Goal: Task Accomplishment & Management: Complete application form

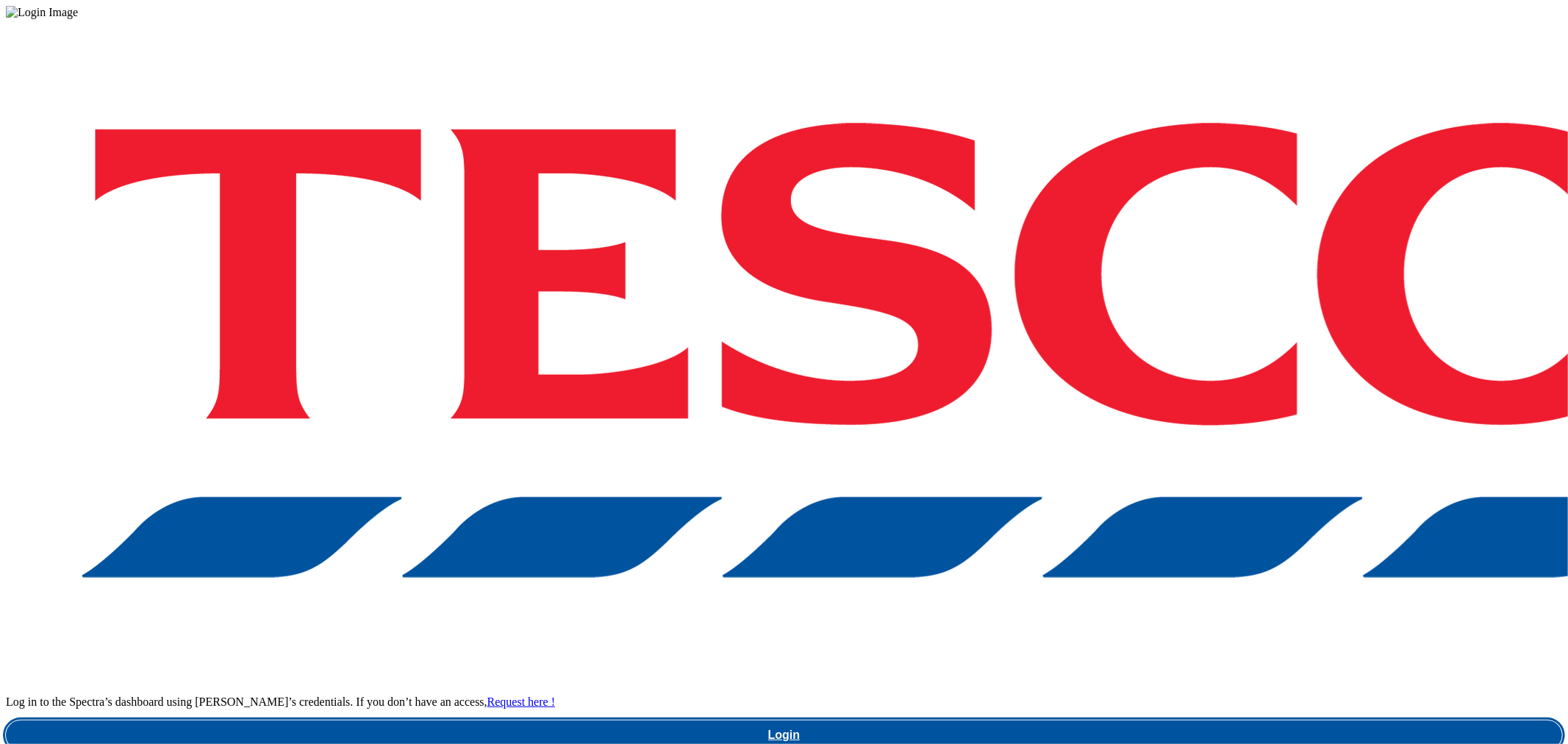
click at [1177, 720] on link "Login" at bounding box center [784, 735] width 1556 height 29
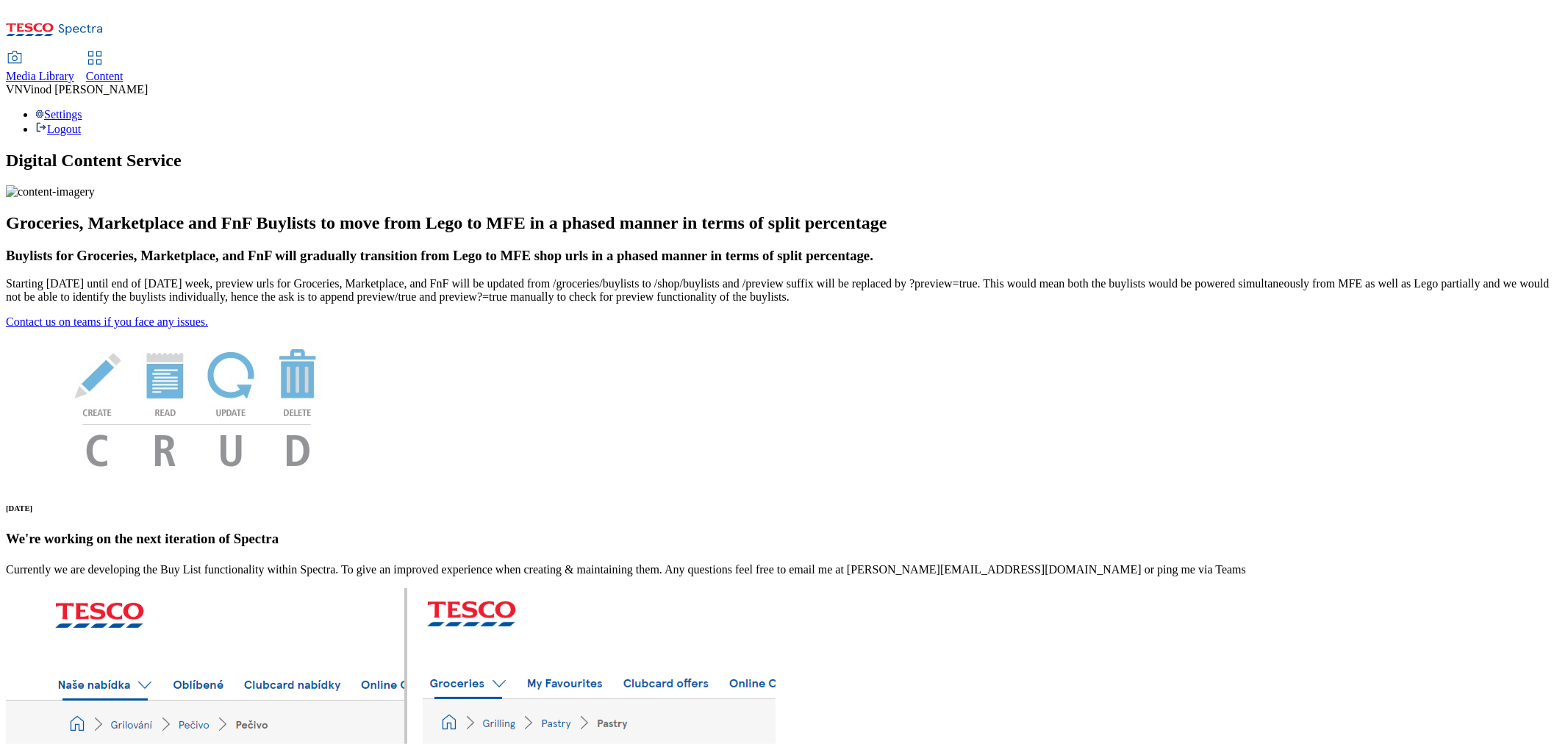
click at [124, 70] on span "Content" at bounding box center [105, 76] width 38 height 13
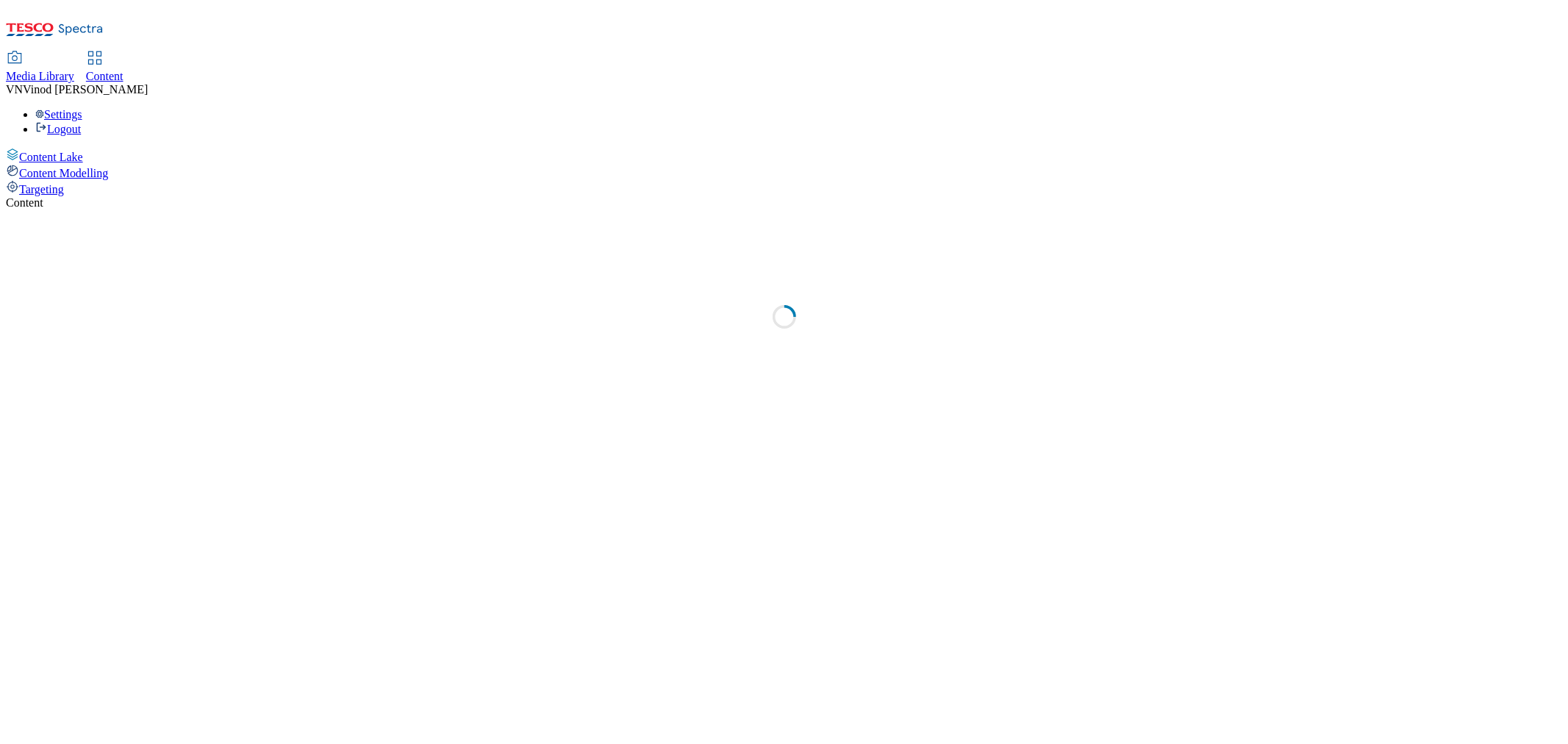
select select "ghs-[GEOGRAPHIC_DATA]"
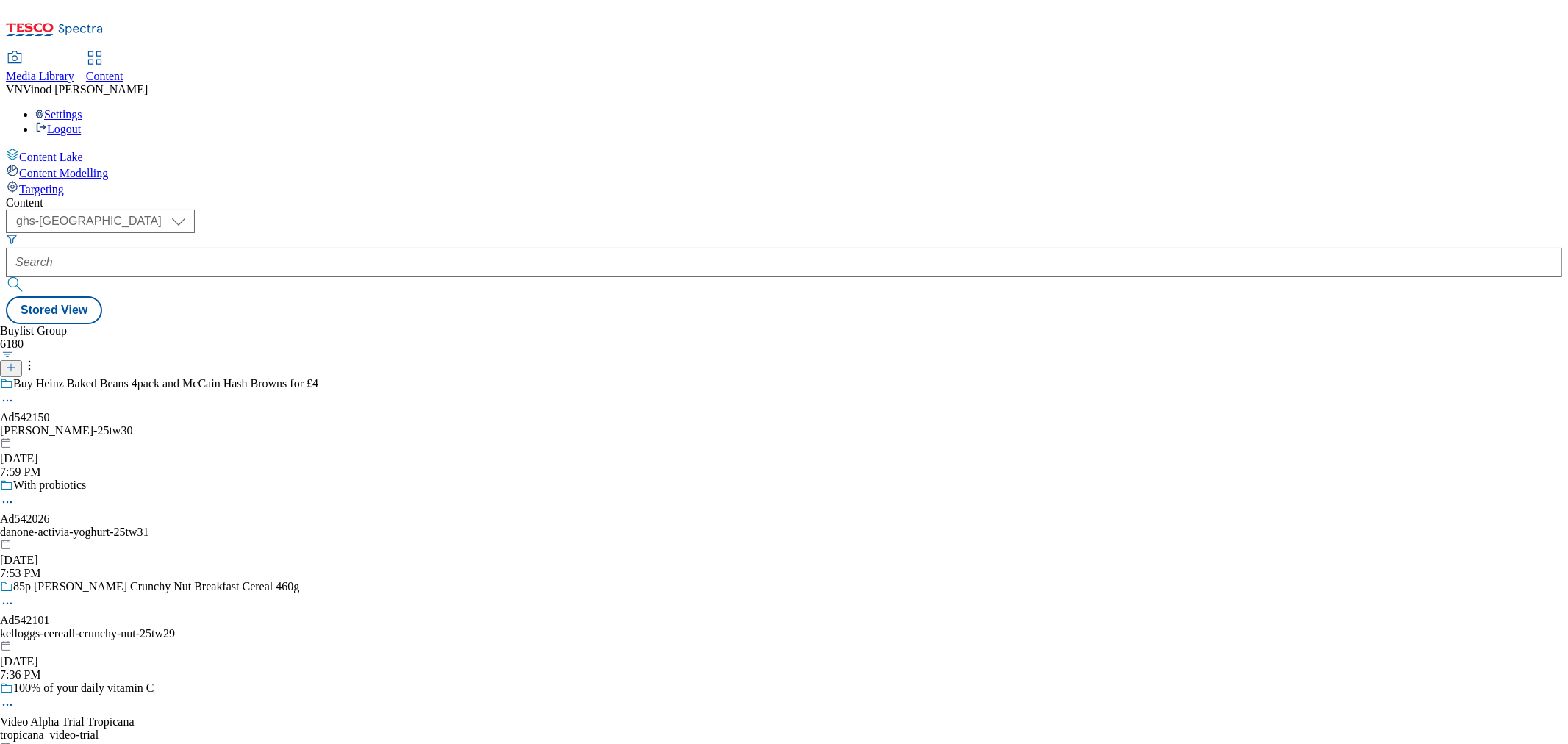
click at [15, 368] on line at bounding box center [11, 368] width 7 height 0
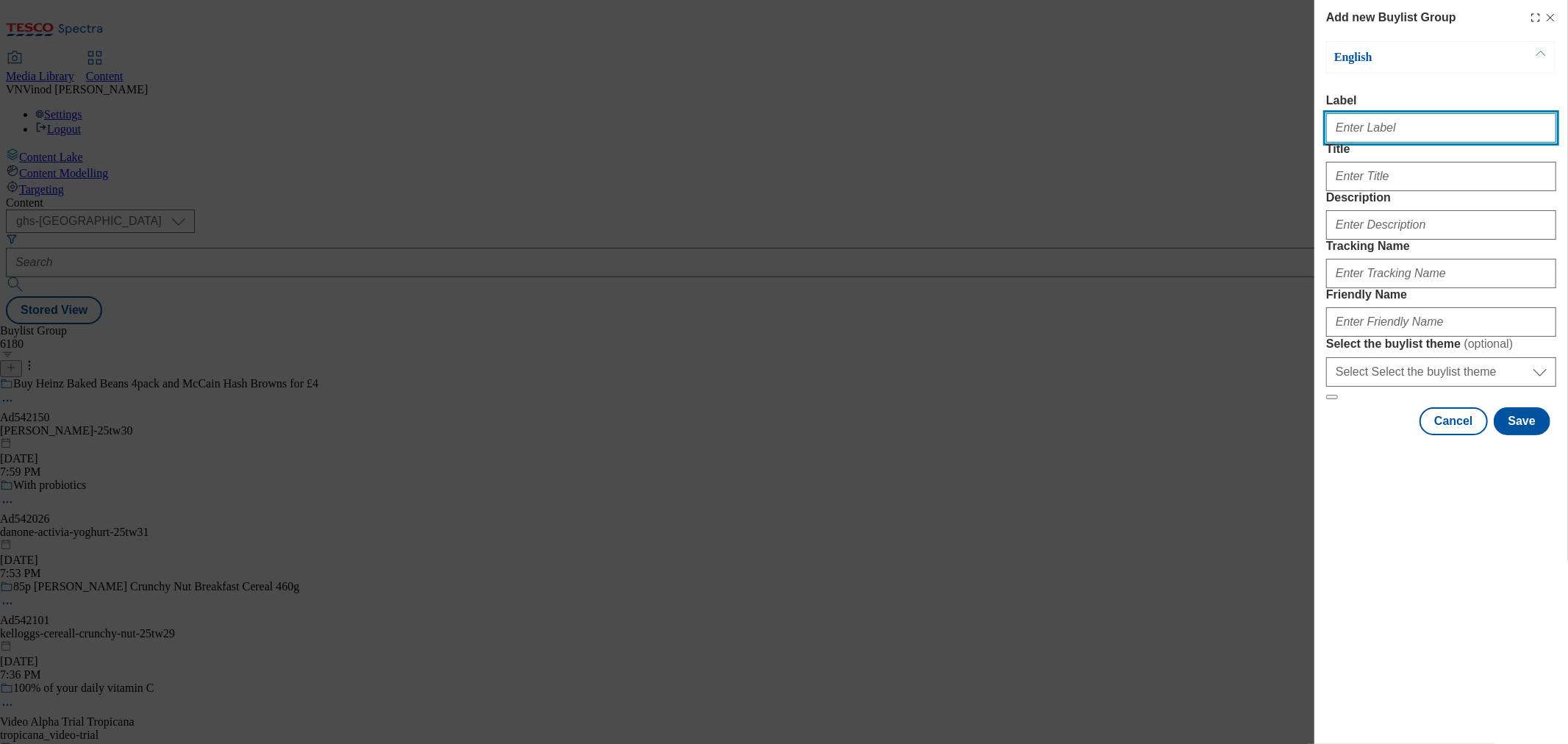
click at [1373, 135] on input "Label" at bounding box center [1440, 128] width 230 height 29
paste input "542082"
type input "Ad542082"
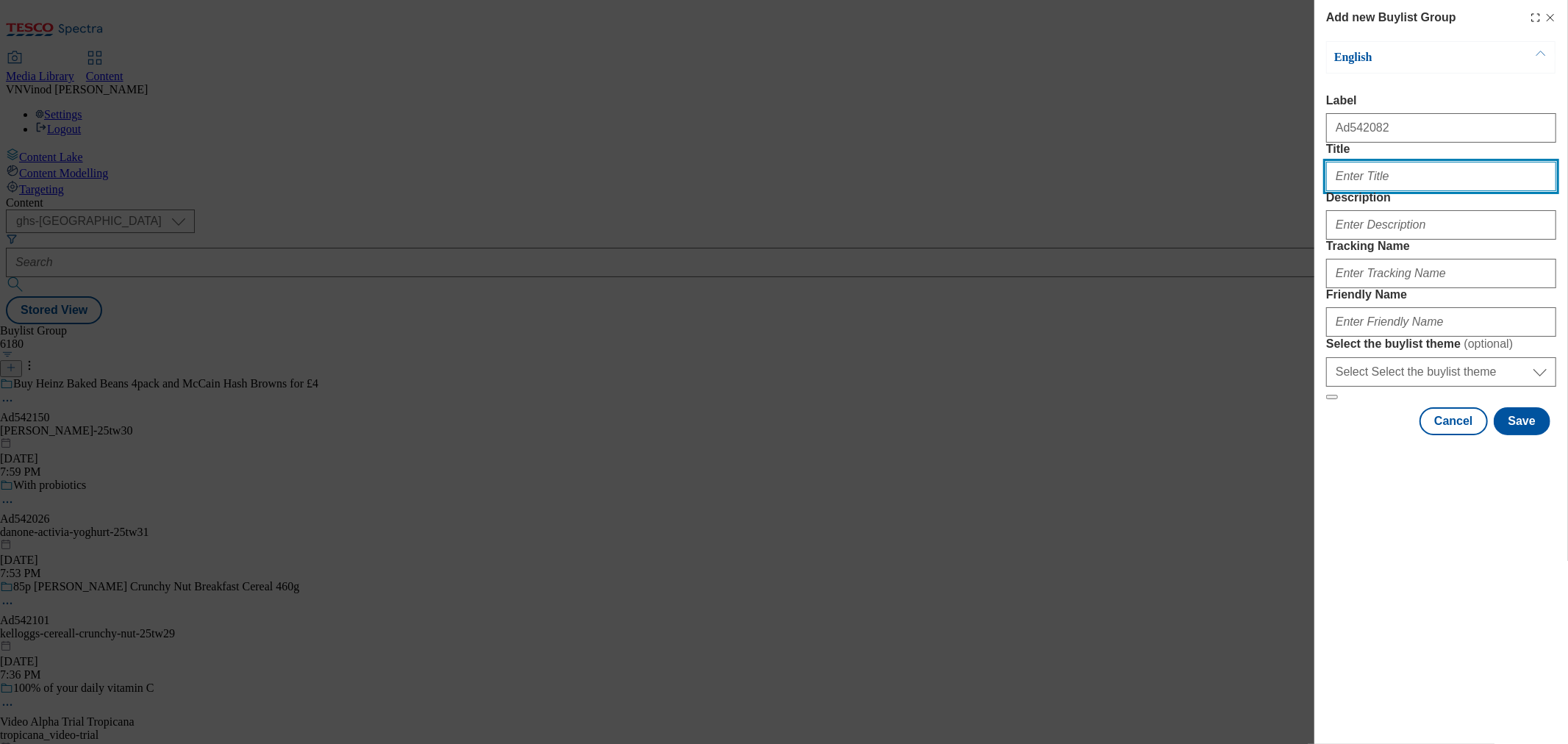
click at [1389, 191] on input "Title" at bounding box center [1440, 176] width 230 height 29
paste input "Let's grow the fun with [PERSON_NAME]"
type input "Let's grow the fun with [PERSON_NAME]"
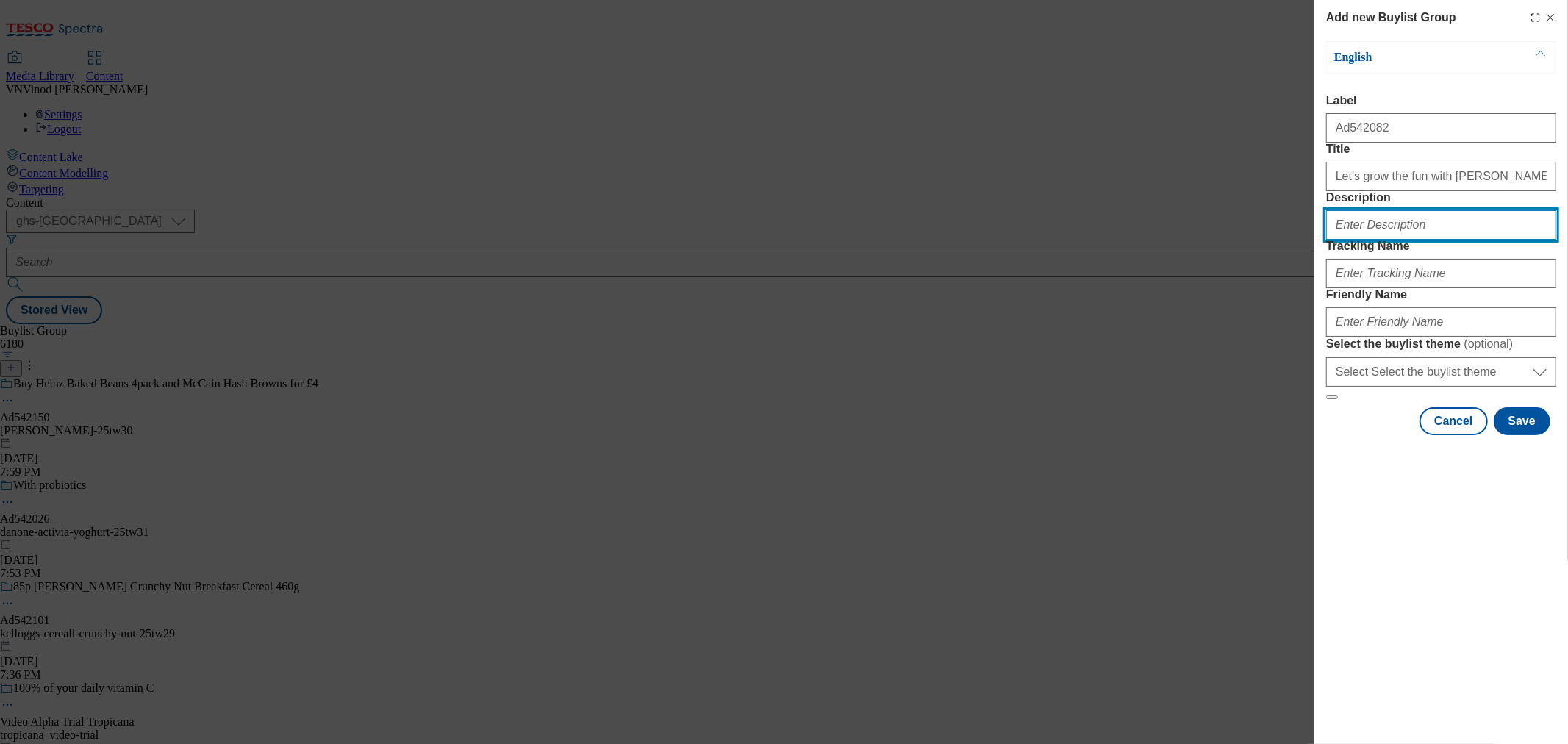
click at [1376, 239] on input "Description" at bounding box center [1440, 225] width 230 height 29
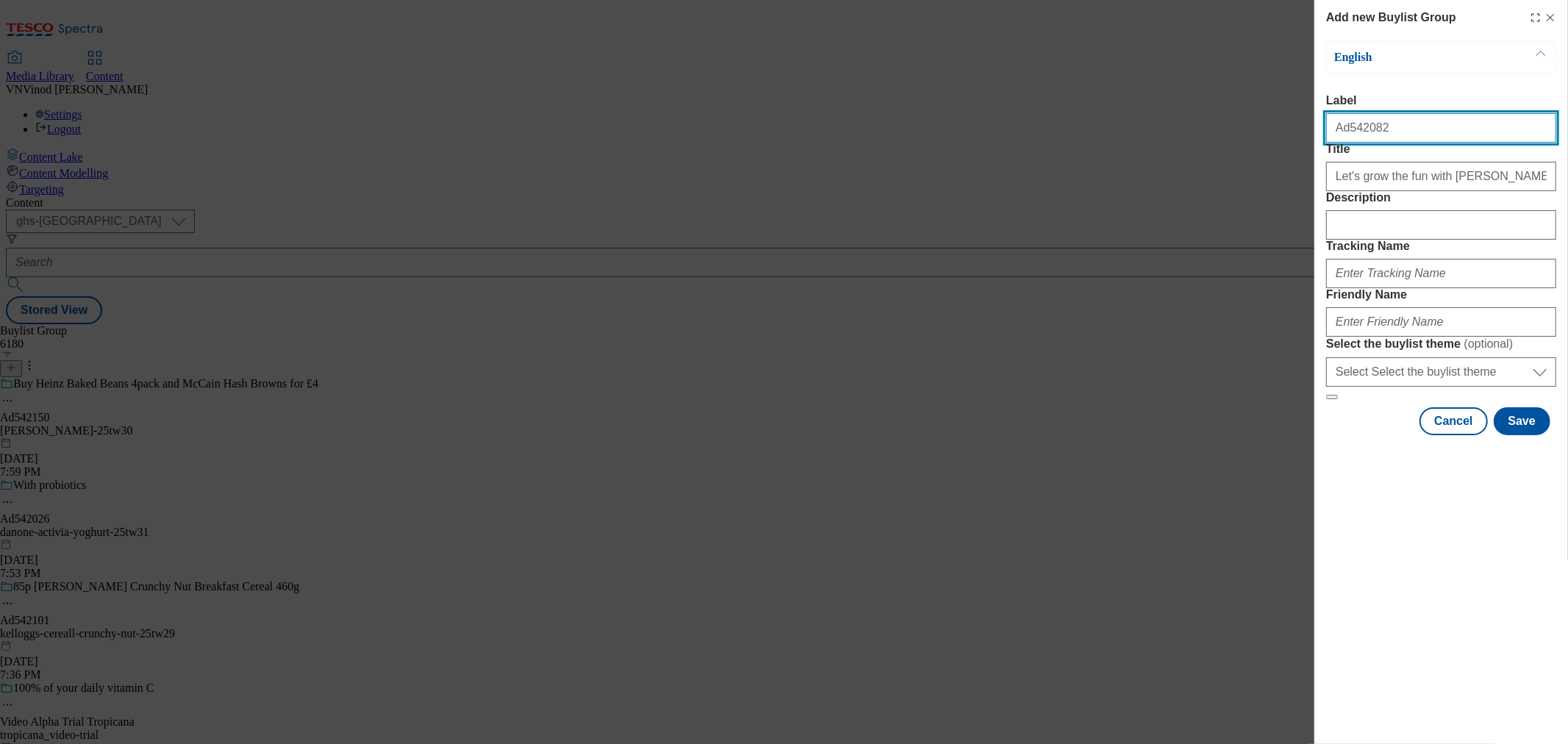
click at [1393, 135] on input "Ad542082" at bounding box center [1440, 128] width 230 height 29
click at [1359, 138] on input "Ad542082 nestle" at bounding box center [1440, 128] width 230 height 29
type input "Ad542082 nestle"
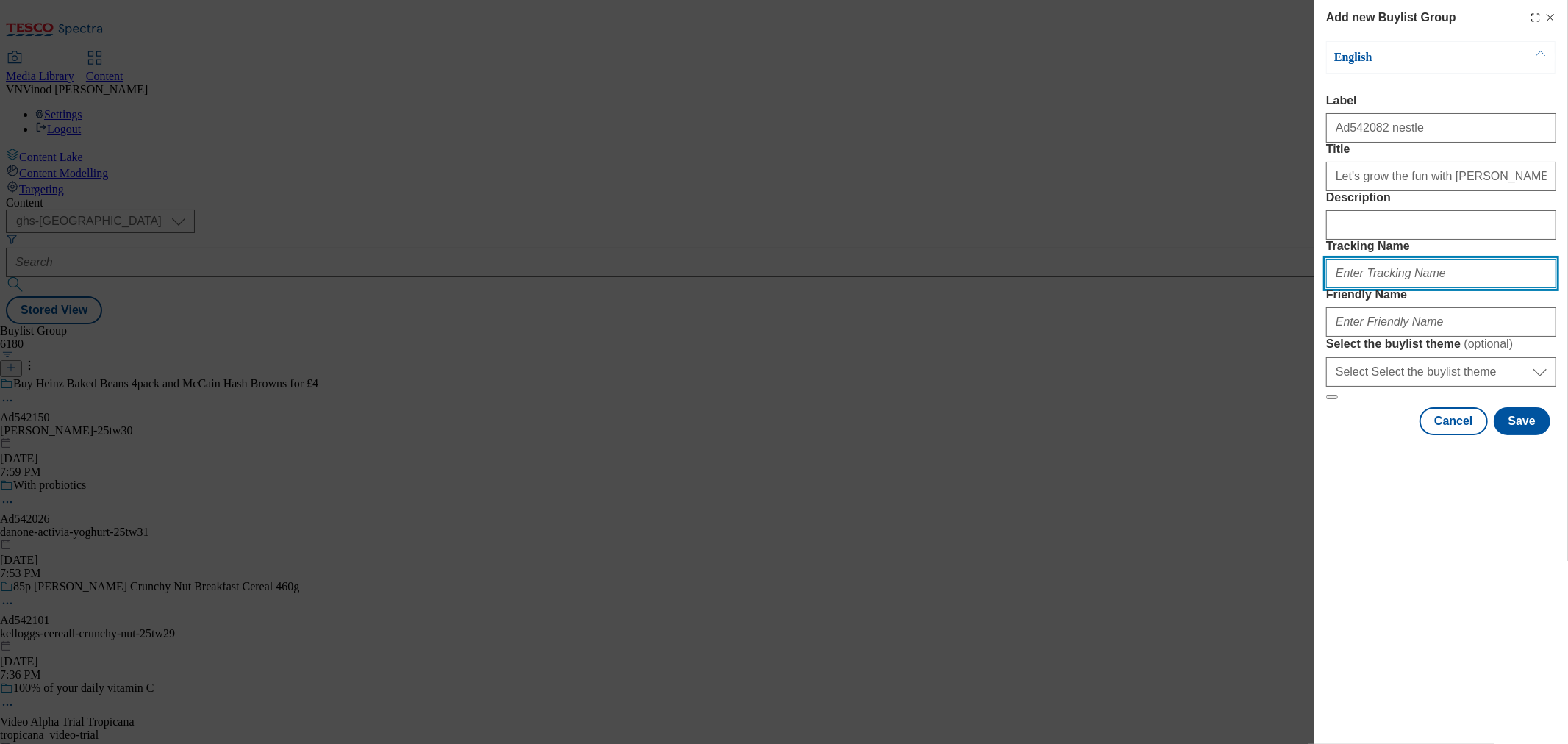
click at [1370, 288] on input "Tracking Name" at bounding box center [1440, 273] width 230 height 29
paste input "Ad542082"
drag, startPoint x: 1346, startPoint y: 353, endPoint x: 1163, endPoint y: 353, distance: 183.0
click at [1163, 353] on div "Add new Buylist Group English Label Ad542082 nestle Title Let's grow the fun wi…" at bounding box center [784, 372] width 1568 height 744
paste input "Ad542082"
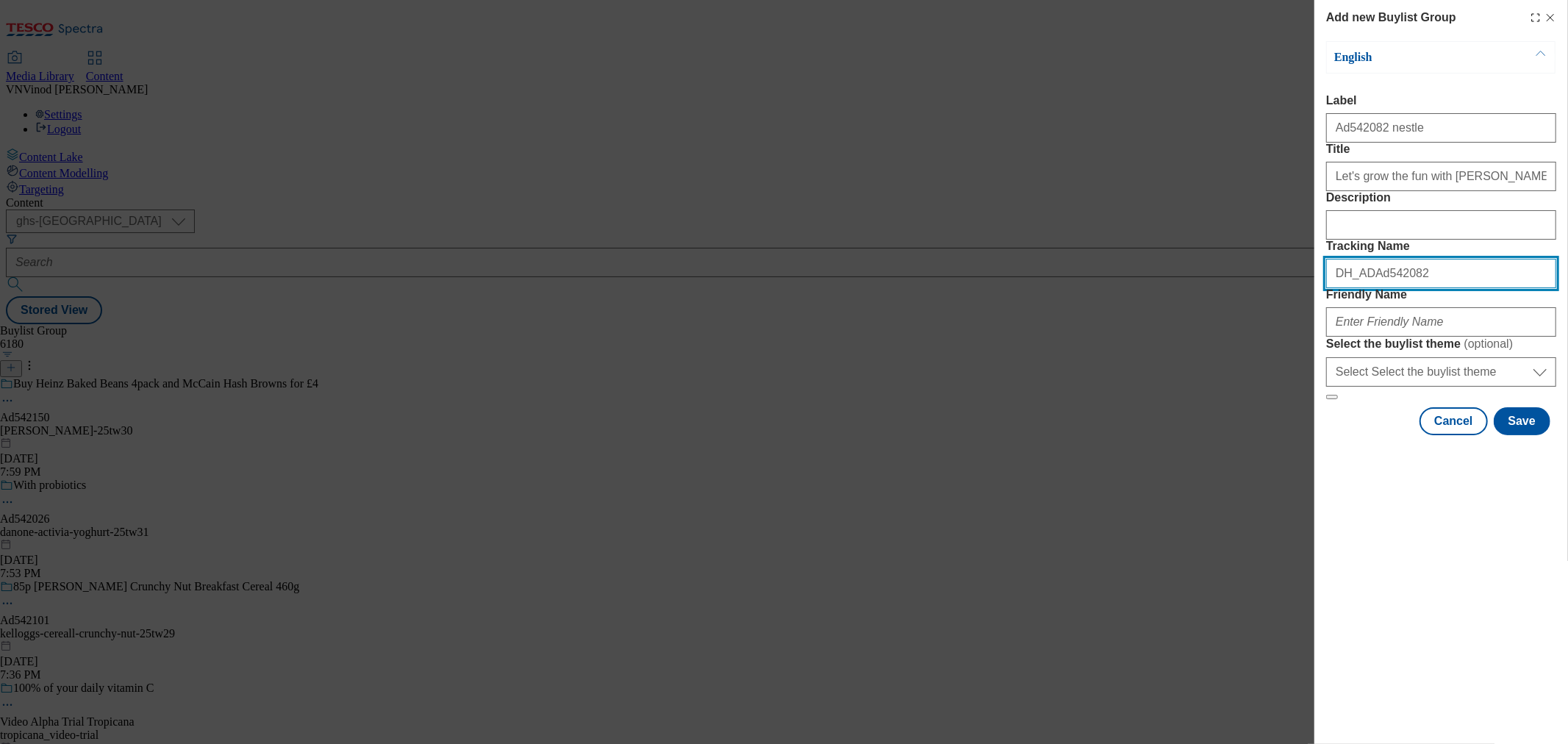
click at [1362, 288] on input "DH_ADAd542082" at bounding box center [1440, 273] width 230 height 29
type input "DH_AD542082"
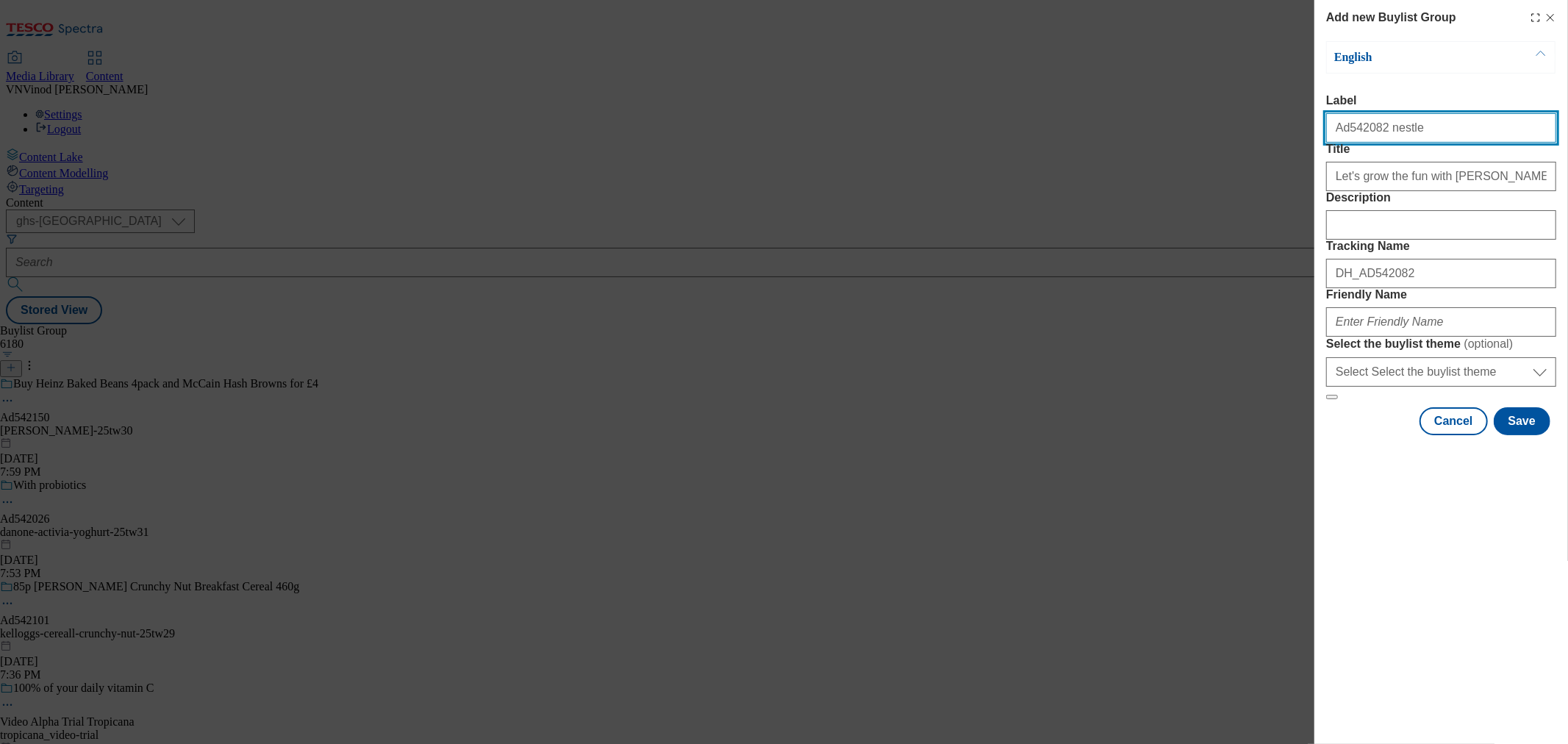
click at [1389, 128] on input "Ad542082 nestle" at bounding box center [1440, 128] width 230 height 29
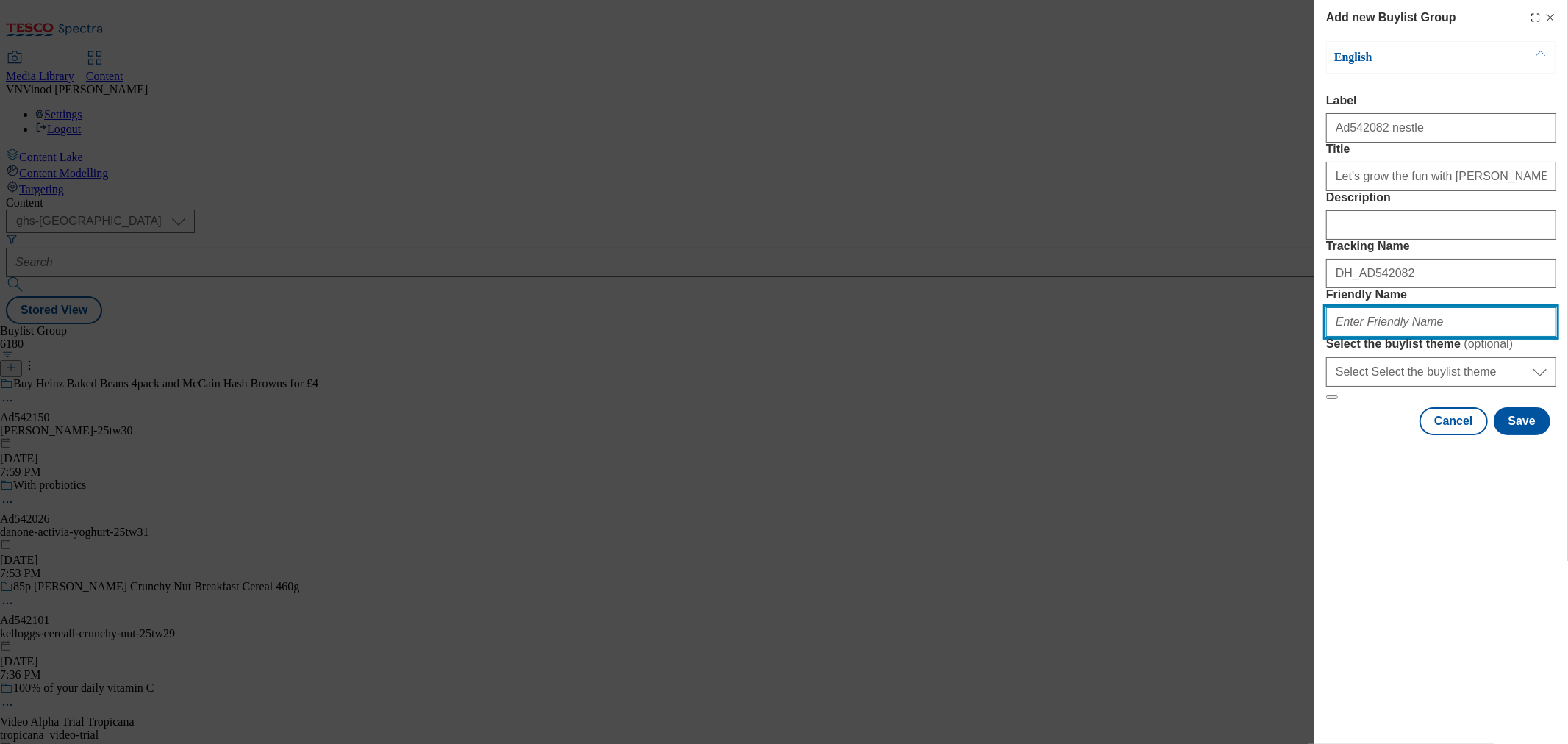
click at [1429, 337] on input "Friendly Name" at bounding box center [1440, 322] width 230 height 29
paste input "nestle"
paste input "Nesquik"
click at [1363, 337] on input "nestle-Nesquik" at bounding box center [1440, 322] width 230 height 29
click at [1418, 337] on input "nestle-nesquik" at bounding box center [1440, 322] width 230 height 29
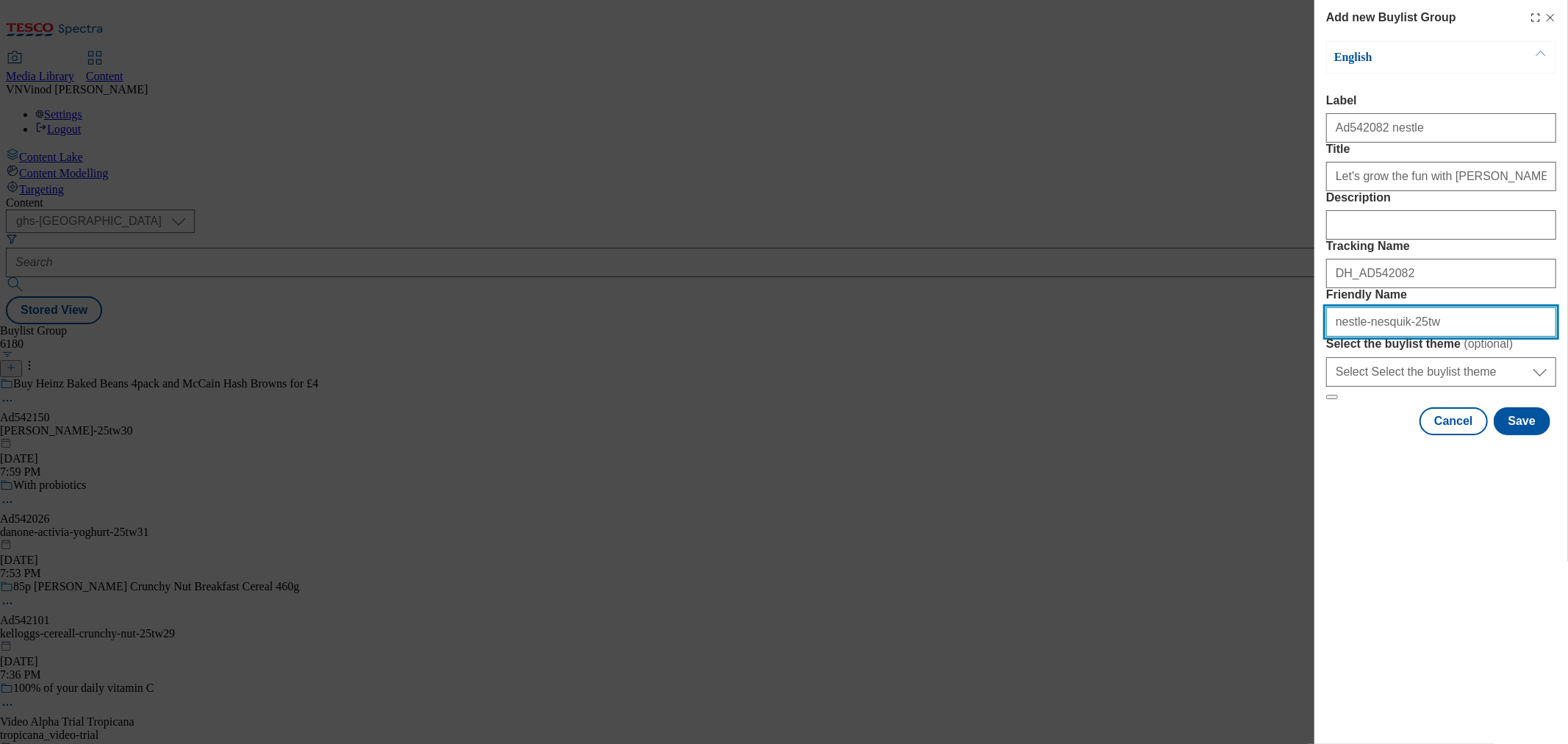
click at [1439, 337] on input "nestle-nesquik-25tw" at bounding box center [1440, 322] width 230 height 29
drag, startPoint x: 1437, startPoint y: 428, endPoint x: 990, endPoint y: 428, distance: 447.0
click at [1006, 428] on div "Add new Buylist Group English Label Ad542082 nestle Title Let's grow the fun wi…" at bounding box center [784, 372] width 1568 height 744
type input "nestle-nesquik-25tw29"
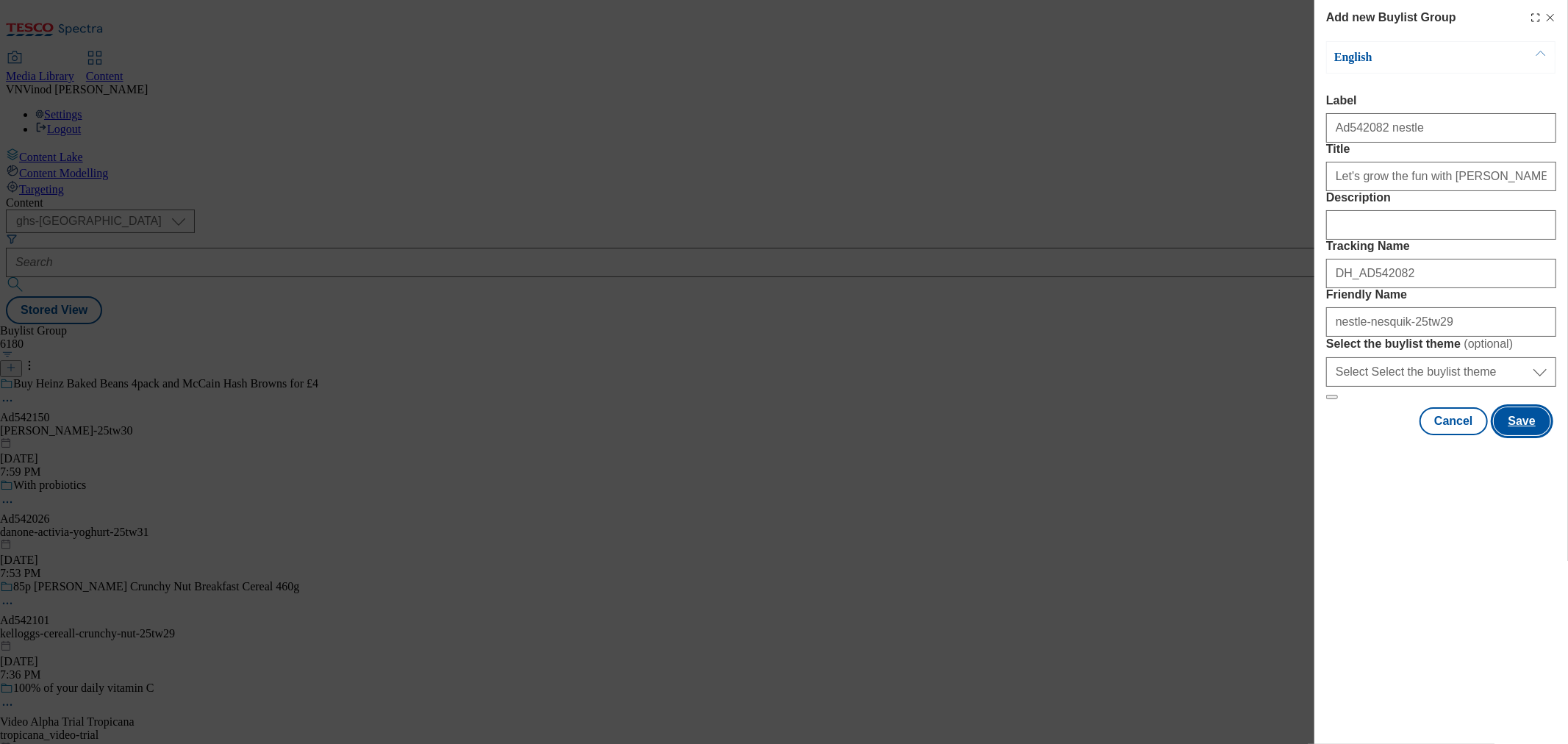
click at [1527, 435] on button "Save" at bounding box center [1522, 421] width 57 height 28
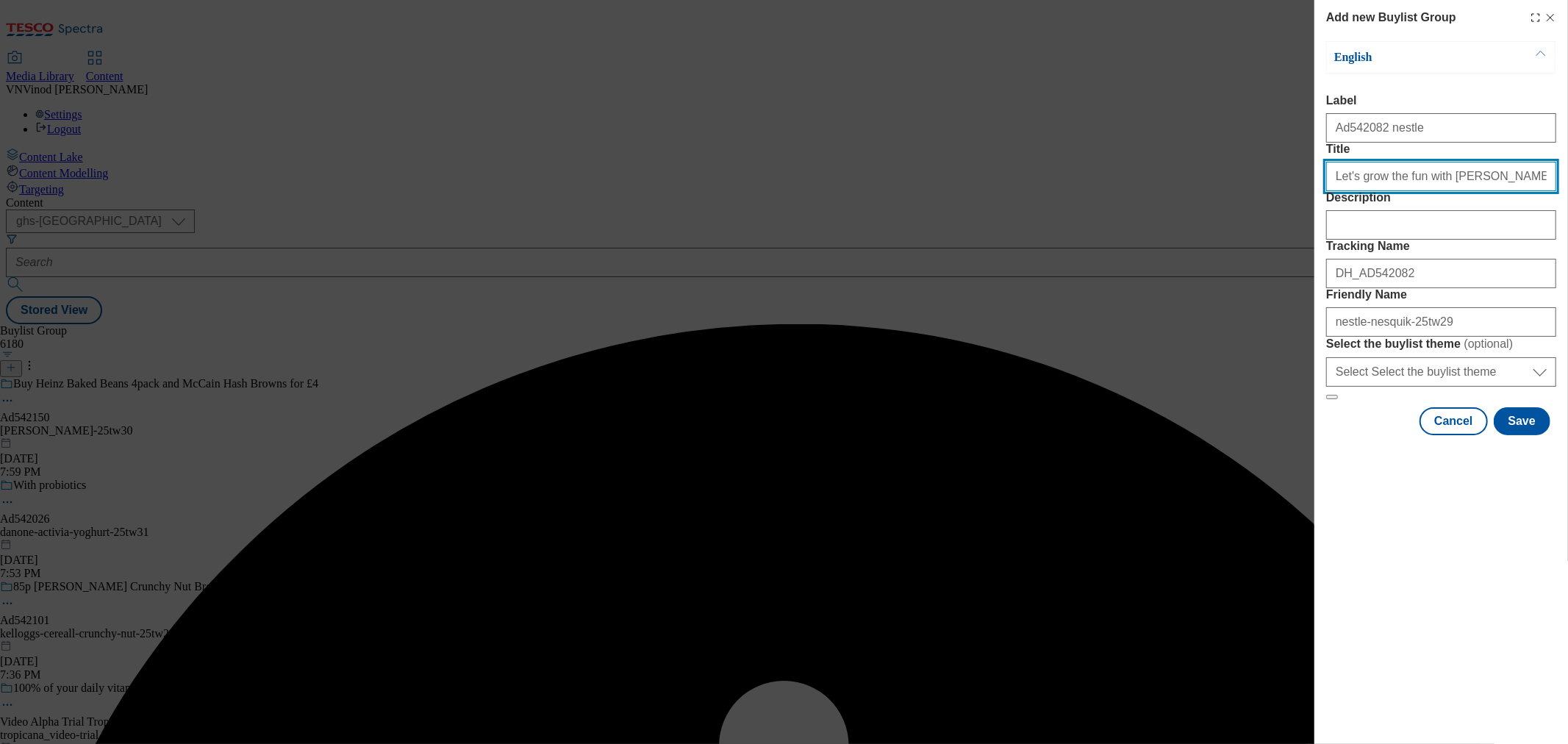
click at [1493, 191] on input "Let's grow the fun with [PERSON_NAME]" at bounding box center [1440, 176] width 230 height 29
type input "Let's grow the fun with [PERSON_NAME]"
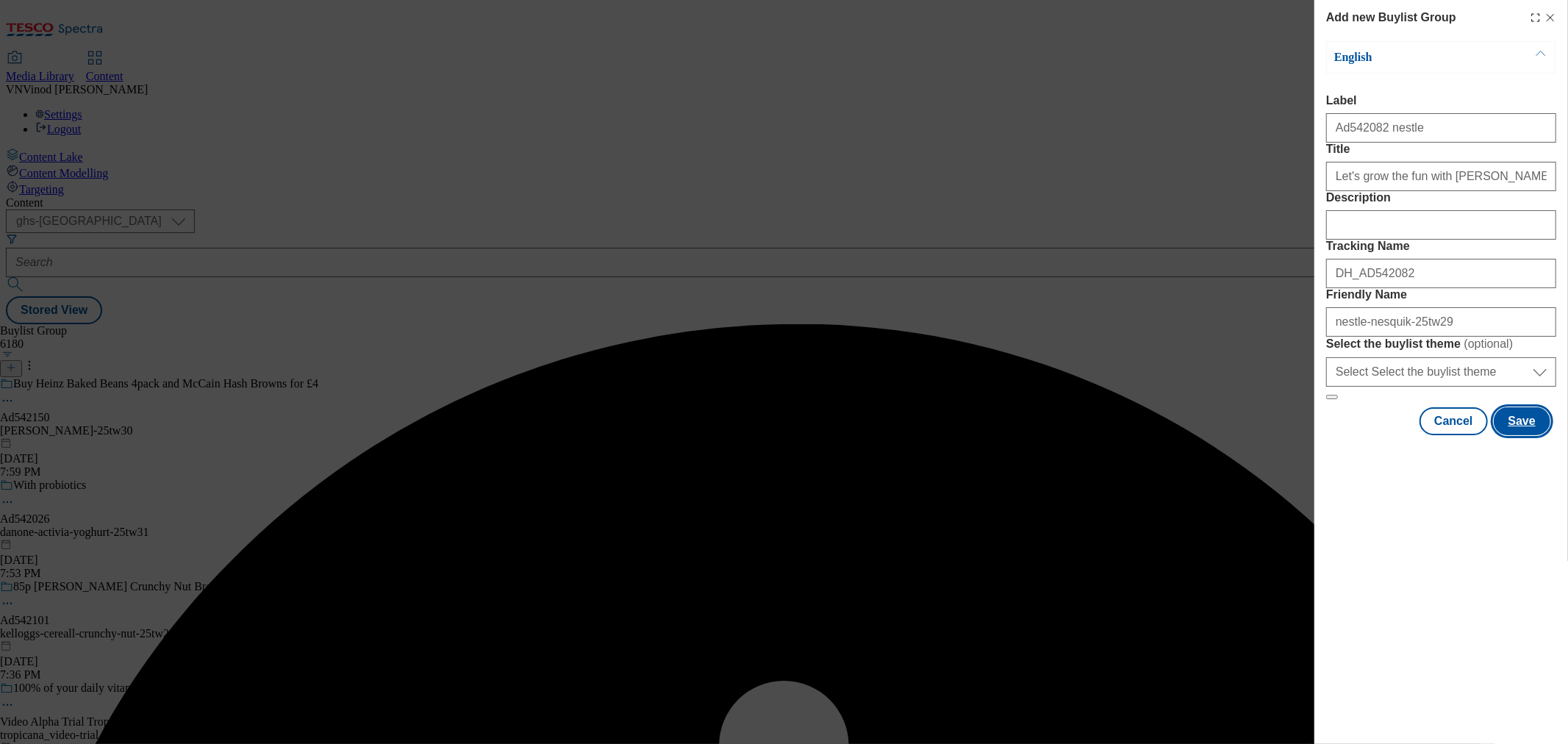
click at [1518, 435] on button "Save" at bounding box center [1522, 421] width 57 height 28
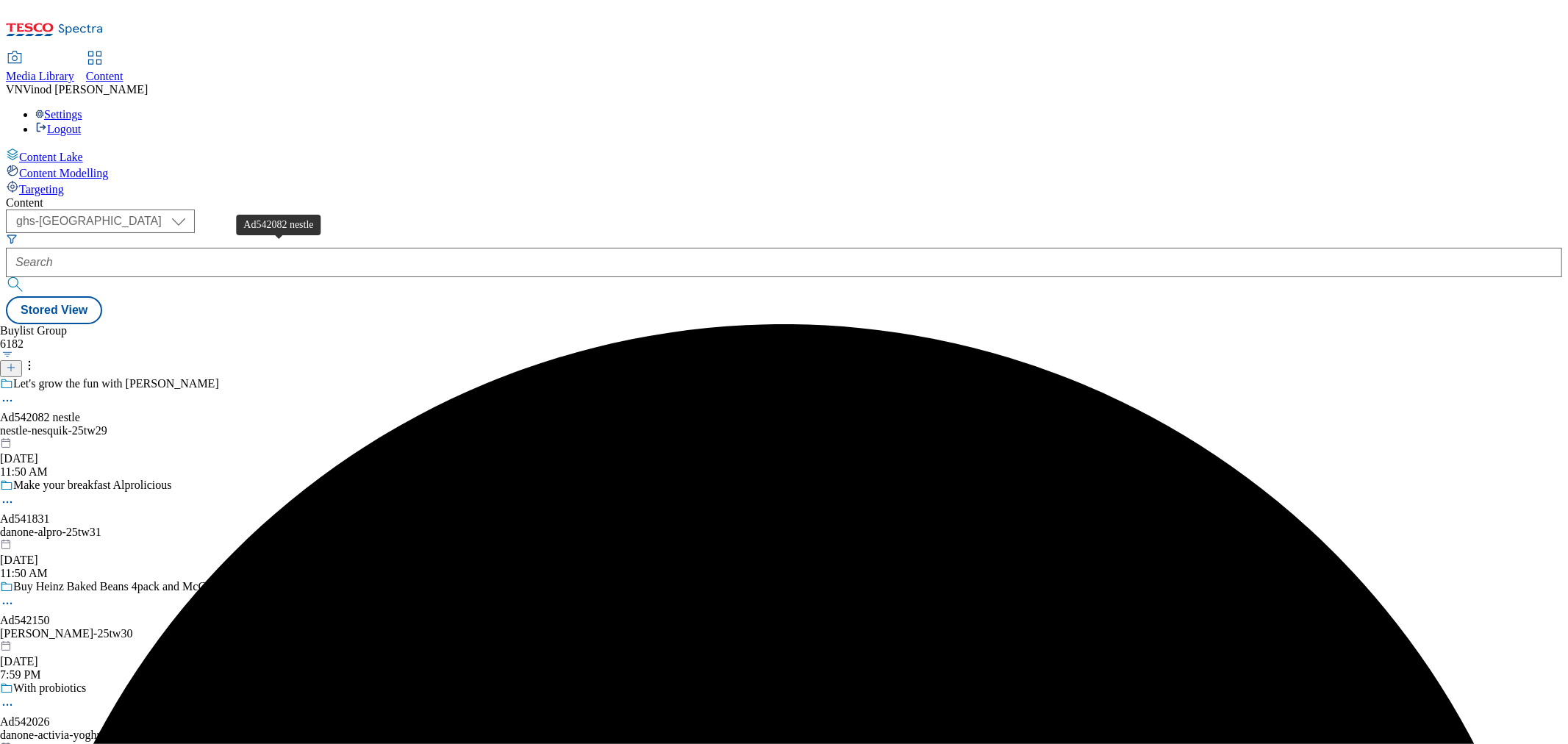
click at [80, 411] on div "Ad542082 nestle" at bounding box center [39, 417] width 80 height 13
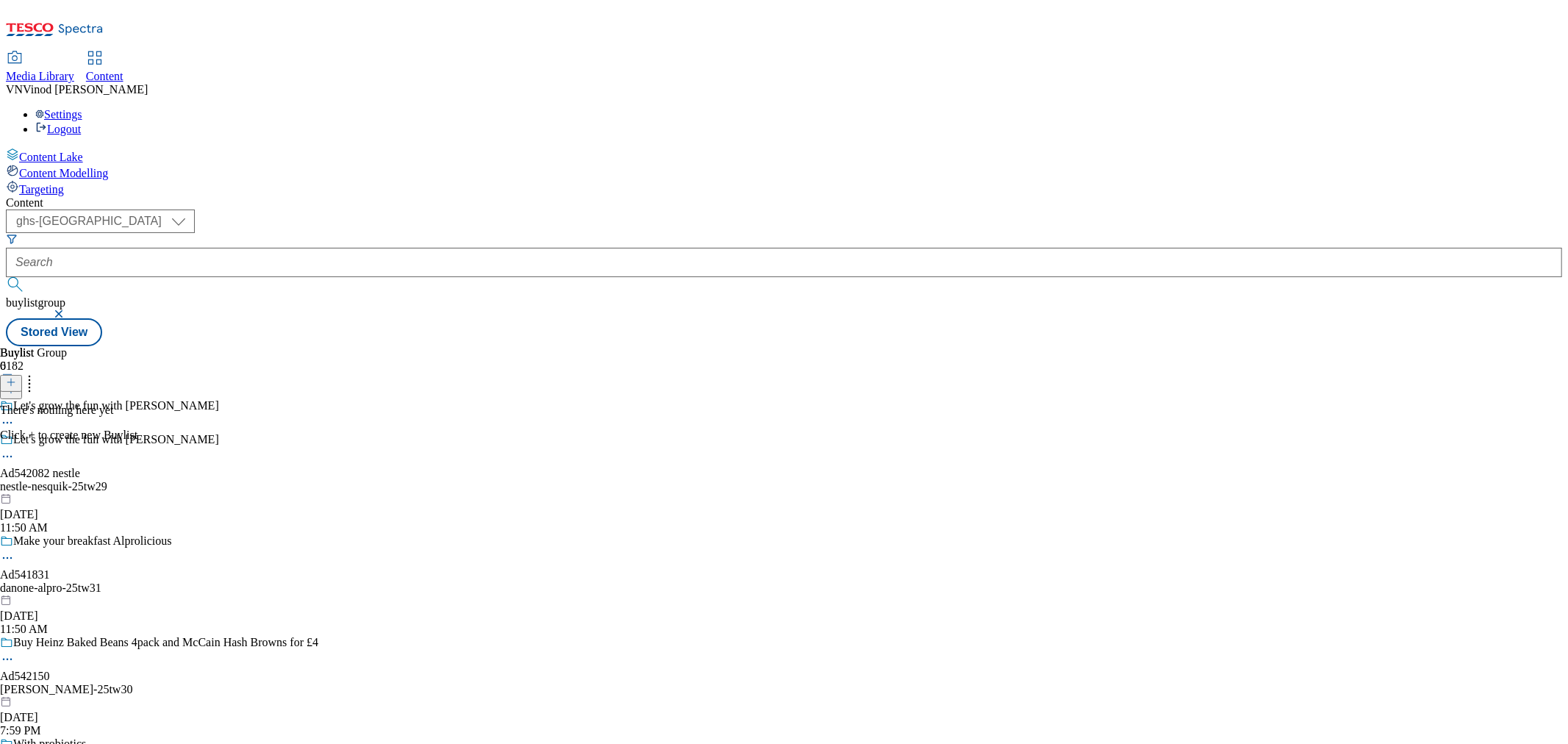
click at [22, 375] on button at bounding box center [11, 383] width 22 height 17
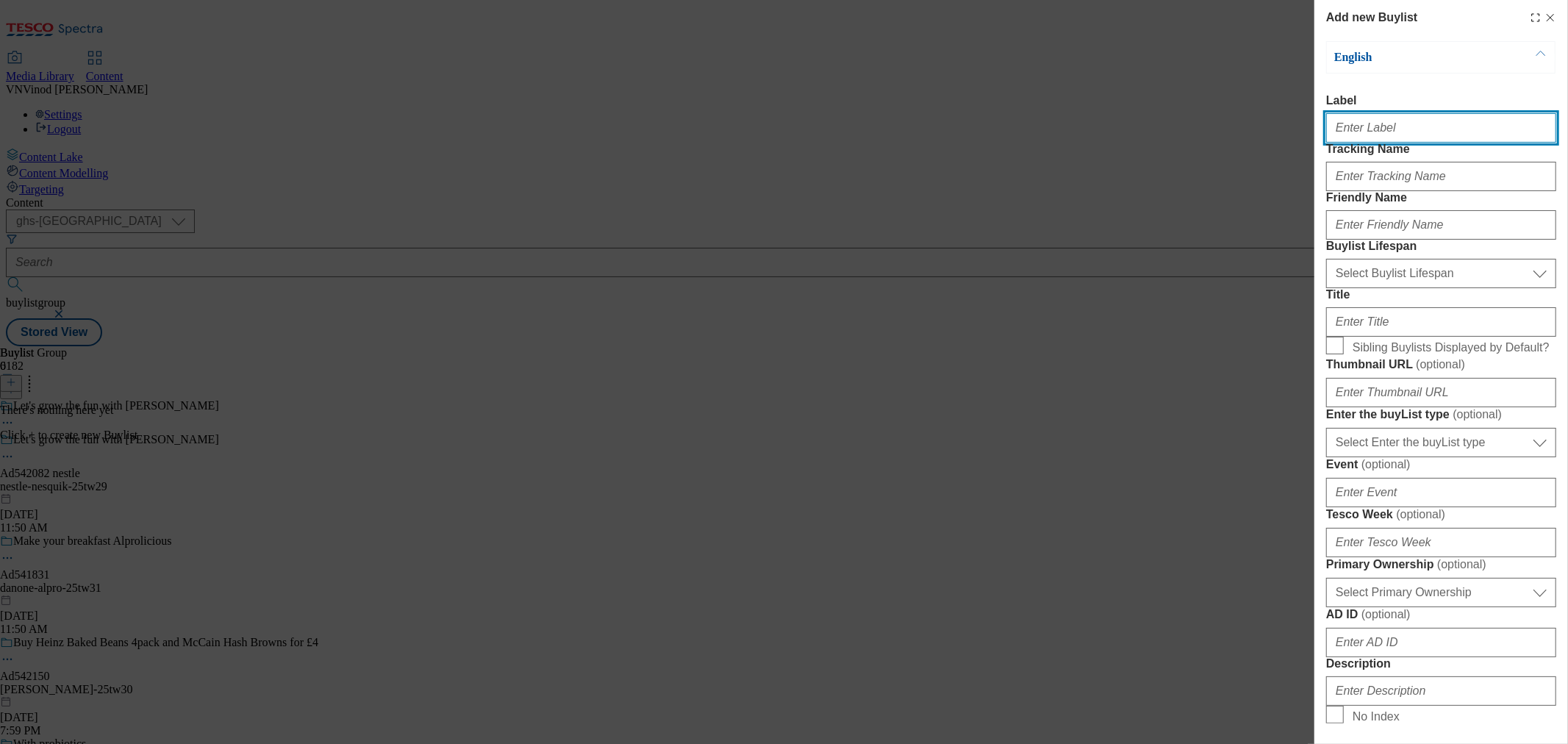
click at [1446, 125] on input "Label" at bounding box center [1440, 128] width 230 height 29
click at [1353, 135] on input "Adv" at bounding box center [1440, 128] width 230 height 29
paste input "542082"
type input "Ad542082"
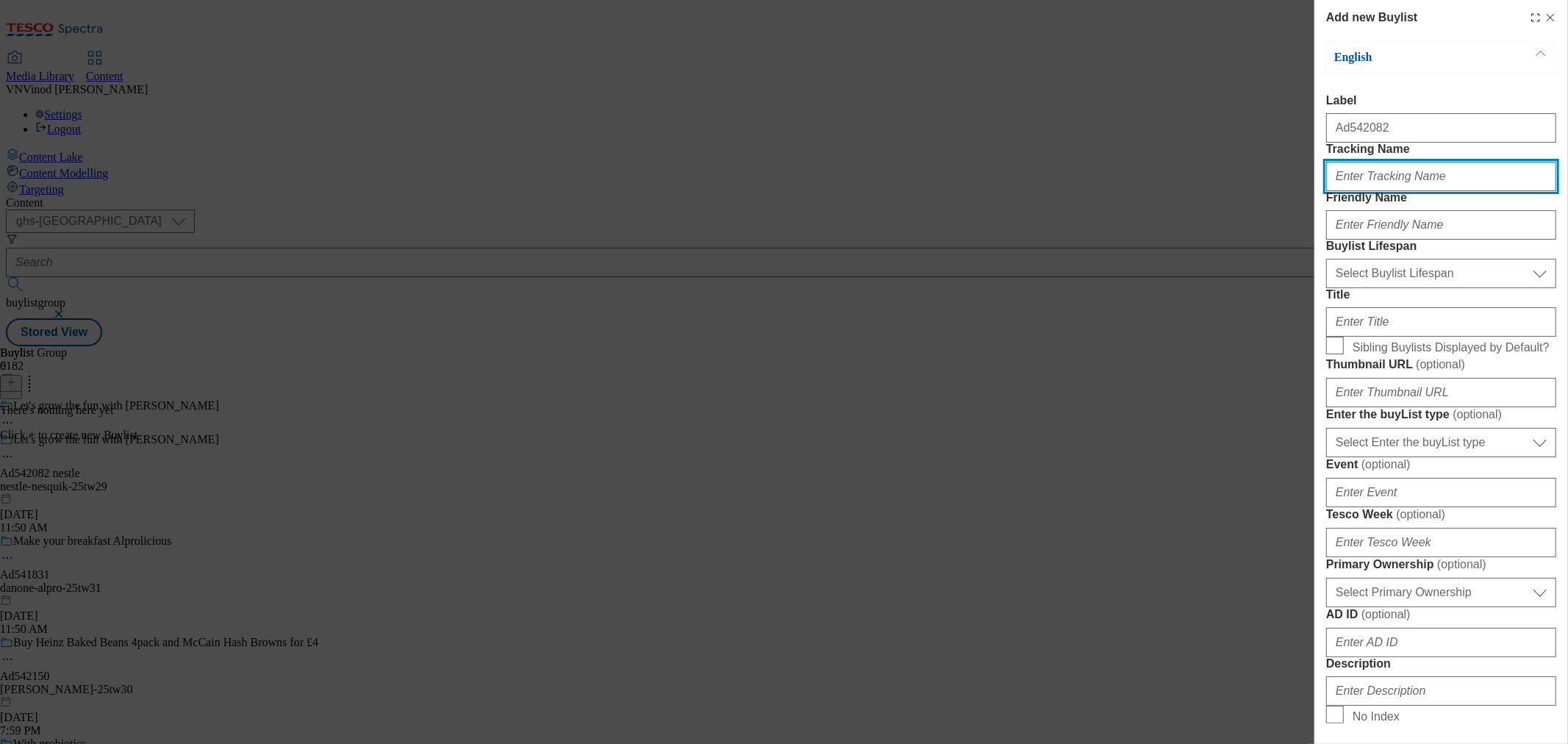
click at [1393, 191] on input "Tracking Name" at bounding box center [1440, 176] width 230 height 29
paste input "542082"
type input "DH_AD542082"
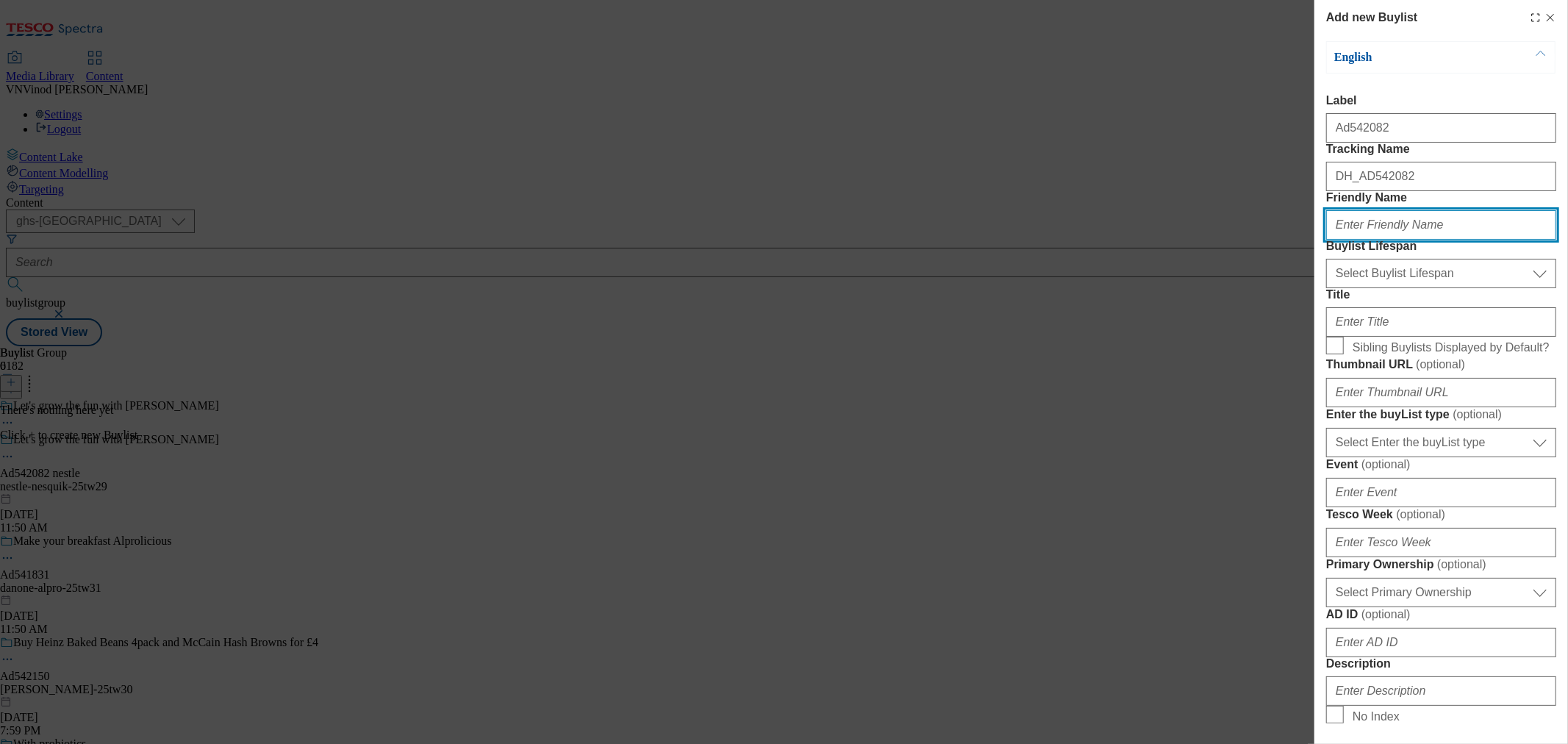
click at [1400, 239] on input "Friendly Name" at bounding box center [1440, 225] width 230 height 29
type input "nestle"
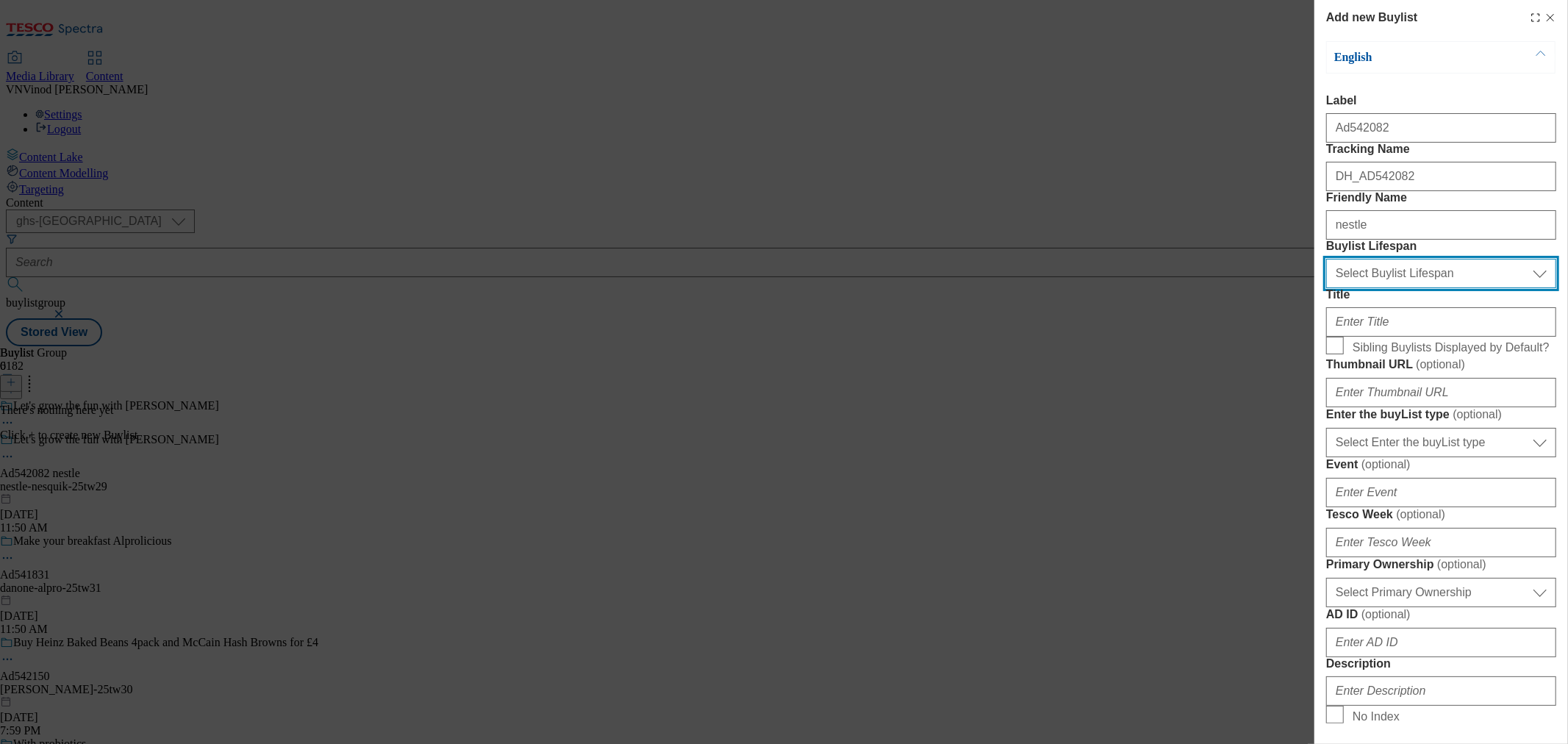
click at [1393, 288] on select "Select Buylist Lifespan evergreen seasonal tactical" at bounding box center [1440, 273] width 230 height 29
select select "tactical"
click at [1326, 288] on select "Select Buylist Lifespan evergreen seasonal tactical" at bounding box center [1440, 273] width 230 height 29
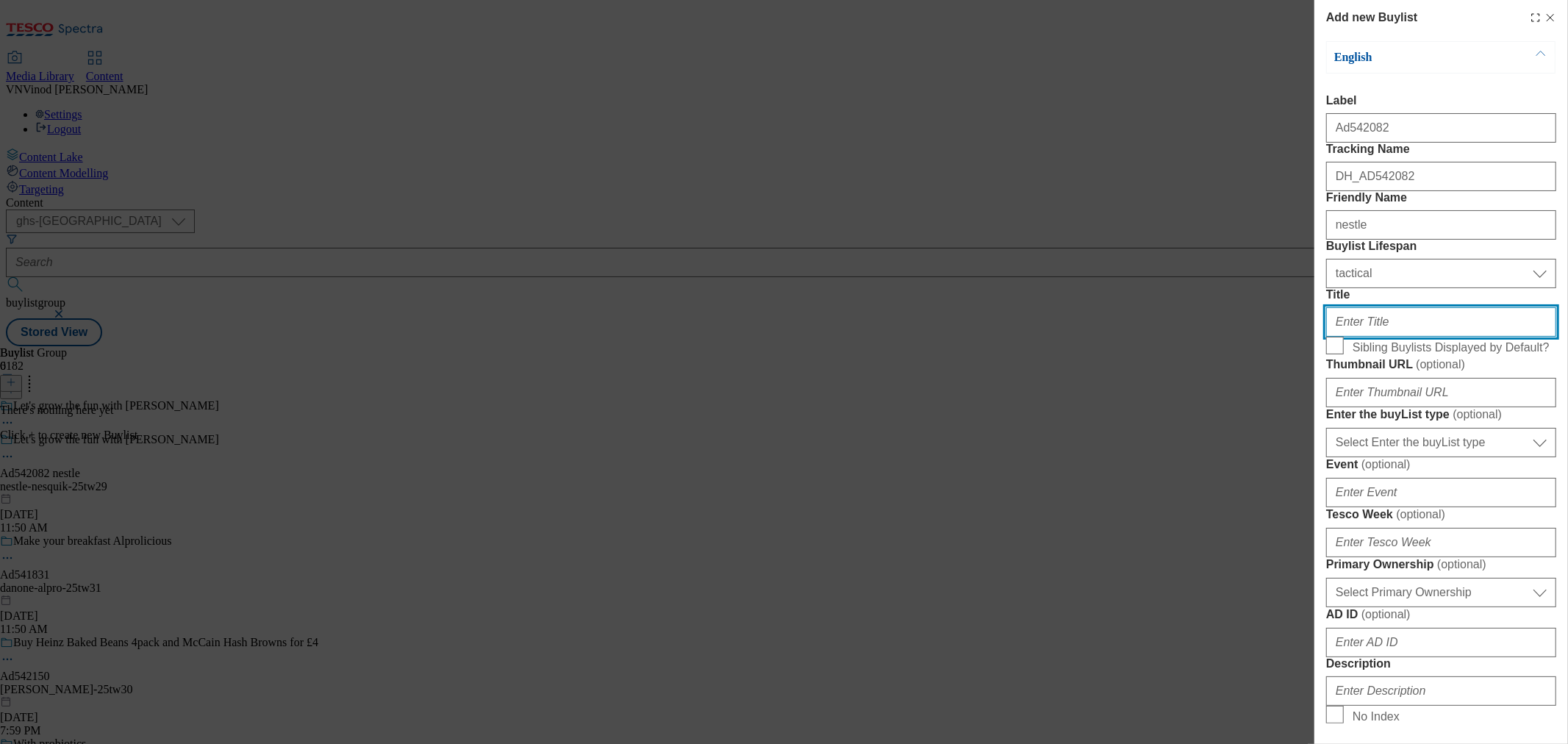
click at [1407, 337] on input "Title" at bounding box center [1440, 322] width 230 height 29
paste input "Wake up your milk with the delicious taste of nesquik"
click at [1506, 337] on input "Wake up your milk with the delicious taste of nesquik" at bounding box center [1440, 322] width 230 height 29
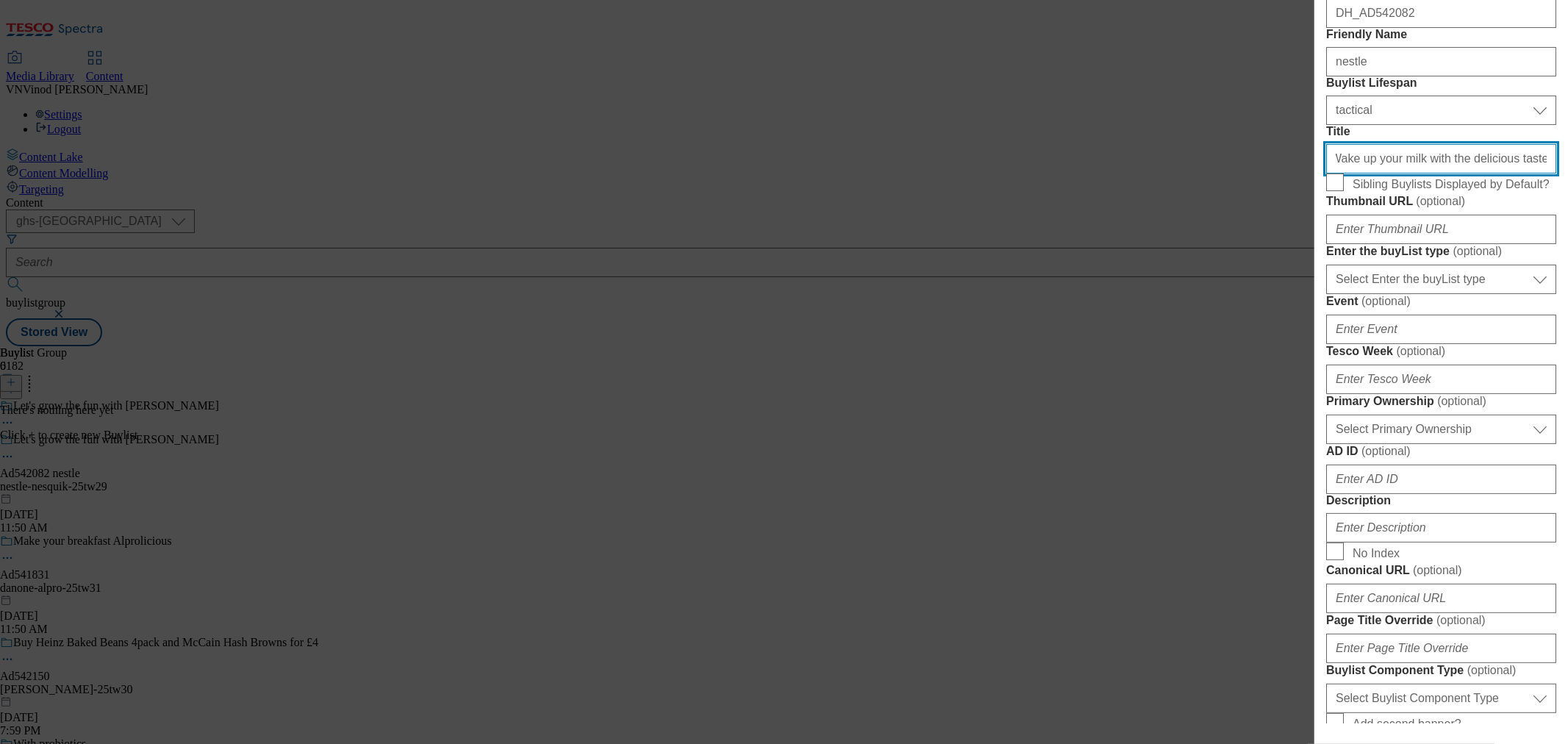
type input "Wake up your milk with the delicious taste of Nesquik"
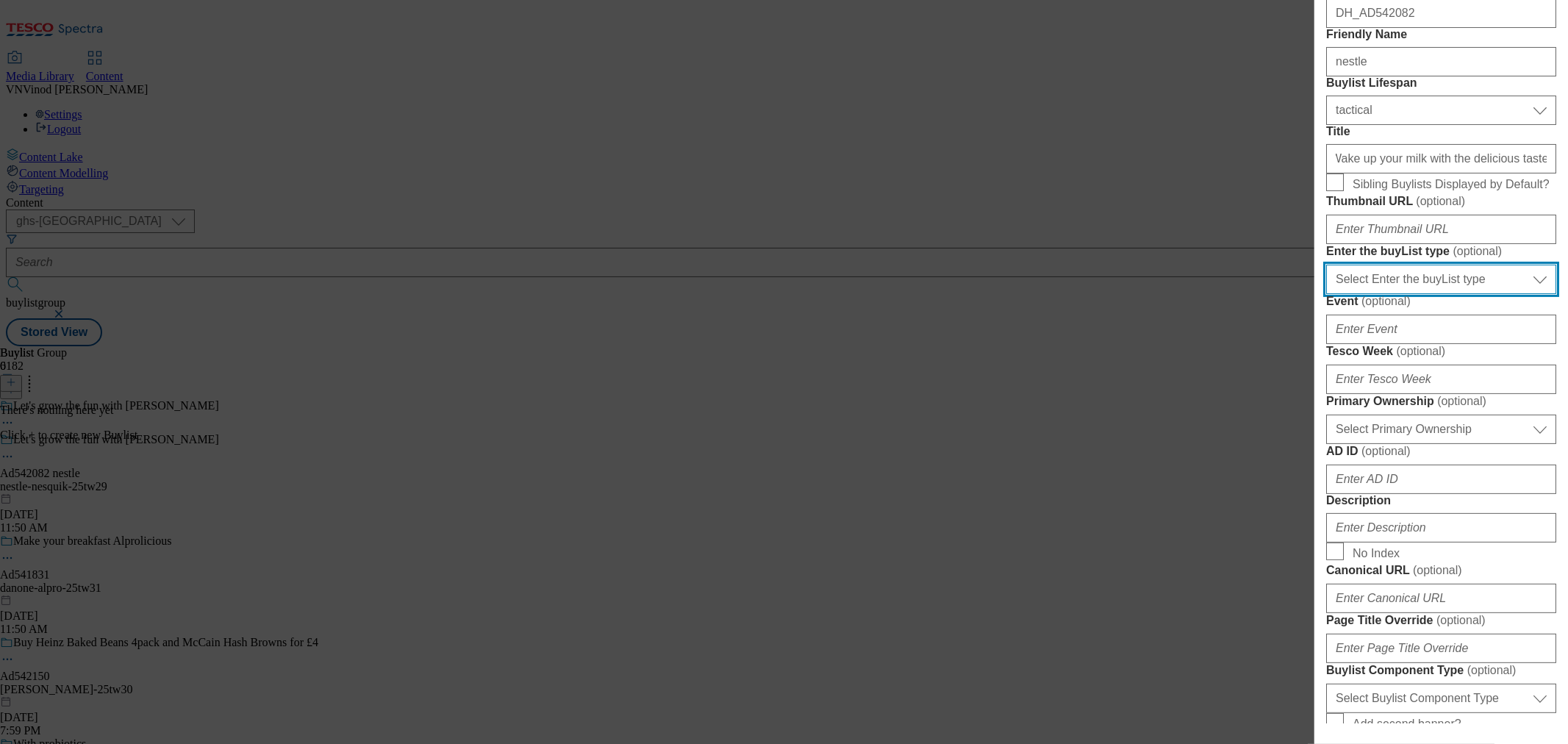
click at [1461, 294] on select "Select Enter the buyList type event supplier funded long term >4 weeks supplier…" at bounding box center [1440, 279] width 230 height 29
select select "supplier funded short term 1-3 weeks"
click at [1326, 294] on select "Select Enter the buyList type event supplier funded long term >4 weeks supplier…" at bounding box center [1440, 279] width 230 height 29
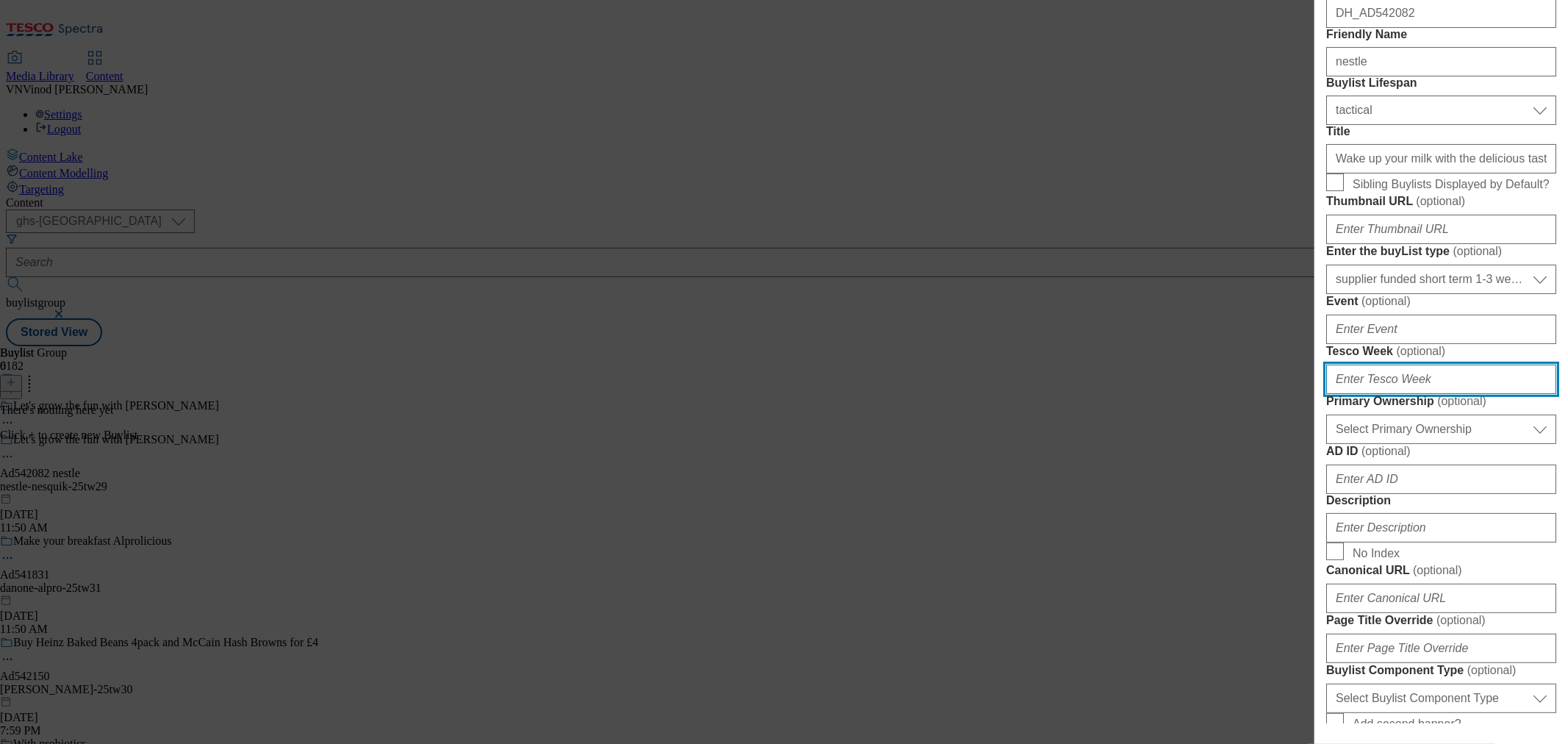
click at [1374, 394] on input "Tesco Week ( optional )" at bounding box center [1440, 379] width 230 height 29
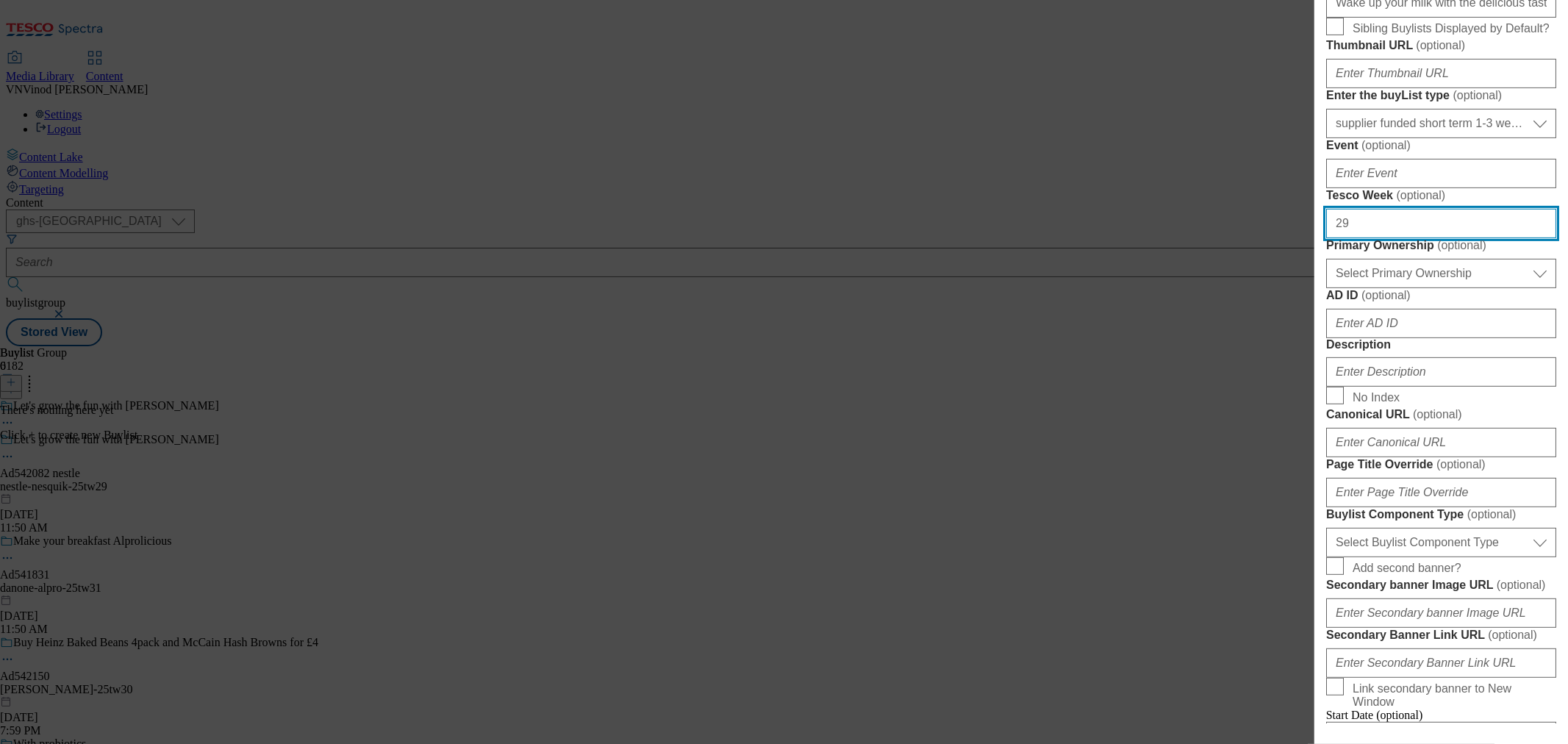
scroll to position [327, 0]
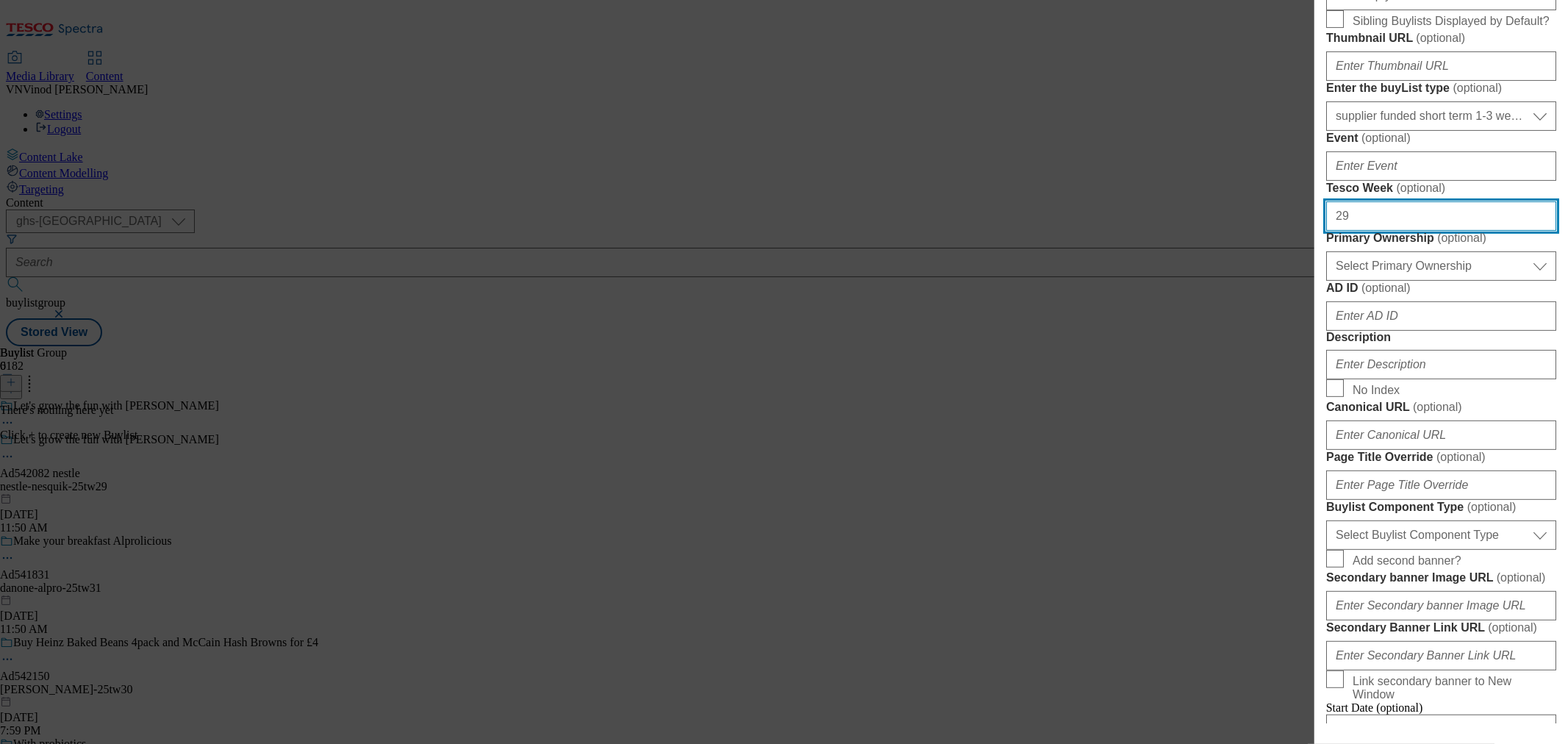
type input "29"
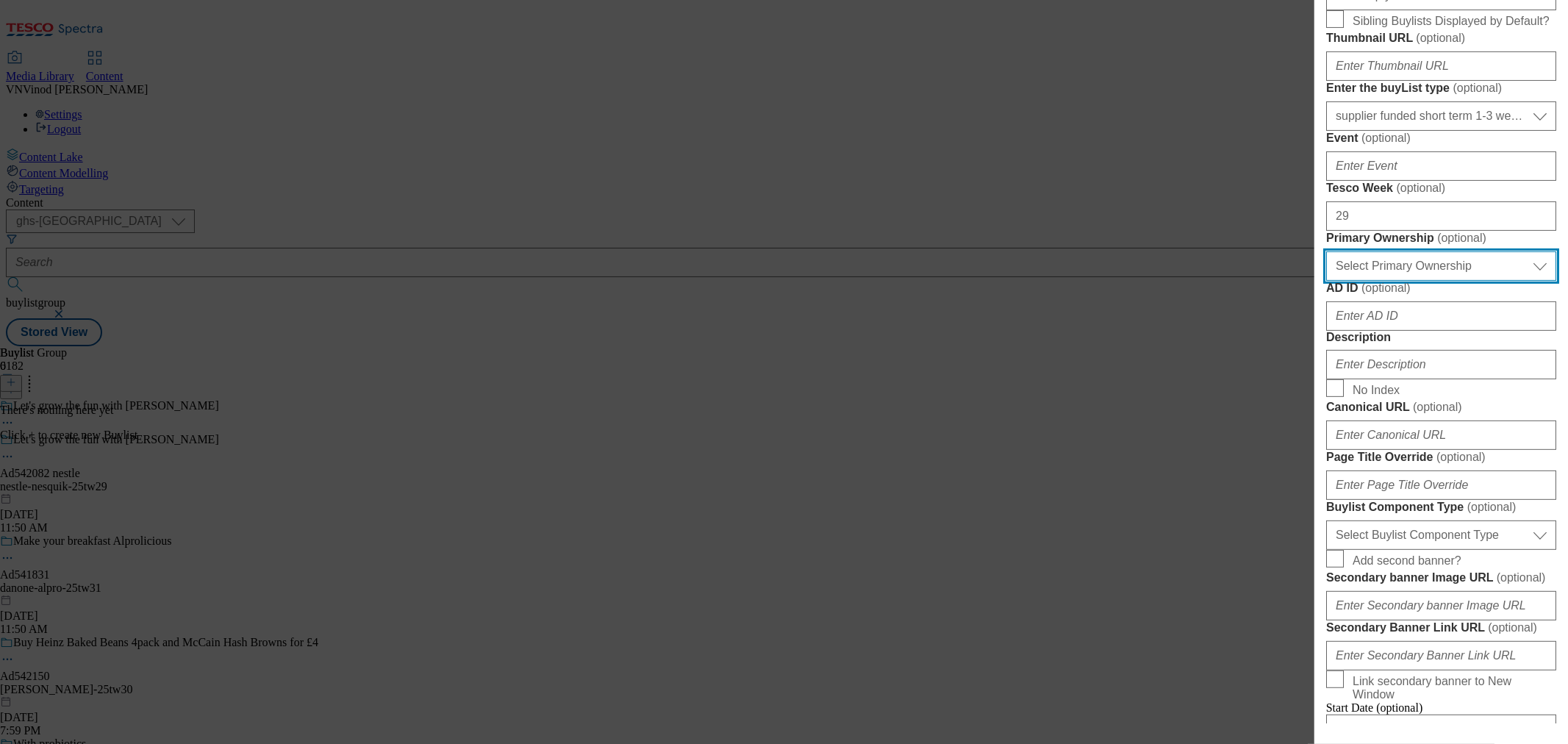
click at [1400, 281] on select "Select Primary Ownership [PERSON_NAME]" at bounding box center [1440, 266] width 230 height 29
select select "dunnhumby"
click at [1326, 281] on select "Select Primary Ownership [PERSON_NAME]" at bounding box center [1440, 266] width 230 height 29
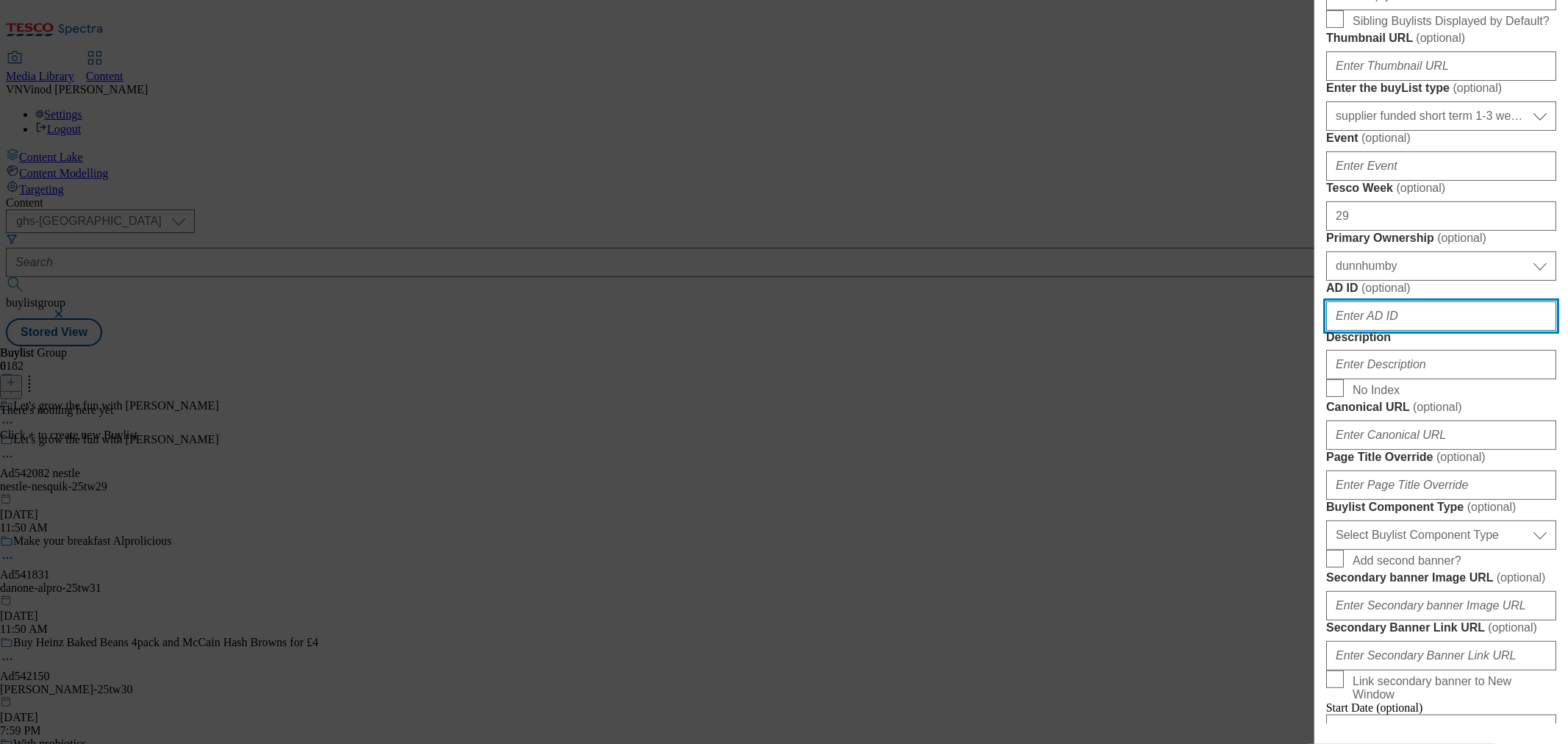
click at [1415, 331] on input "AD ID ( optional )" at bounding box center [1440, 316] width 230 height 29
paste input "542082"
type input "542082"
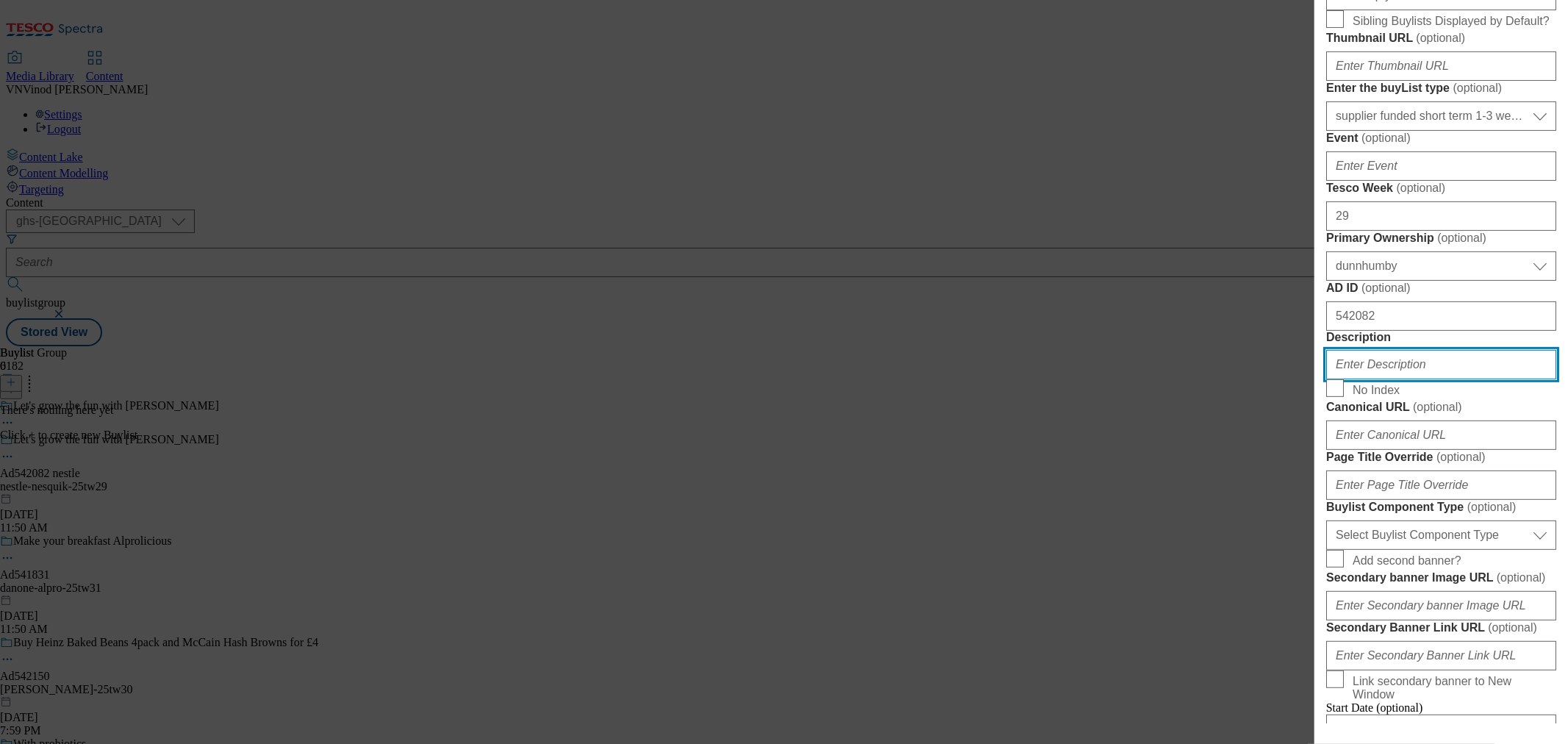
click at [1408, 379] on input "Description" at bounding box center [1440, 364] width 230 height 29
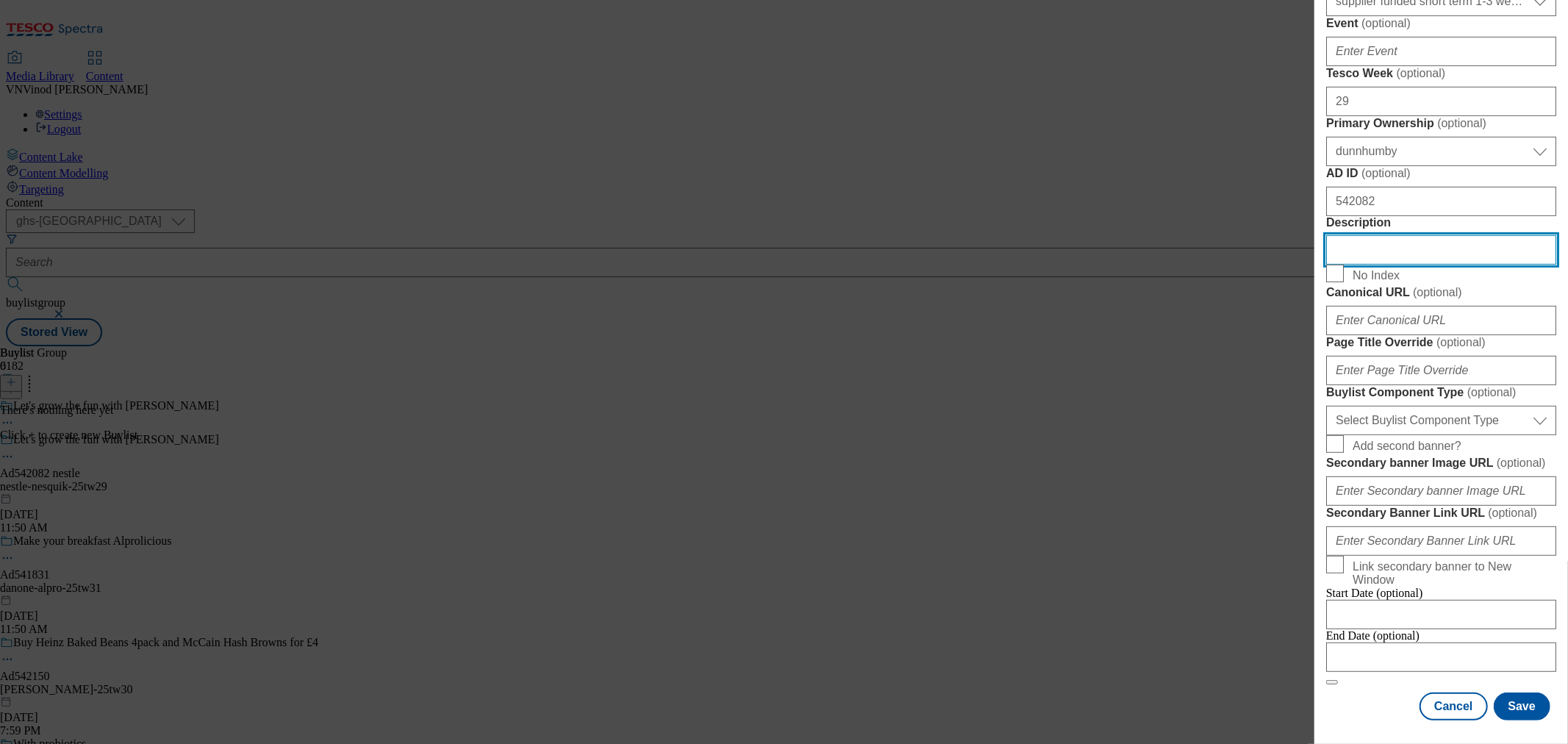
scroll to position [816, 0]
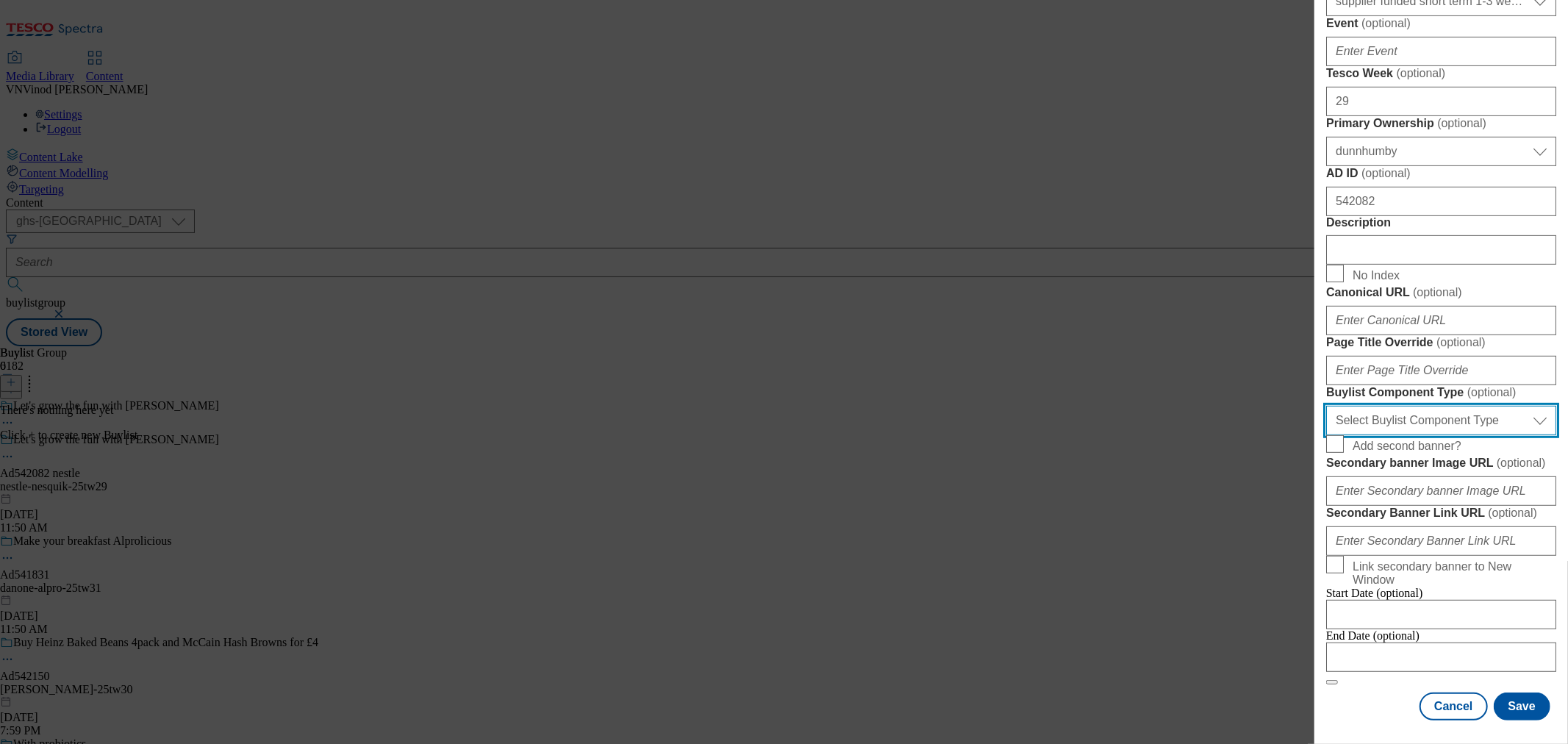
click at [1441, 427] on select "Select Buylist Component Type Banner Competition Header Meal" at bounding box center [1440, 420] width 230 height 29
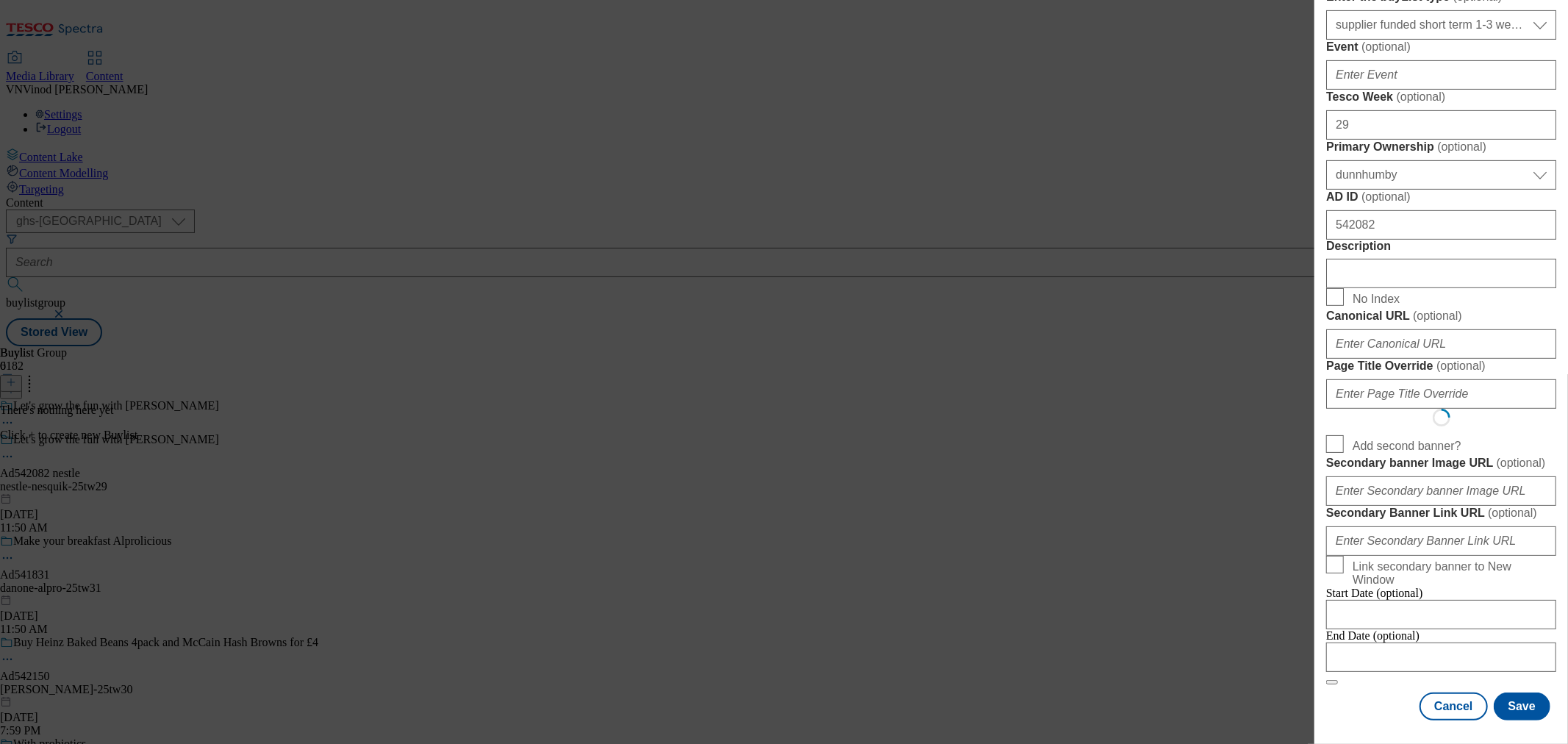
scroll to position [0, 0]
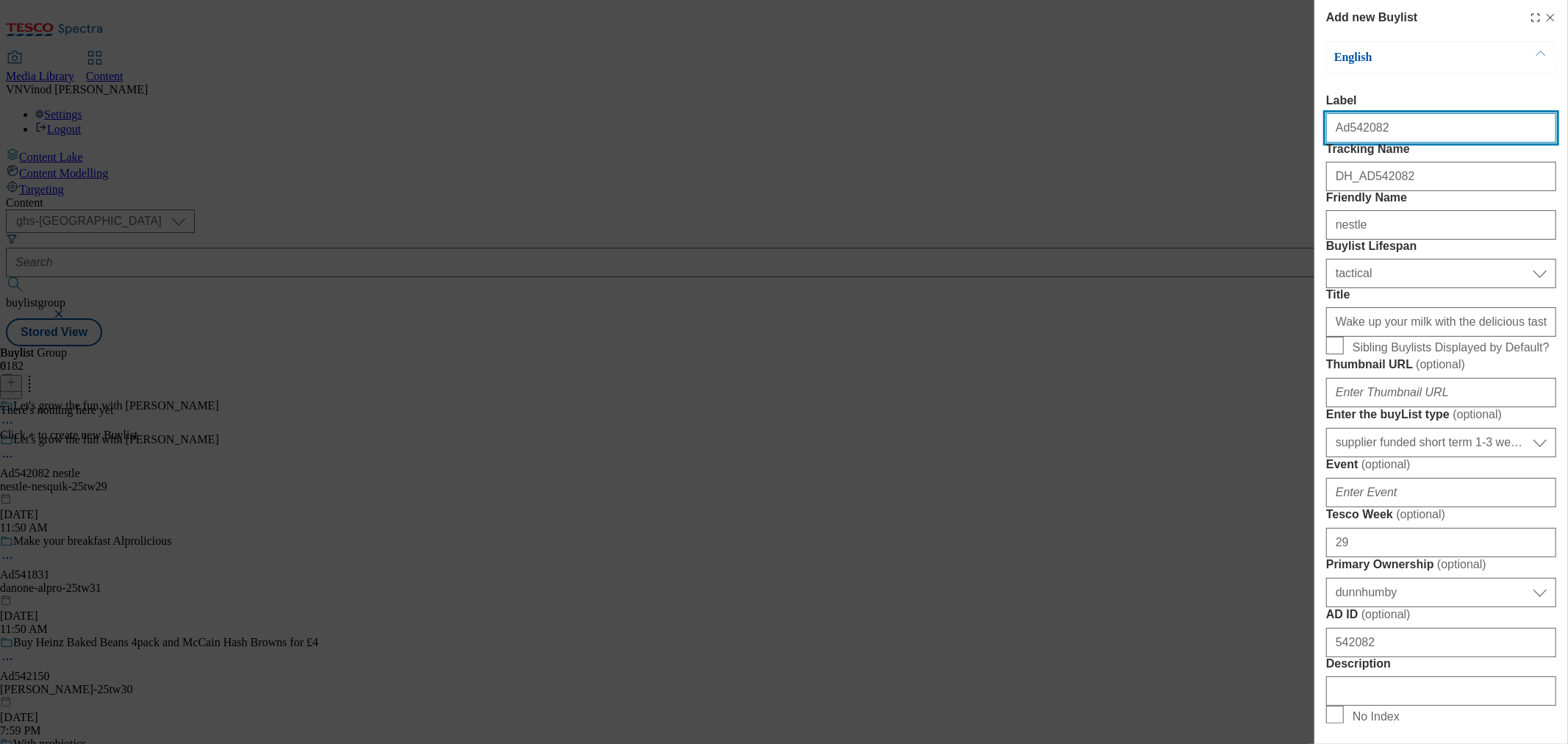
select select "Banner"
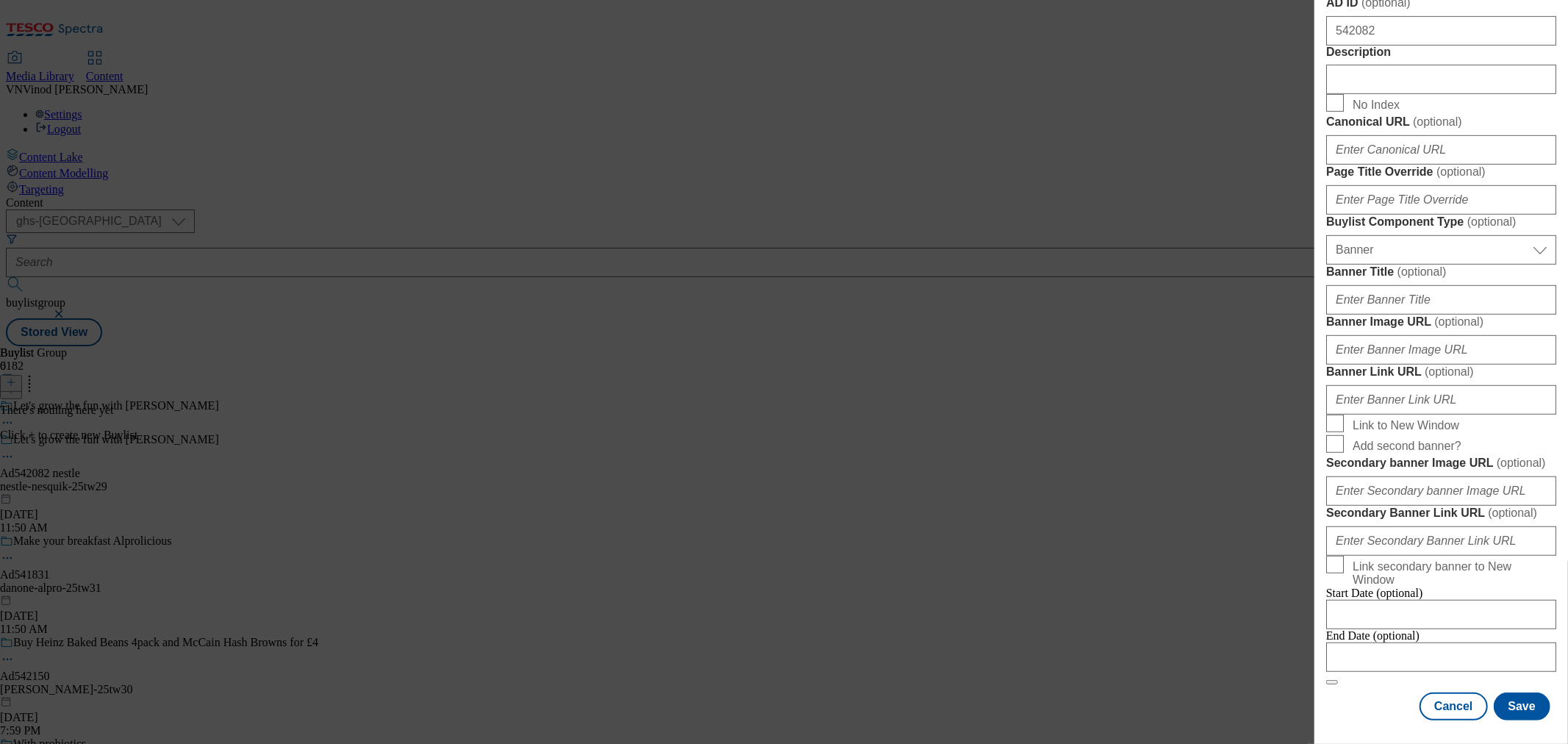
scroll to position [1249, 0]
click at [1411, 642] on input "Modal" at bounding box center [1440, 657] width 230 height 29
select select "2025"
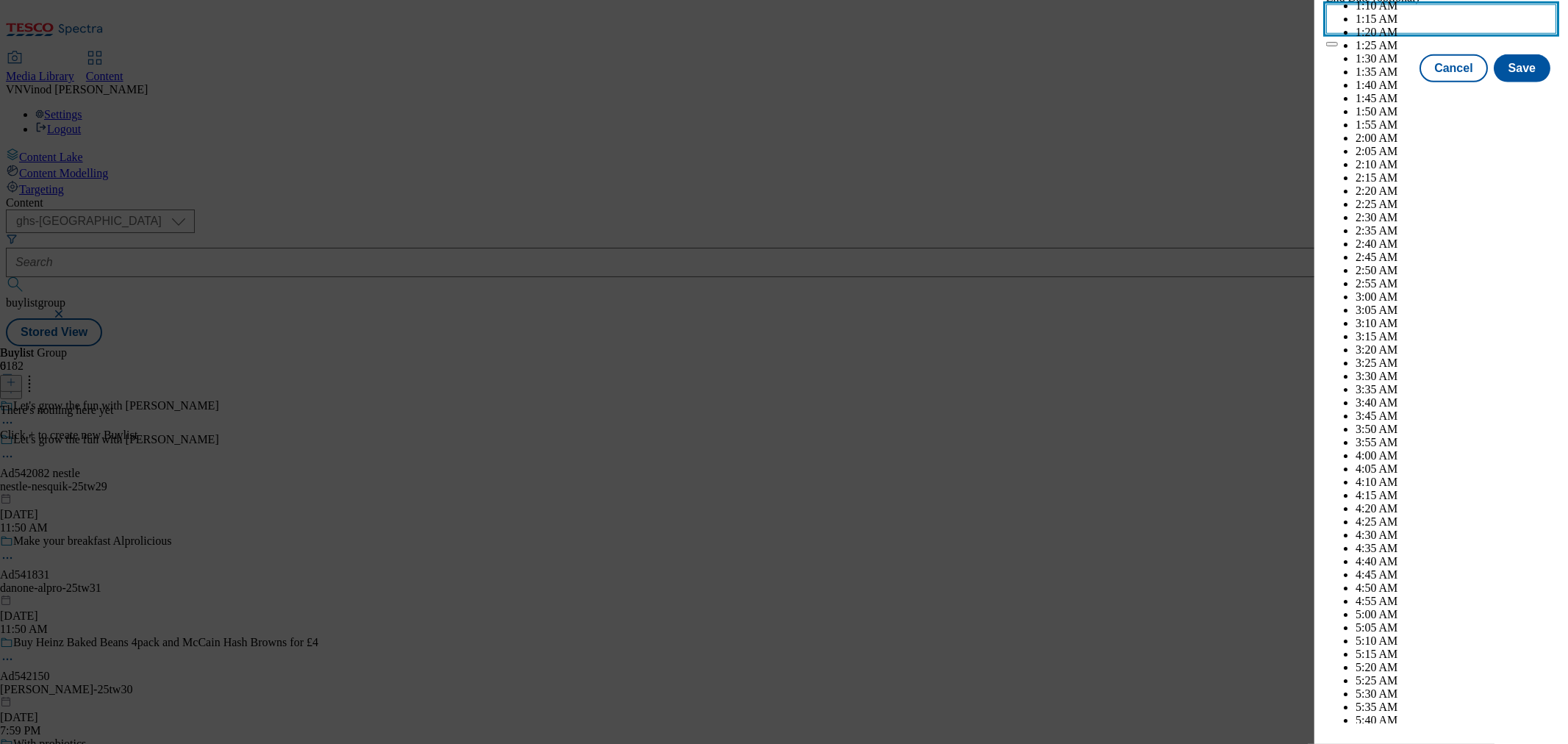
scroll to position [3858, 0]
select select "November"
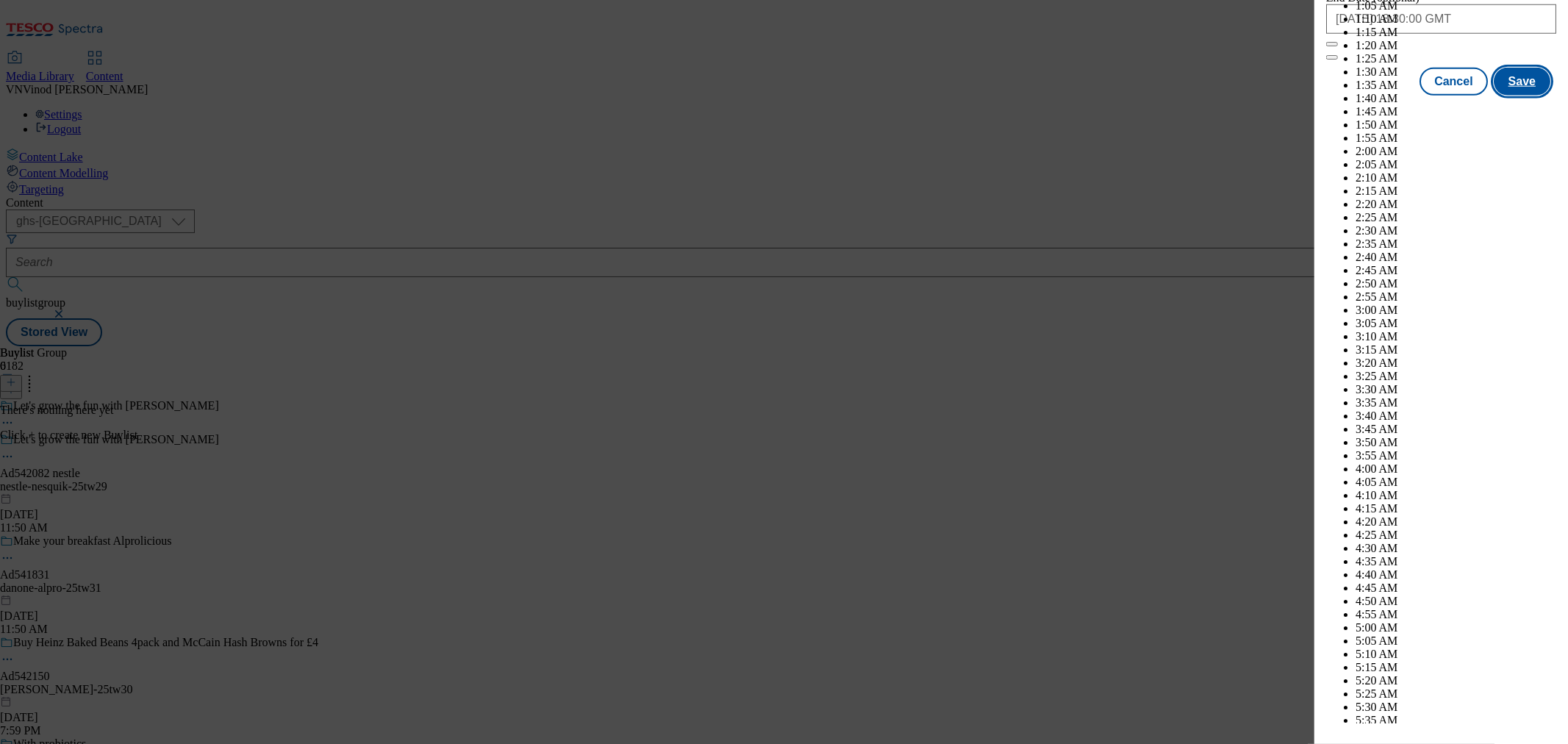
click at [1506, 95] on button "Save" at bounding box center [1522, 82] width 57 height 28
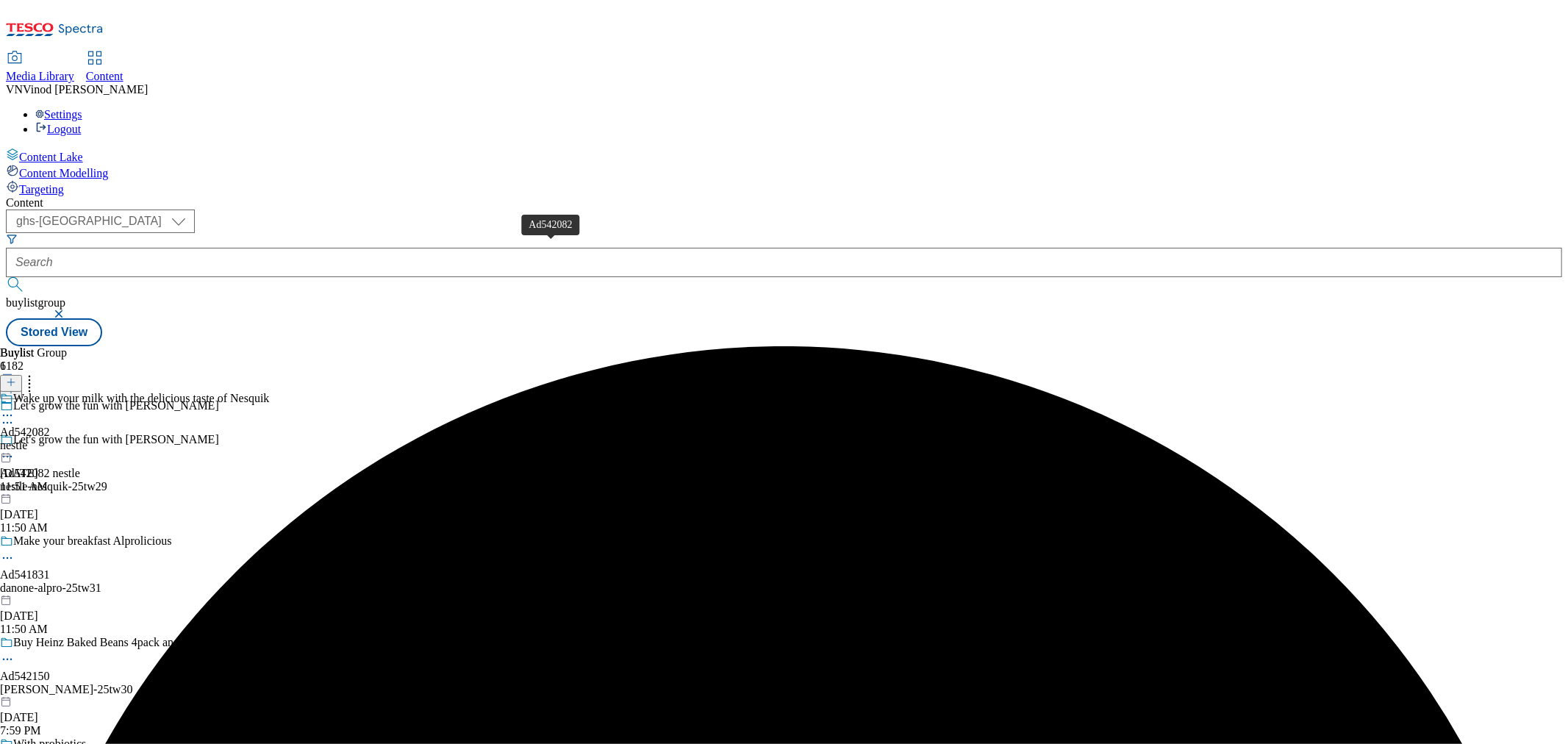
click at [50, 426] on div "Ad542082" at bounding box center [25, 432] width 50 height 13
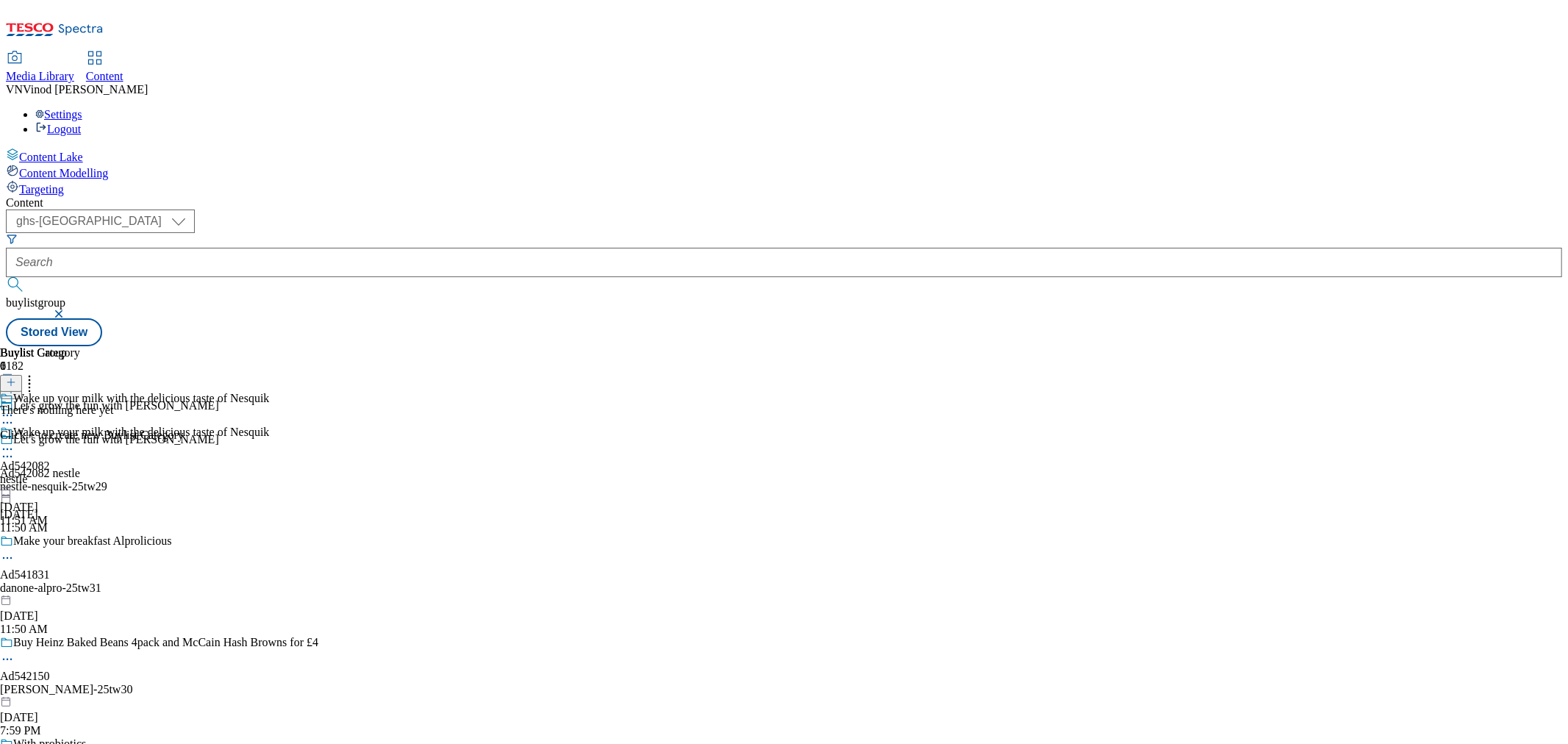
click at [22, 375] on button at bounding box center [11, 383] width 22 height 17
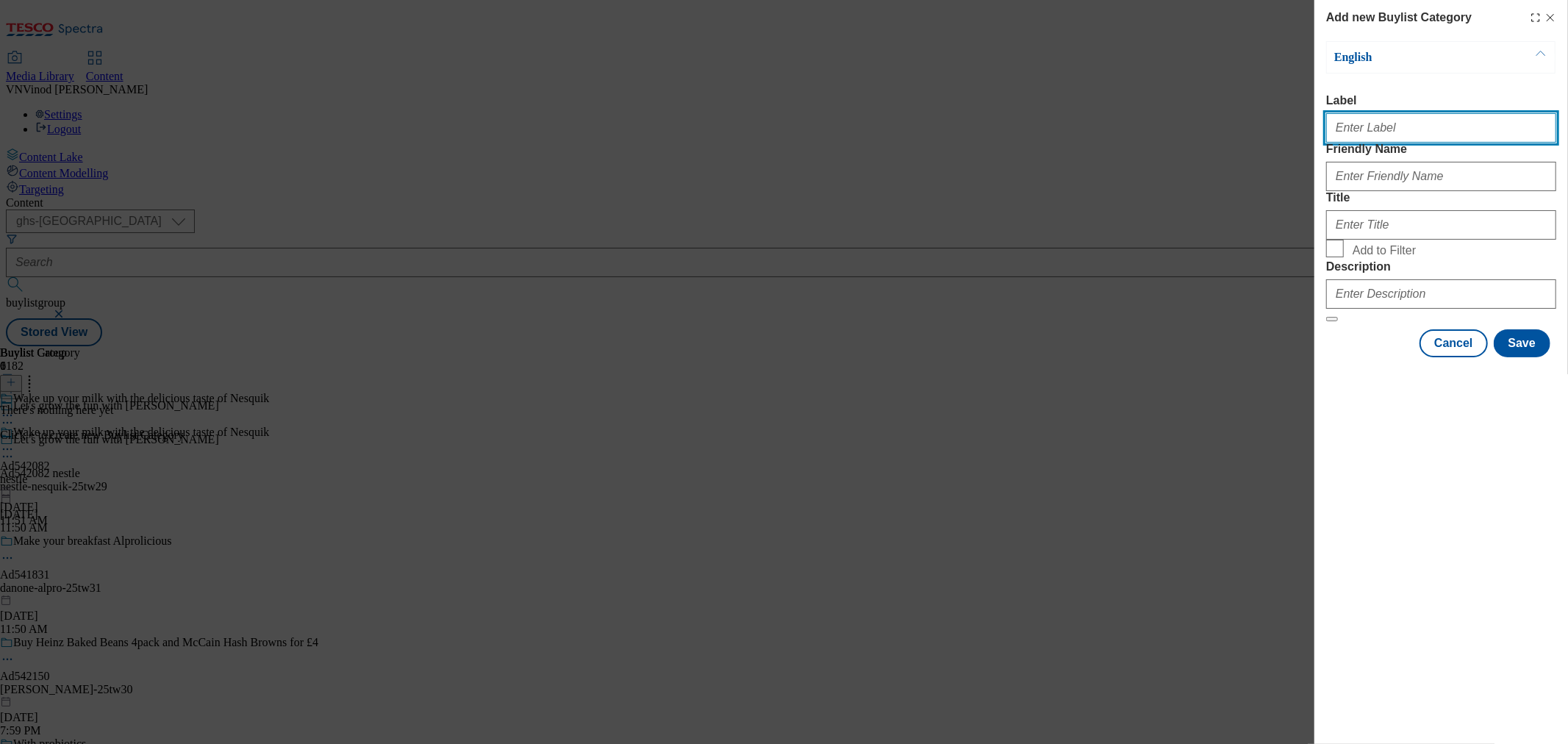
click at [1387, 131] on input "Label" at bounding box center [1440, 128] width 230 height 29
paste input "542082"
type input "Ad542082"
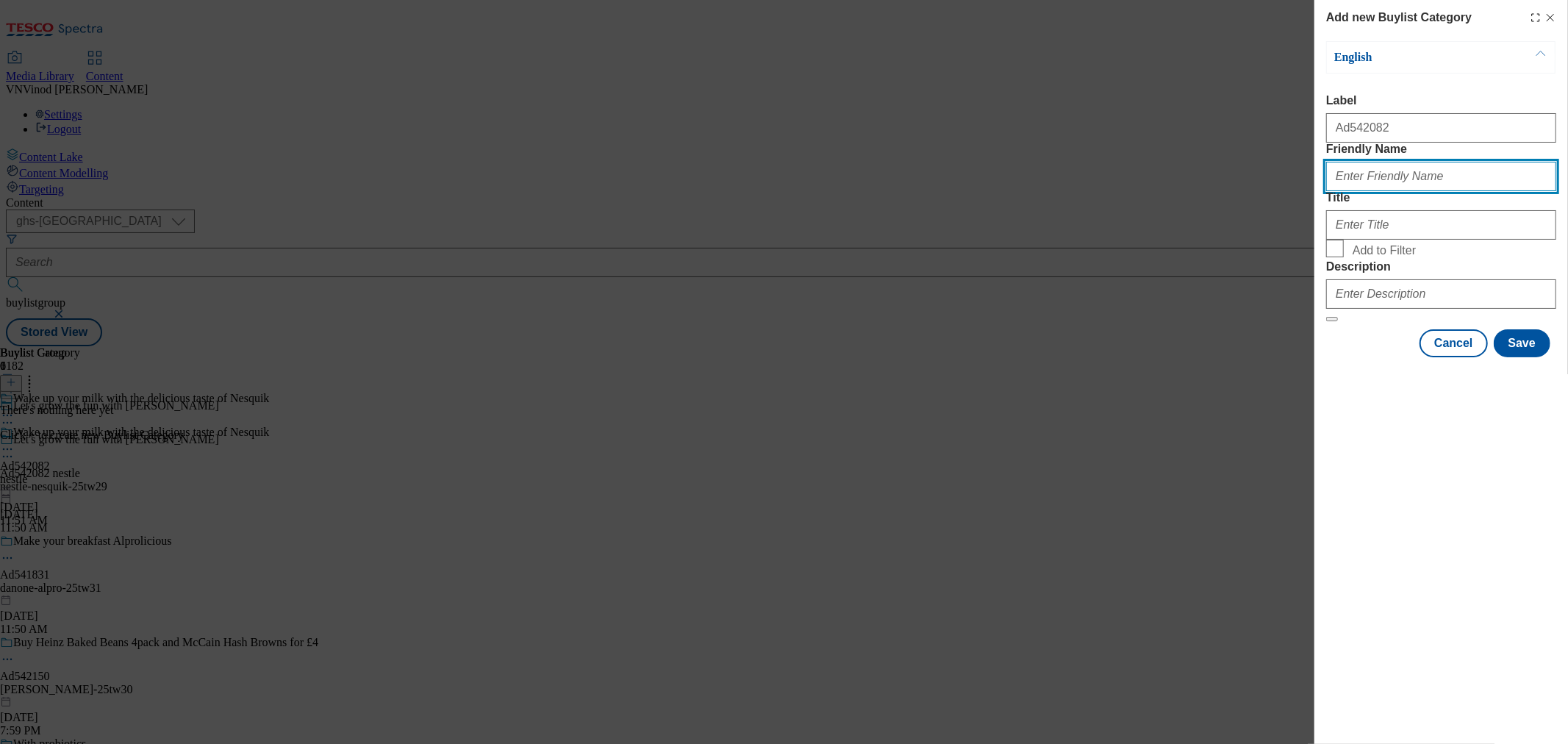
click at [1417, 191] on input "Friendly Name" at bounding box center [1440, 176] width 230 height 29
paste input "nestle-nesquik"
type input "nestle-nesquik"
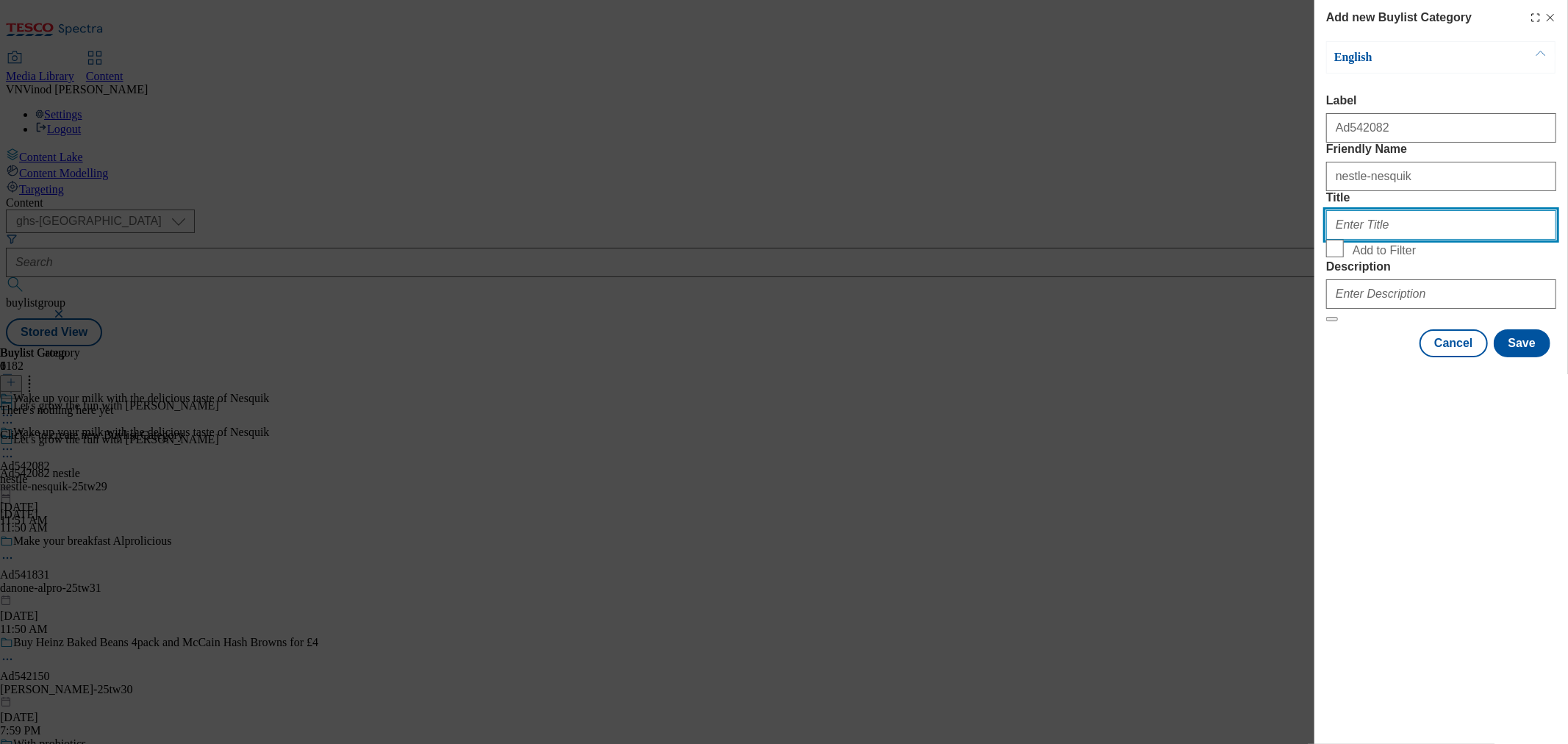
click at [1402, 239] on input "Title" at bounding box center [1440, 225] width 230 height 29
type input "Nestle"
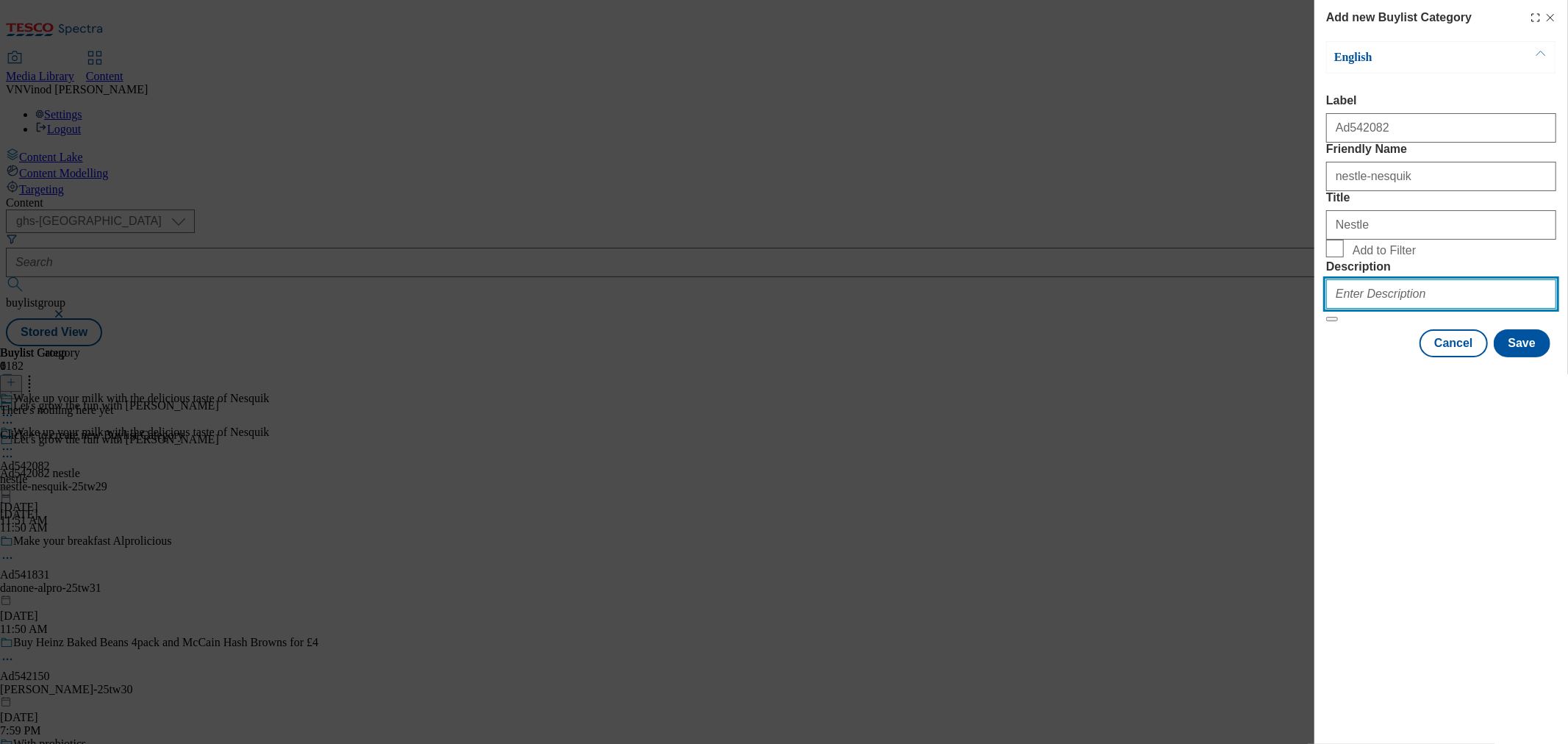
click at [1397, 309] on input "Description" at bounding box center [1440, 294] width 230 height 29
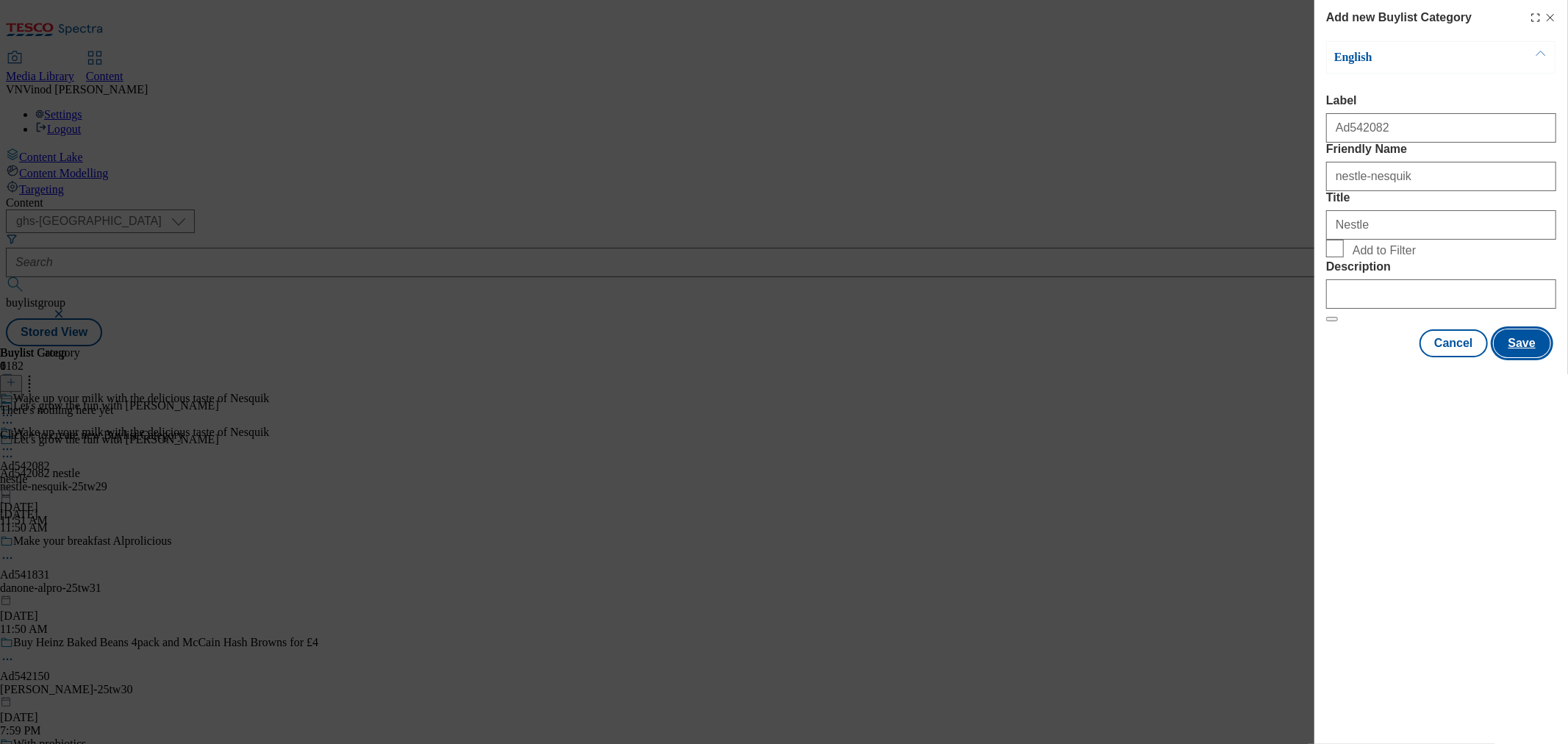
click at [1516, 357] on button "Save" at bounding box center [1522, 343] width 57 height 28
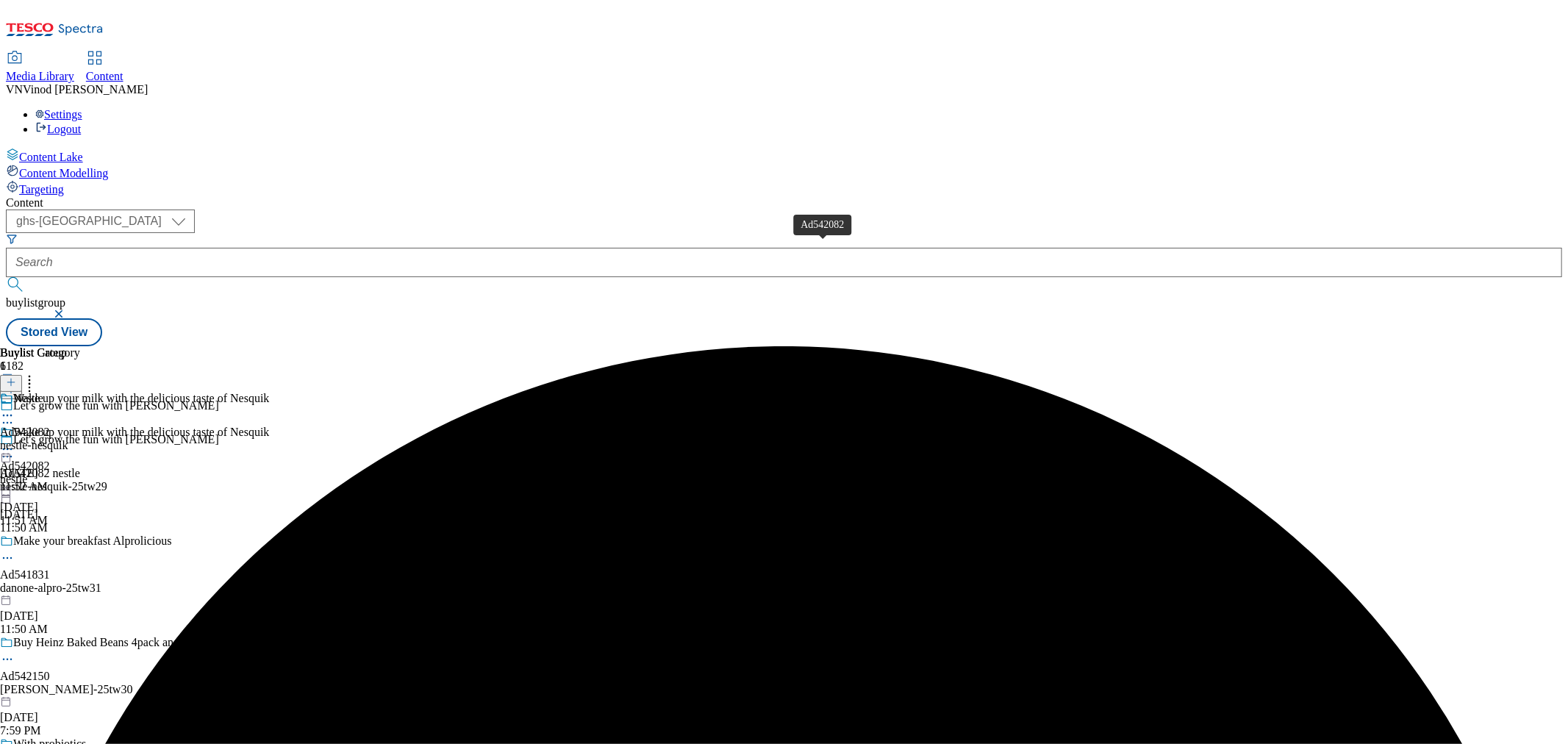
click at [50, 426] on div "Ad542082" at bounding box center [25, 432] width 50 height 13
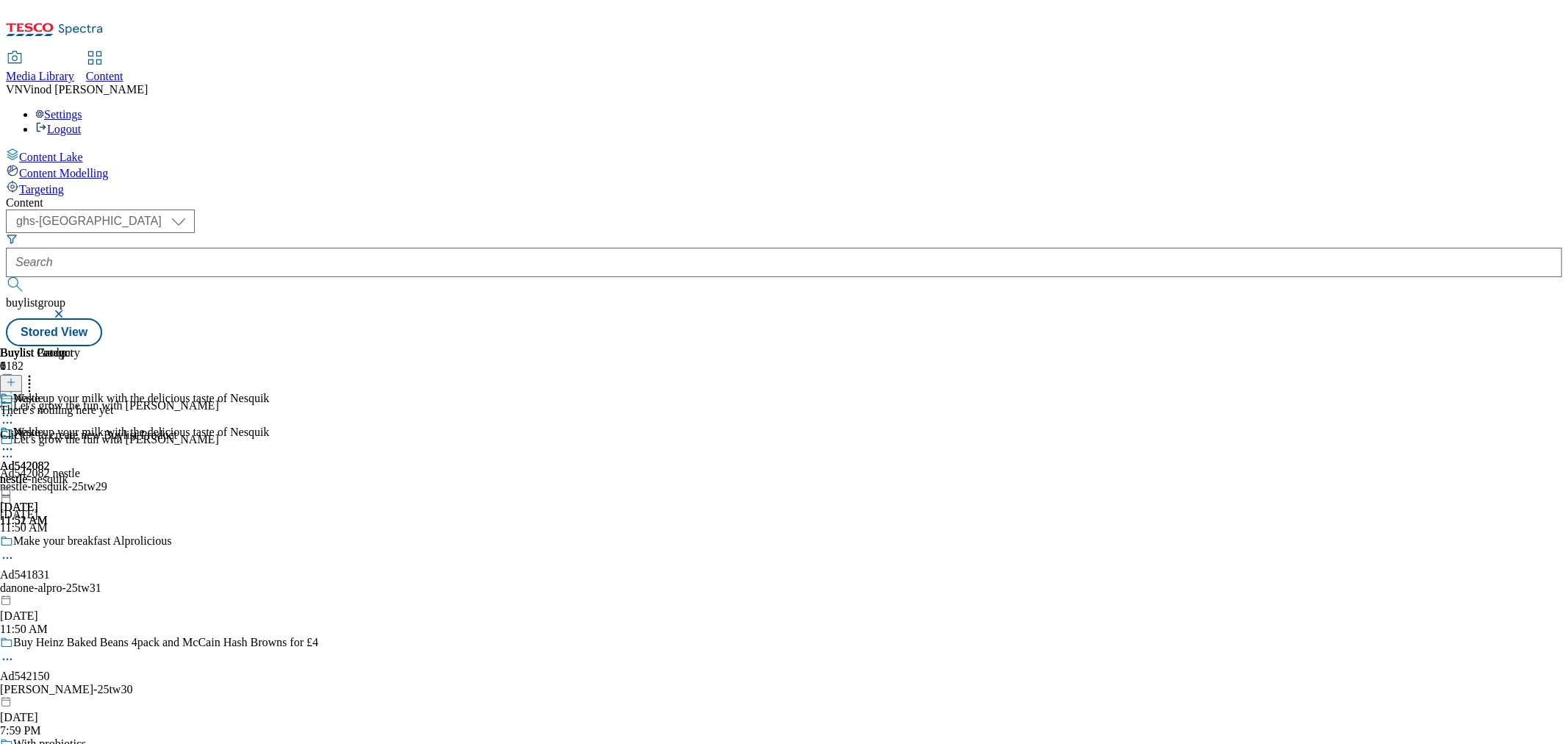
click at [177, 404] on div "There's nothing here yet Click + to create new Buylist Product" at bounding box center [88, 423] width 177 height 39
click at [17, 377] on icon at bounding box center [10, 382] width 10 height 10
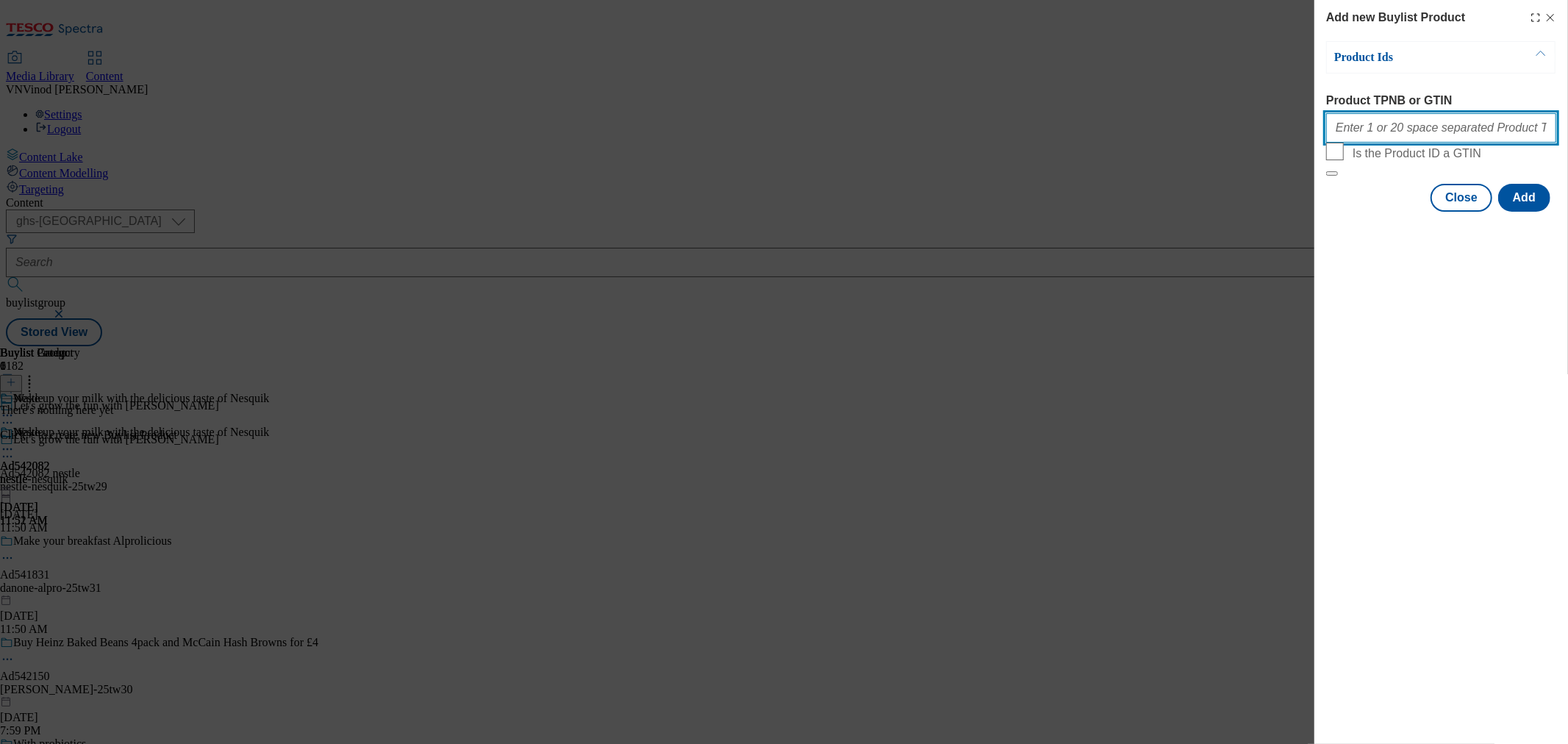
click at [1413, 140] on input "Product TPNB or GTIN" at bounding box center [1440, 128] width 230 height 29
paste input "96096407 73445537 57219761 57219628 90868731"
type input "96096407 73445537 57219761 57219628 90868731"
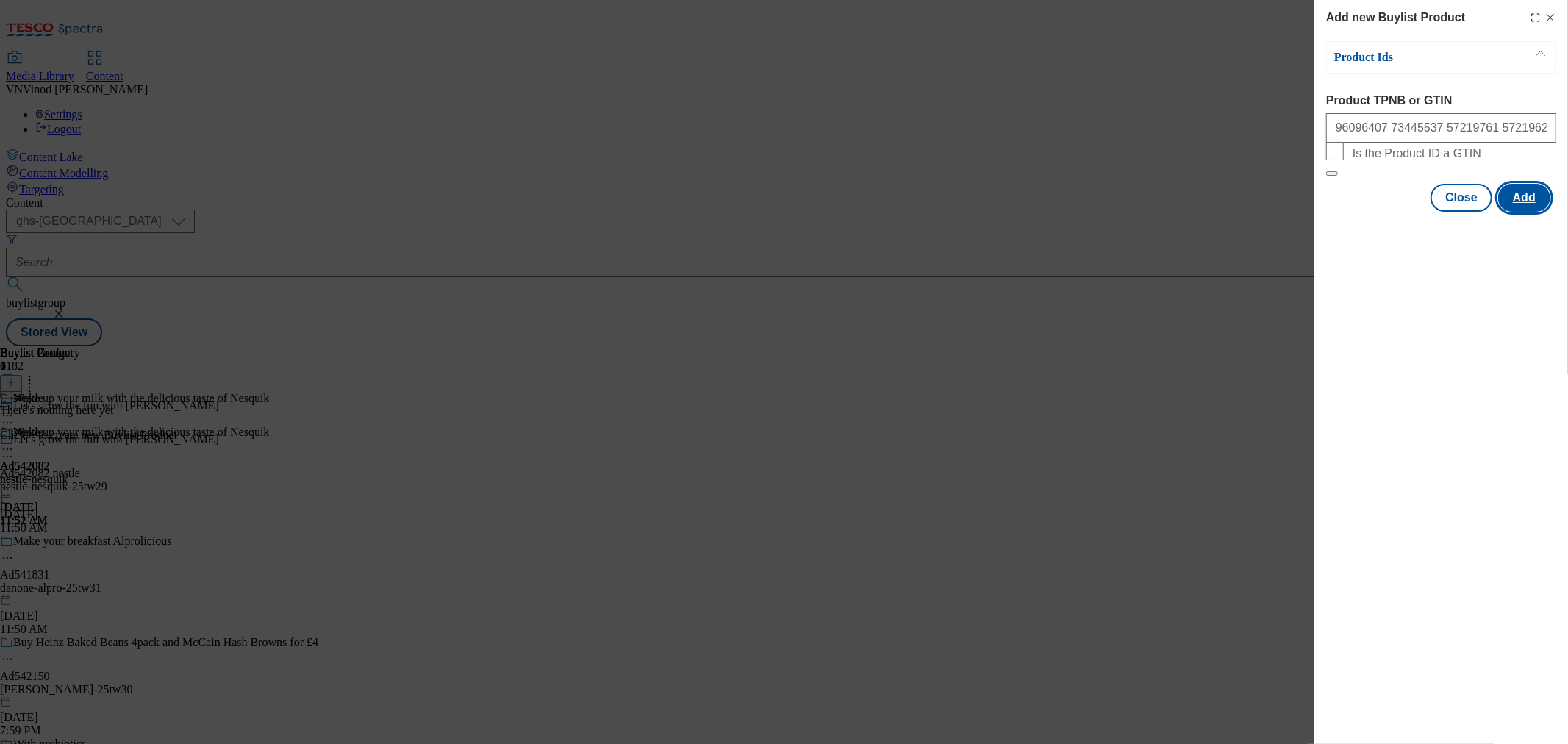
click at [1518, 212] on button "Add" at bounding box center [1524, 197] width 52 height 28
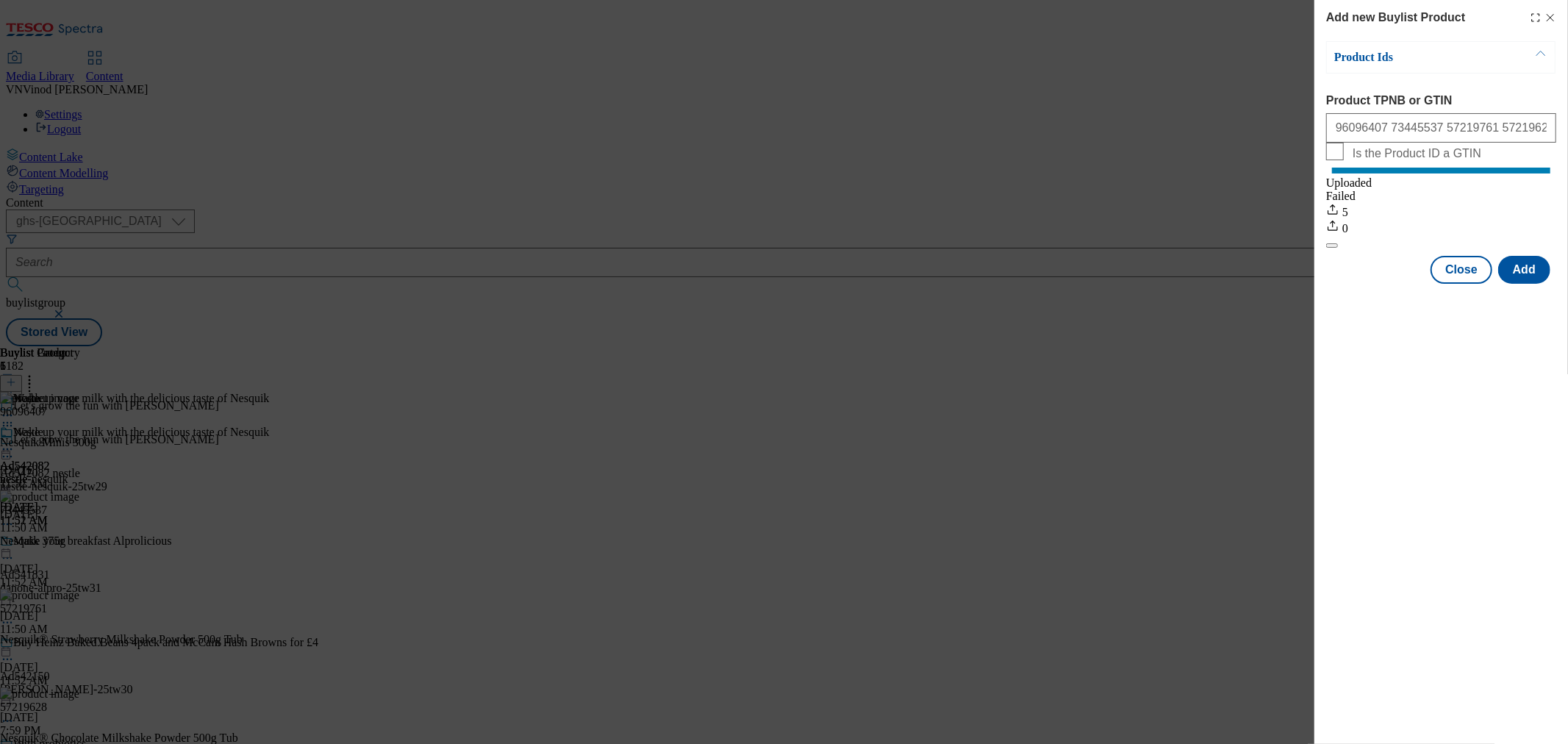
click at [1552, 17] on icon "Modal" at bounding box center [1550, 17] width 12 height 12
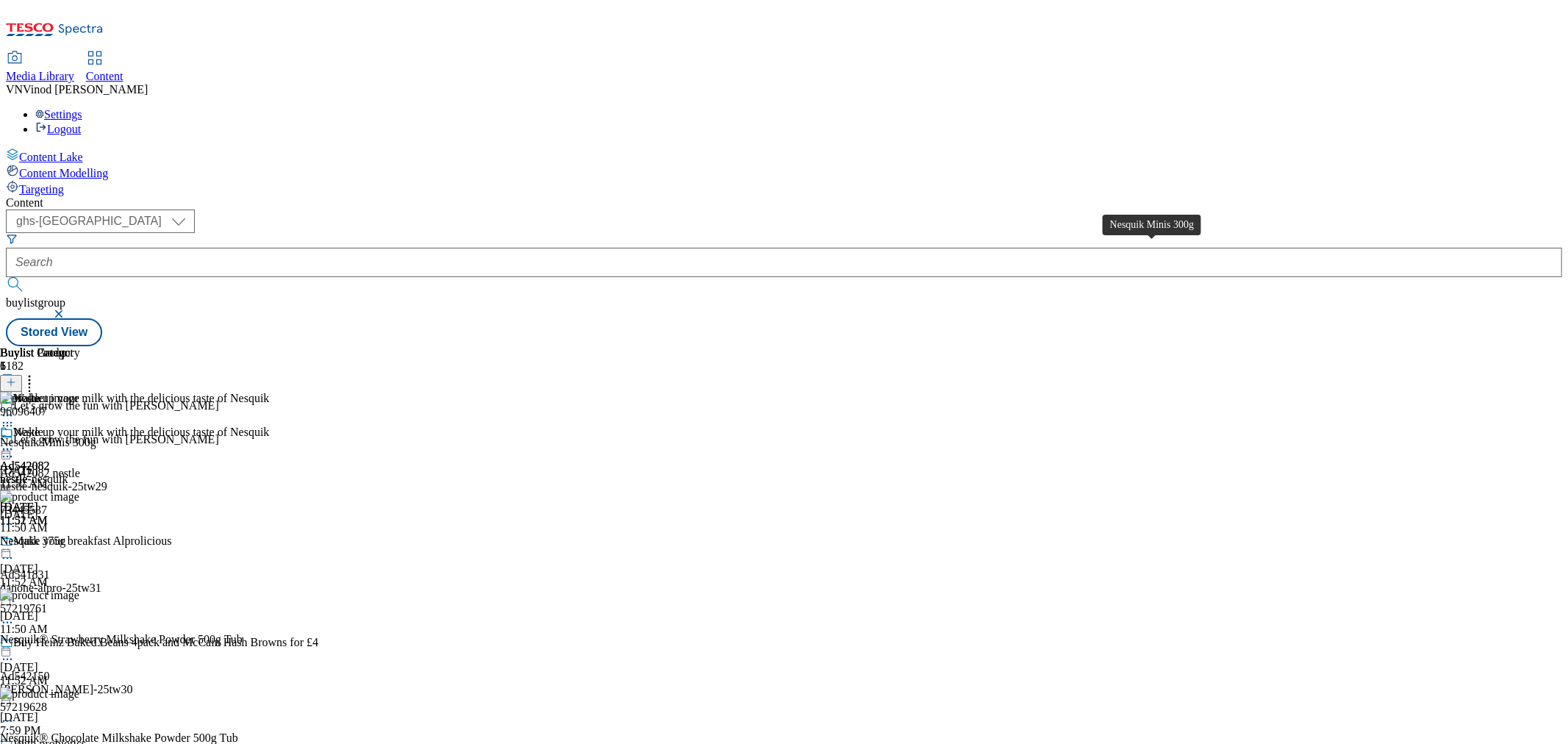
click at [96, 436] on div "Nesquik Minis 300g" at bounding box center [48, 442] width 96 height 13
copy div "Nesquik Minis 300g"
click at [1493, 346] on div "Buylist Group 6182 Let's grow the fun with Nesquik Let's grow the fun with Nesq…" at bounding box center [784, 346] width 1556 height 0
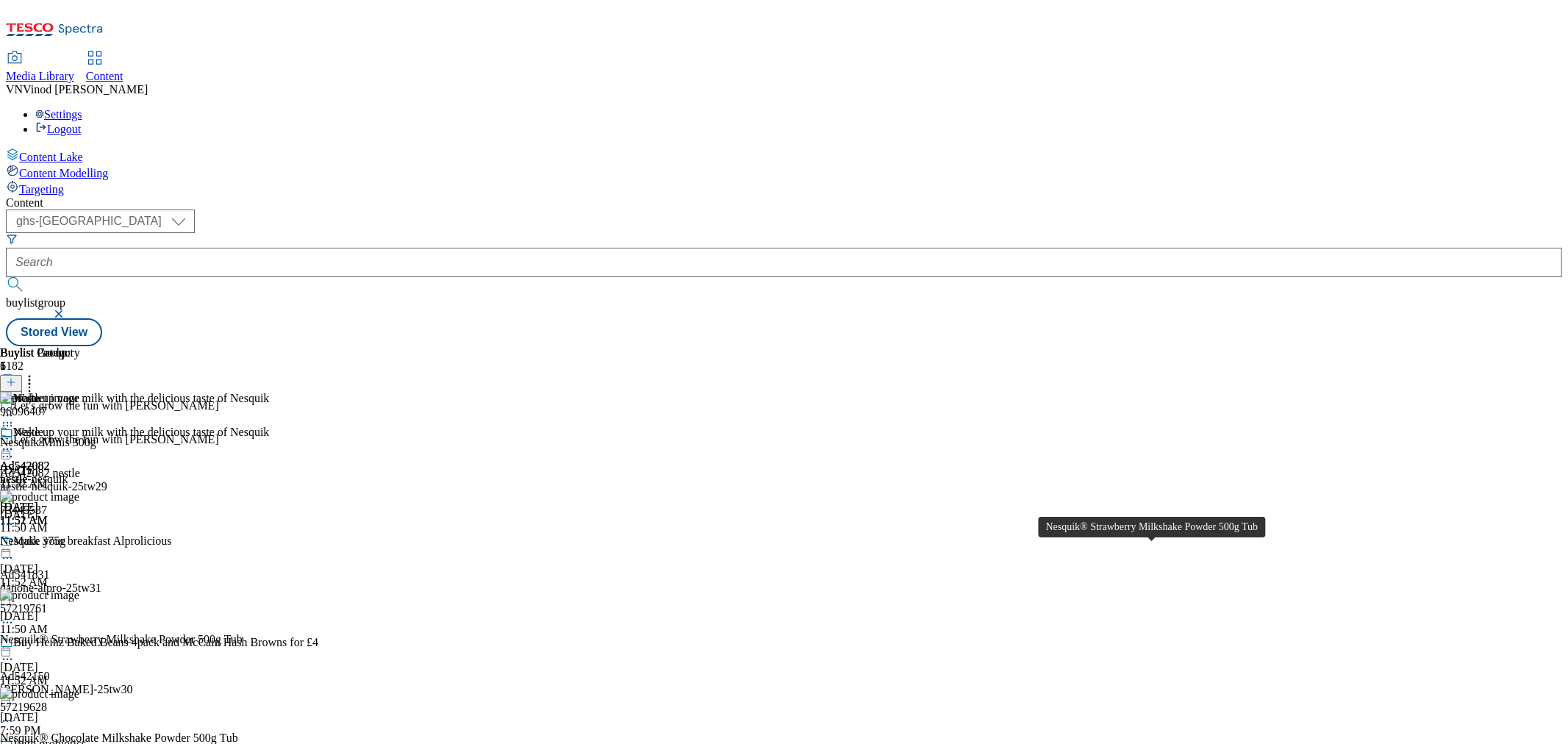
click at [242, 633] on div "Nesquik® Strawberry Milkshake Powder 500g Tub" at bounding box center [121, 639] width 242 height 13
copy div "Nesquik® Strawberry Milkshake Powder 500g Tub"
click at [15, 450] on icon at bounding box center [7, 457] width 15 height 15
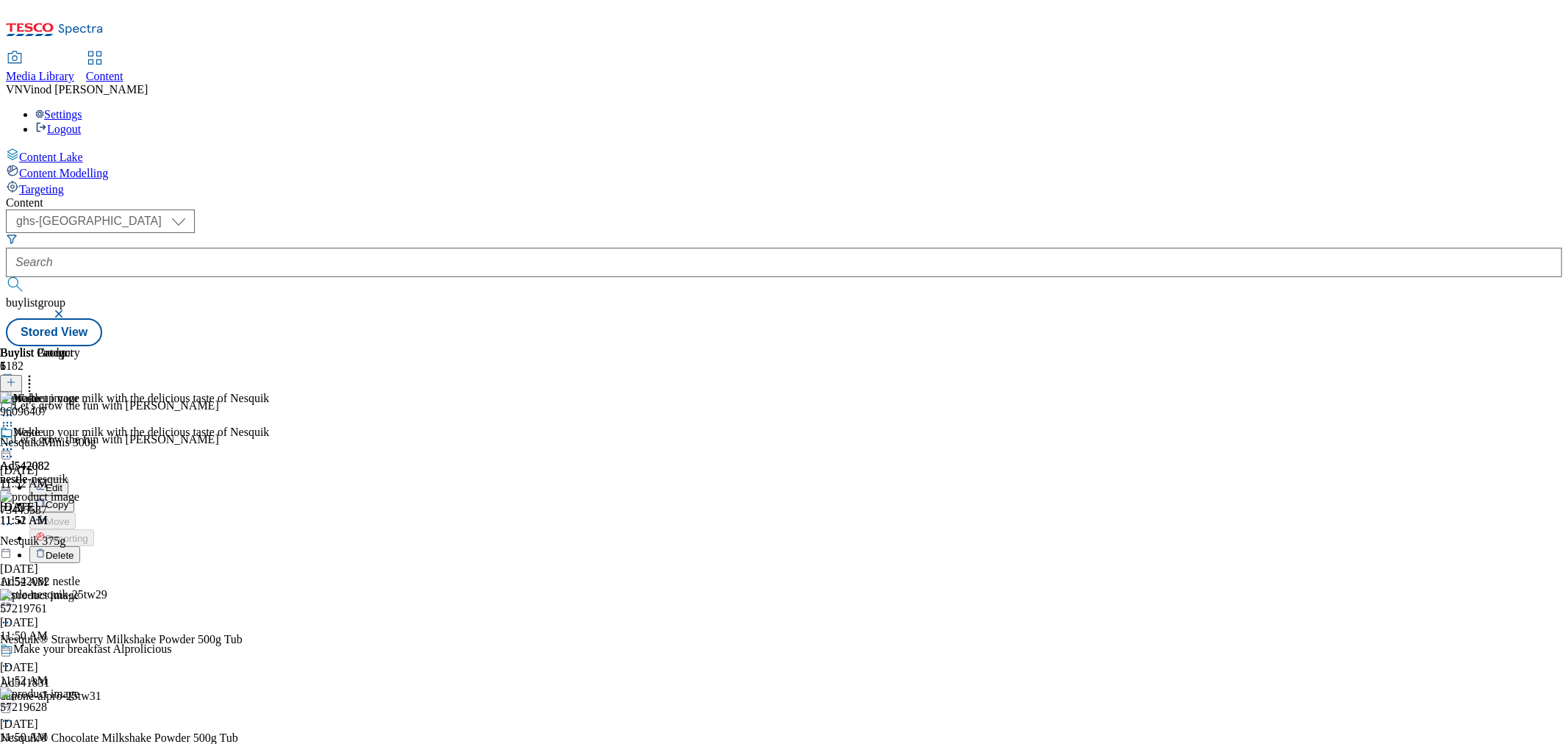
click at [69, 479] on button "Edit" at bounding box center [49, 487] width 39 height 17
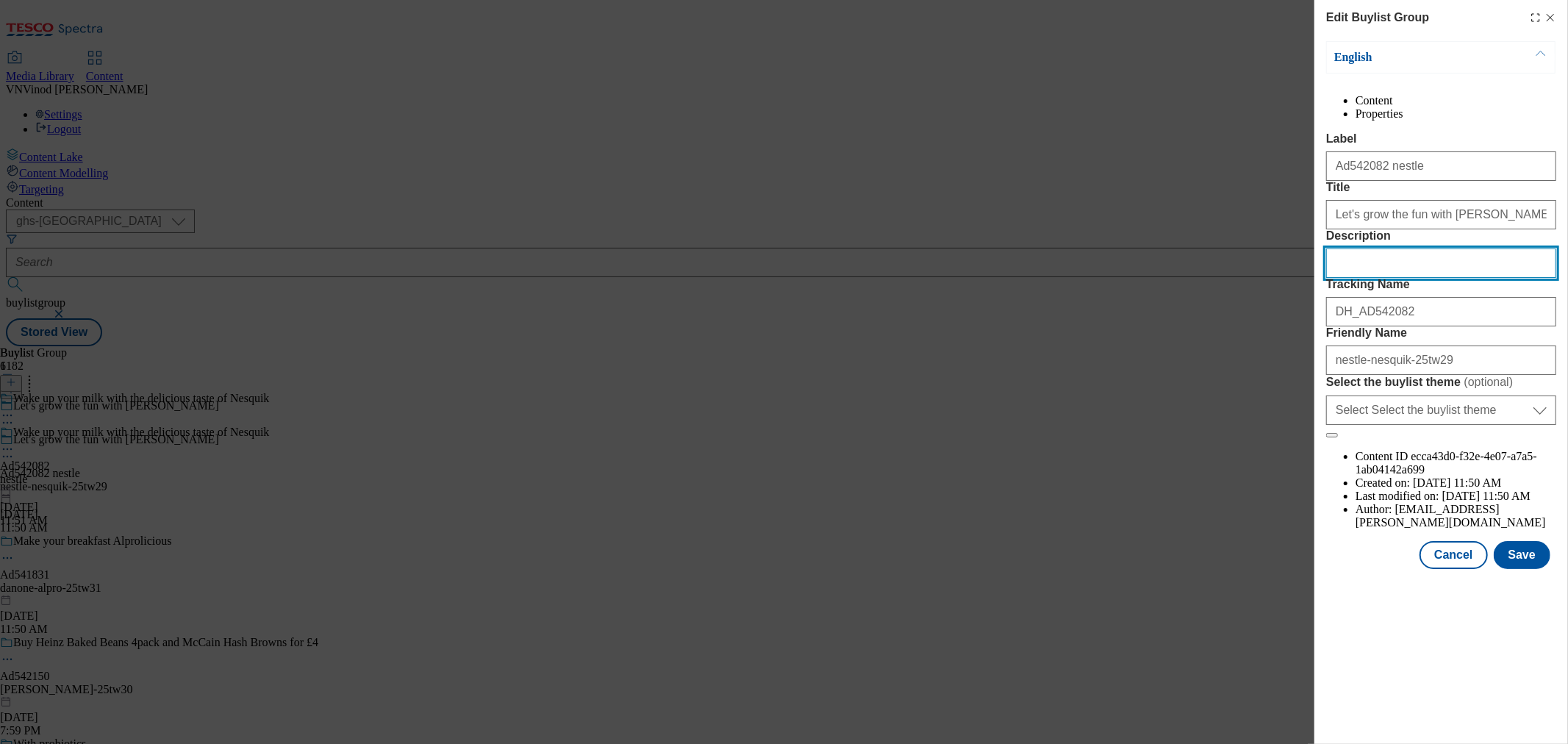
click at [1412, 278] on input "Description" at bounding box center [1440, 263] width 230 height 29
paste input "Nesquik Minis 300g"
type input "Nesquik Minis 300g"
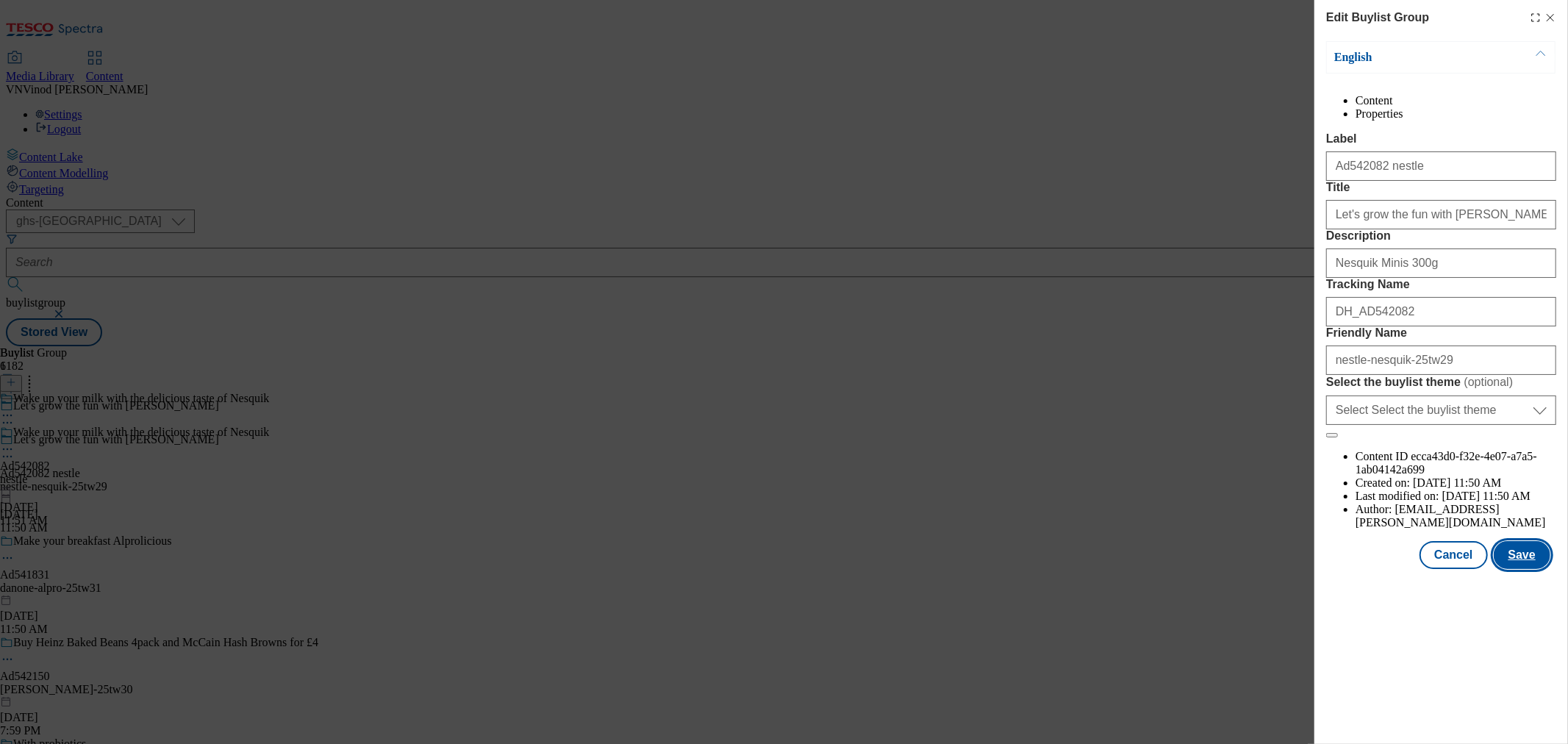
click at [1530, 569] on button "Save" at bounding box center [1522, 555] width 57 height 28
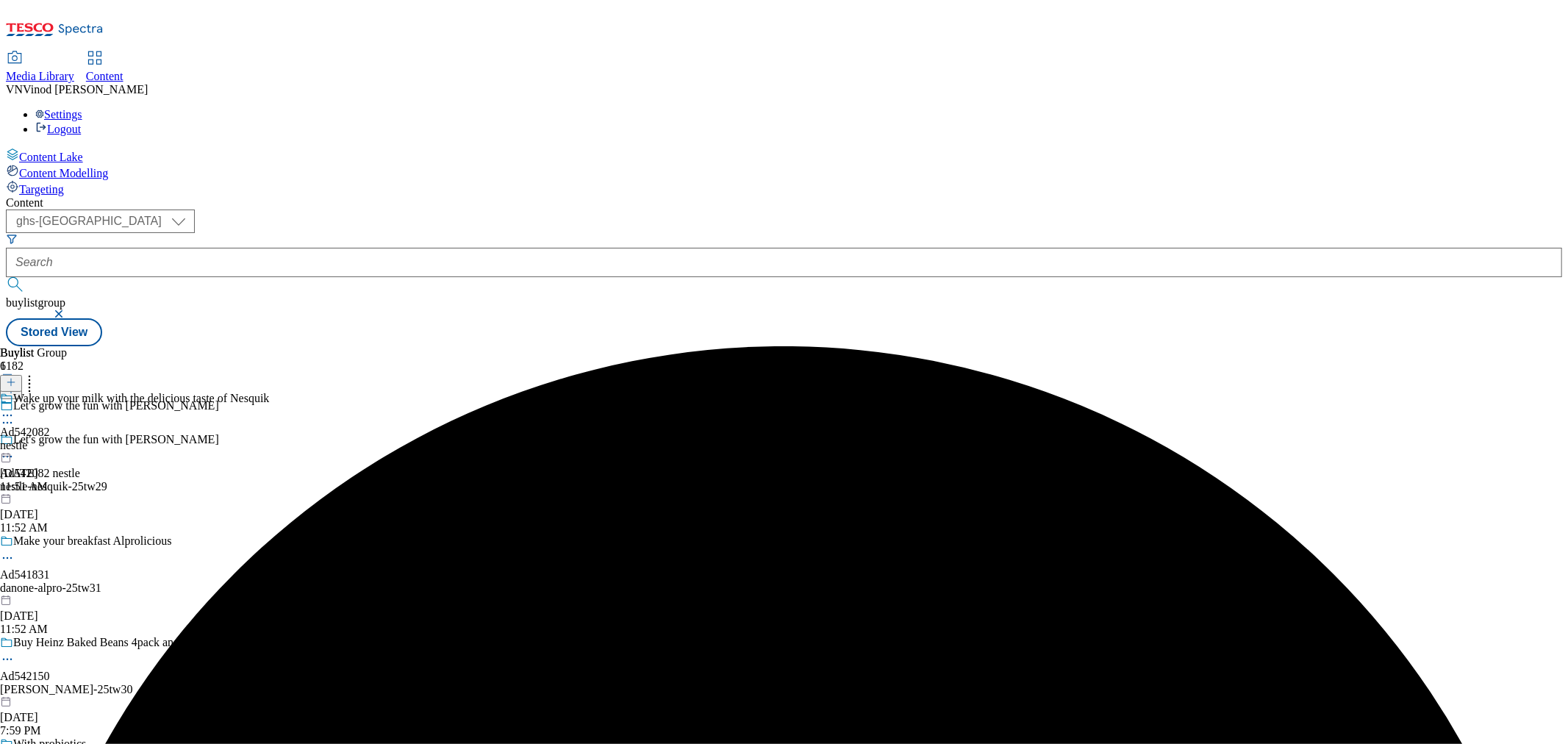
click at [15, 408] on icon at bounding box center [7, 416] width 15 height 15
click at [69, 438] on button "Edit" at bounding box center [49, 446] width 39 height 17
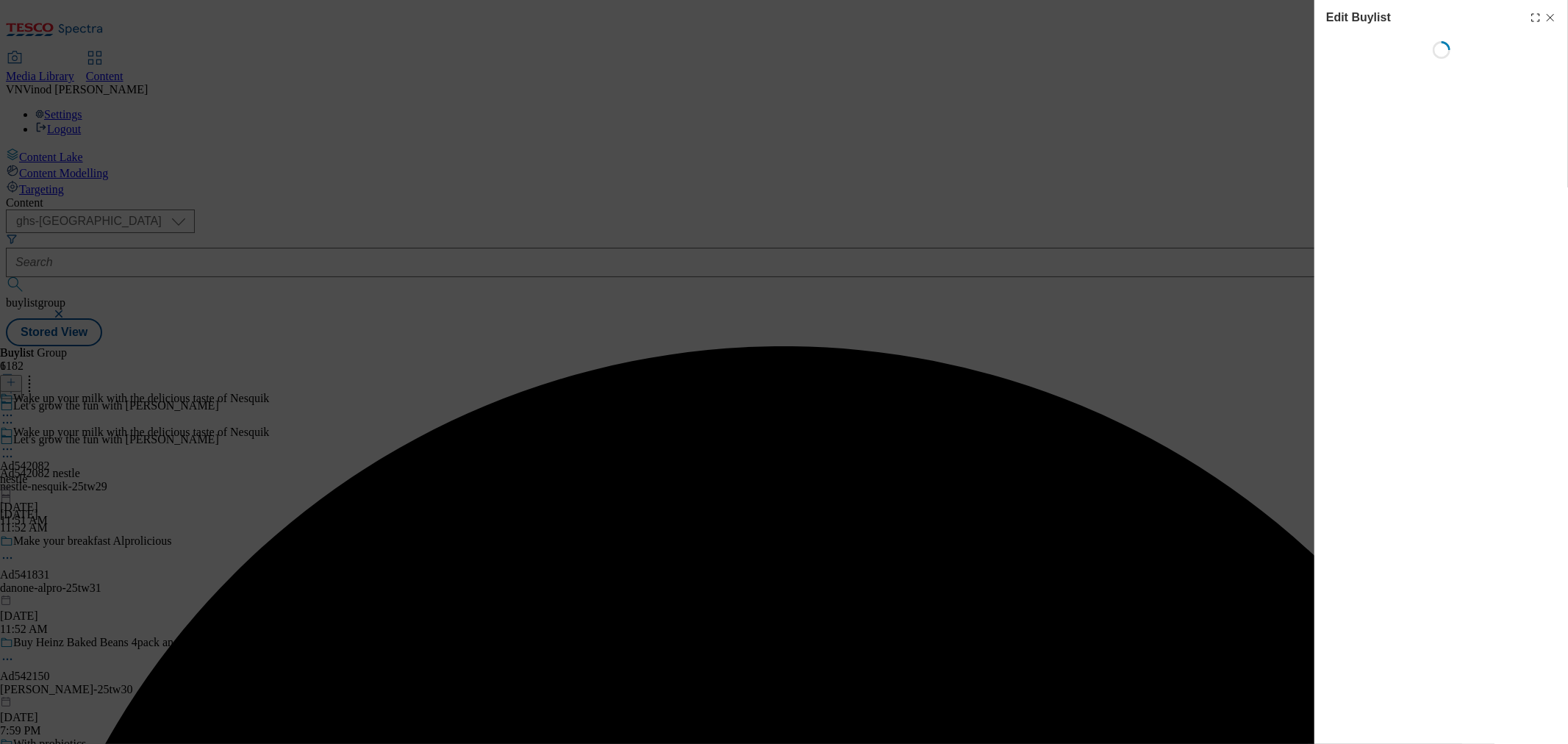
select select "tactical"
select select "supplier funded short term 1-3 weeks"
select select "dunnhumby"
select select "Banner"
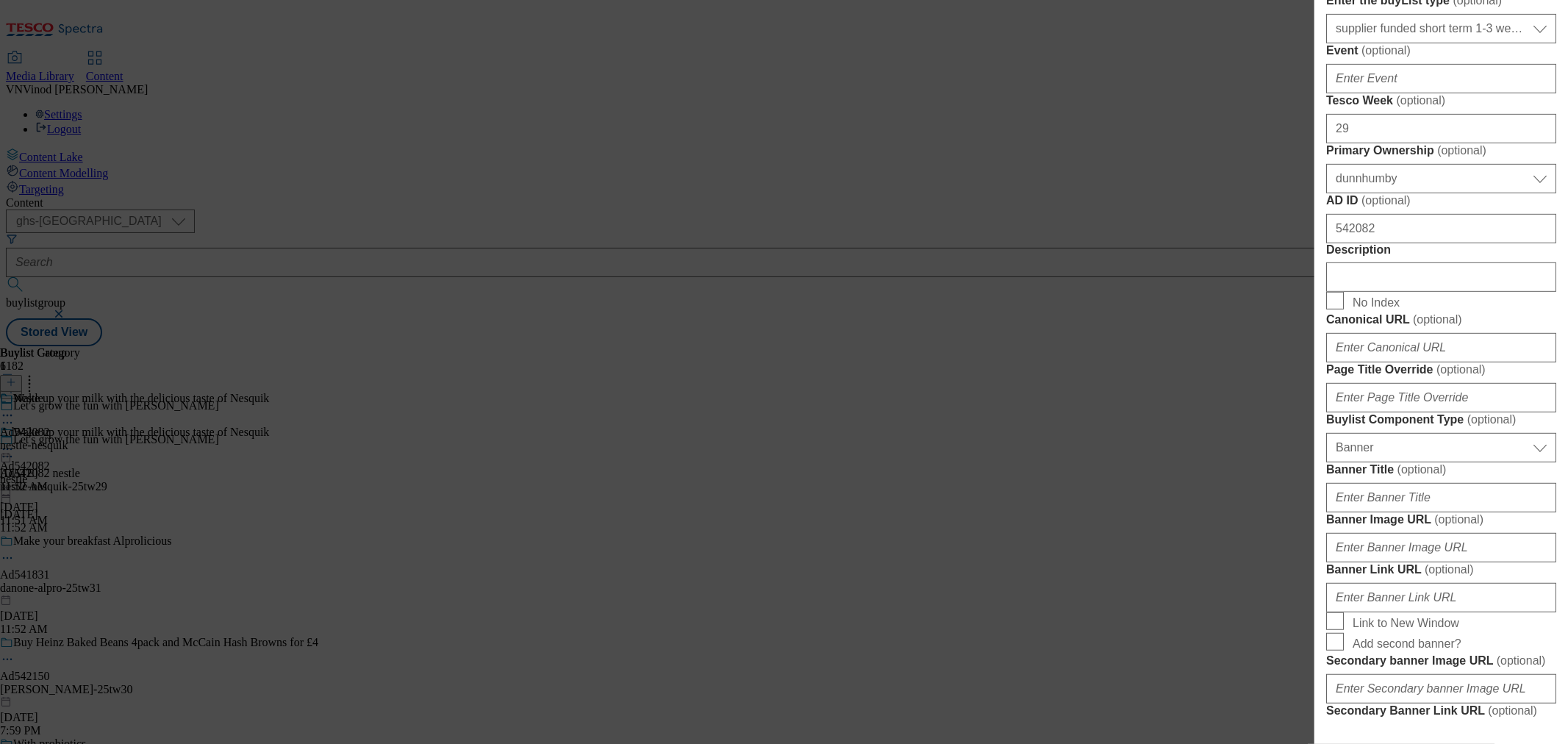
scroll to position [572, 0]
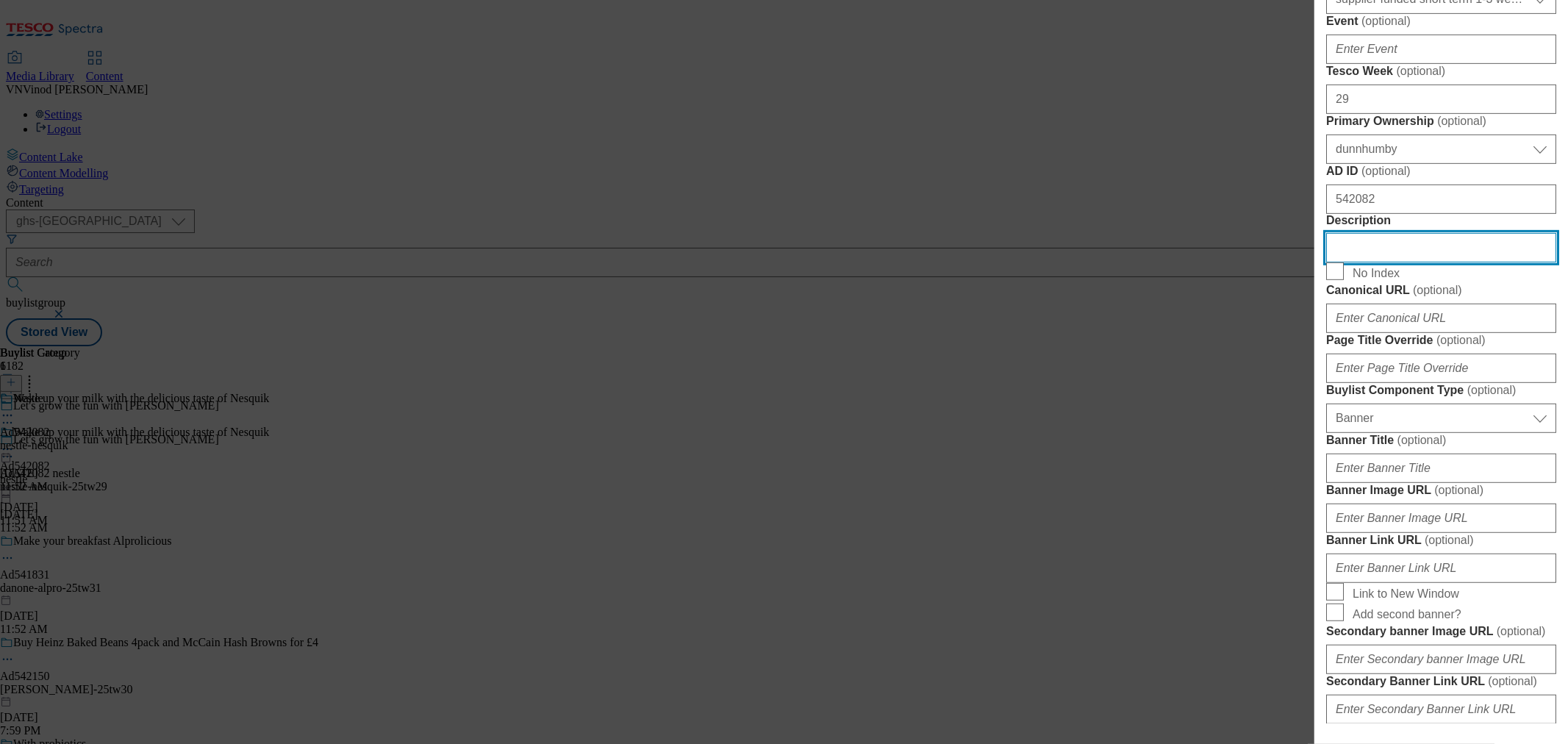
click at [1382, 262] on input "Description" at bounding box center [1440, 248] width 230 height 29
paste input "Nesquik Minis 300g"
drag, startPoint x: 1427, startPoint y: 559, endPoint x: 967, endPoint y: 483, distance: 466.2
click at [964, 483] on div "Edit Buylist Tags 1 tags selected buylist English Content Properties Label Ad54…" at bounding box center [784, 372] width 1568 height 744
paste input "Modal"
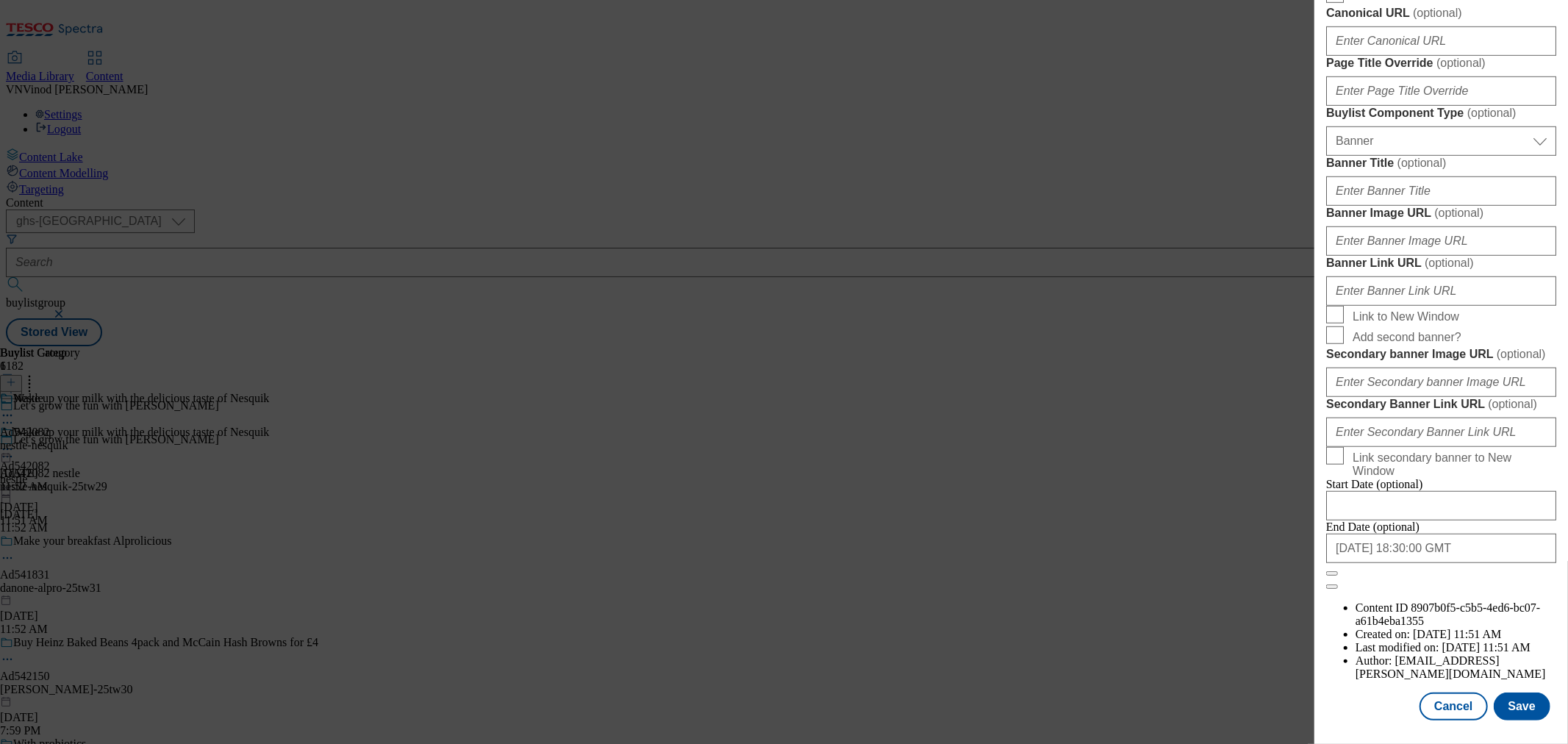
scroll to position [1404, 0]
type input "Nesquik Minis 300g"
click at [1518, 693] on button "Save" at bounding box center [1522, 706] width 57 height 28
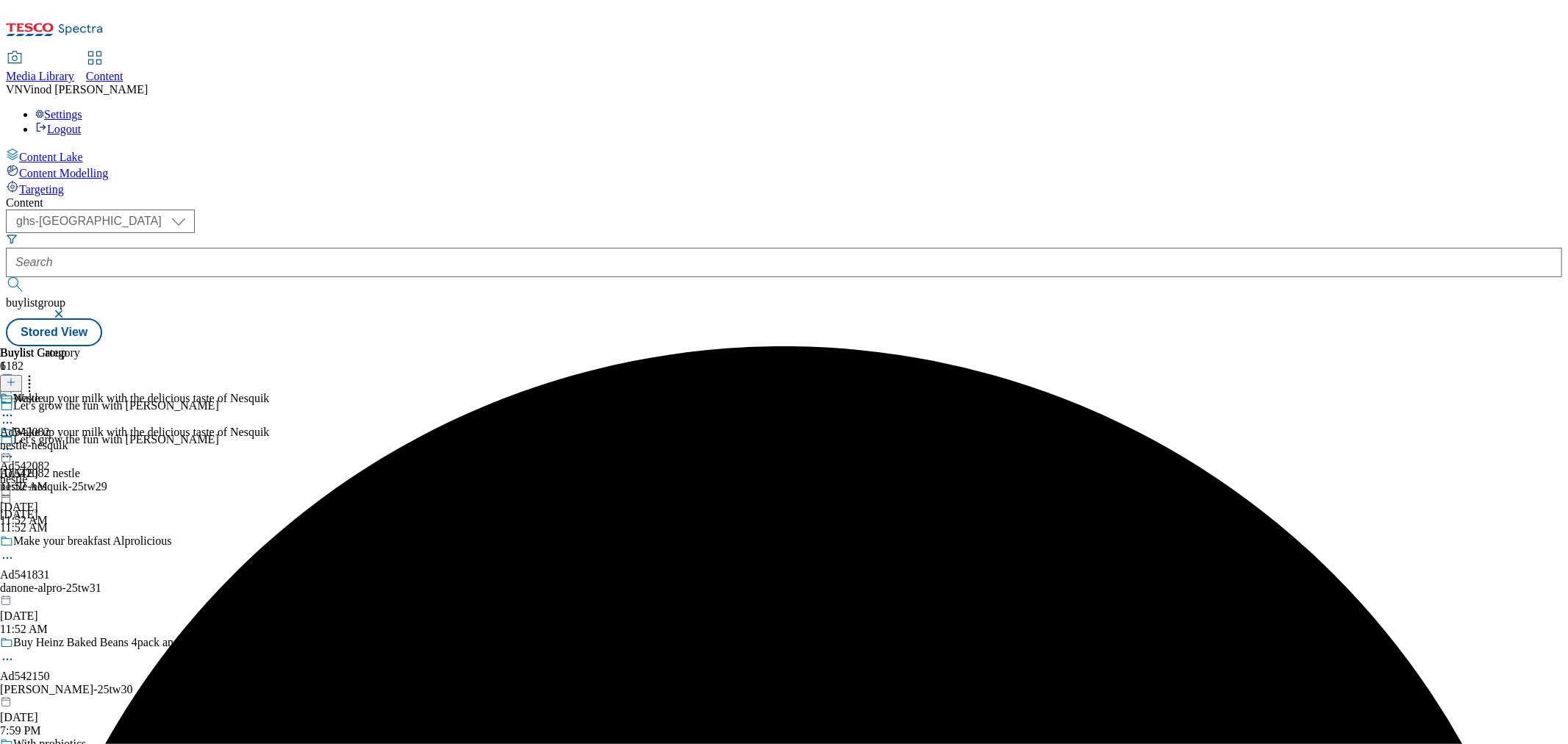
click at [15, 408] on icon at bounding box center [7, 416] width 15 height 15
click at [69, 438] on button "Edit" at bounding box center [49, 446] width 39 height 17
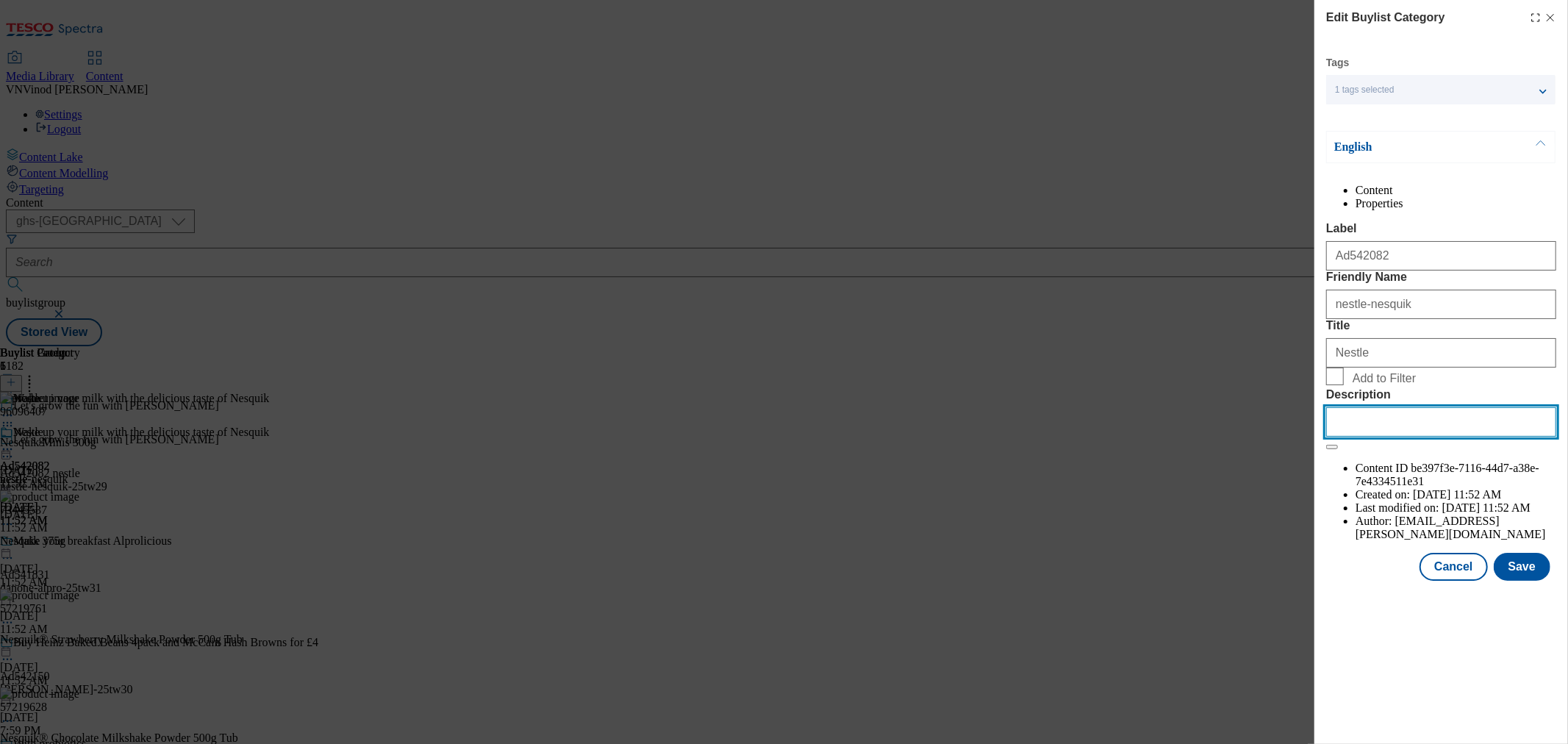
click at [1388, 437] on input "Description" at bounding box center [1440, 422] width 230 height 29
paste input "Nesquik Minis 300g"
type input "Nesquik Minis 300g"
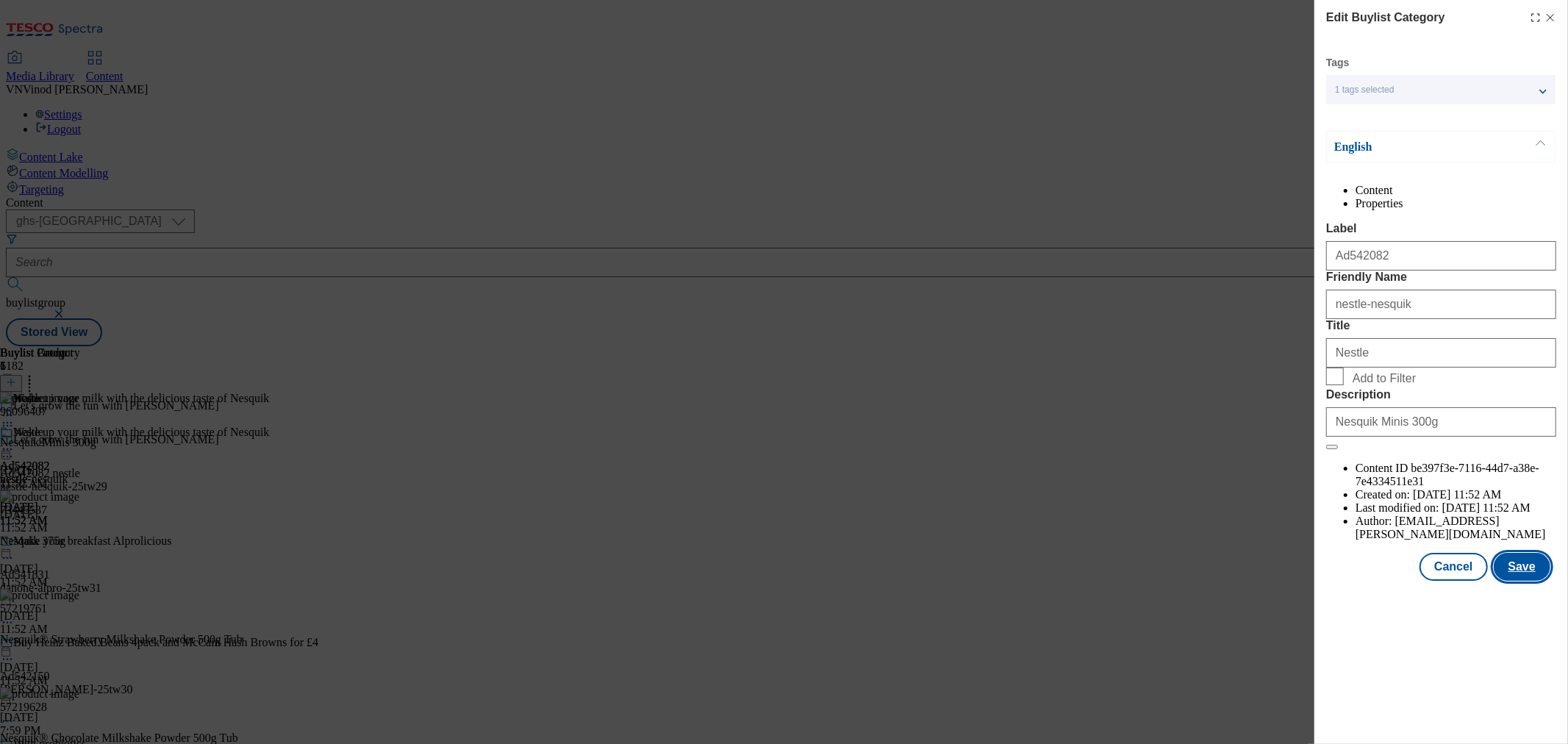
click at [1534, 581] on button "Save" at bounding box center [1522, 567] width 57 height 28
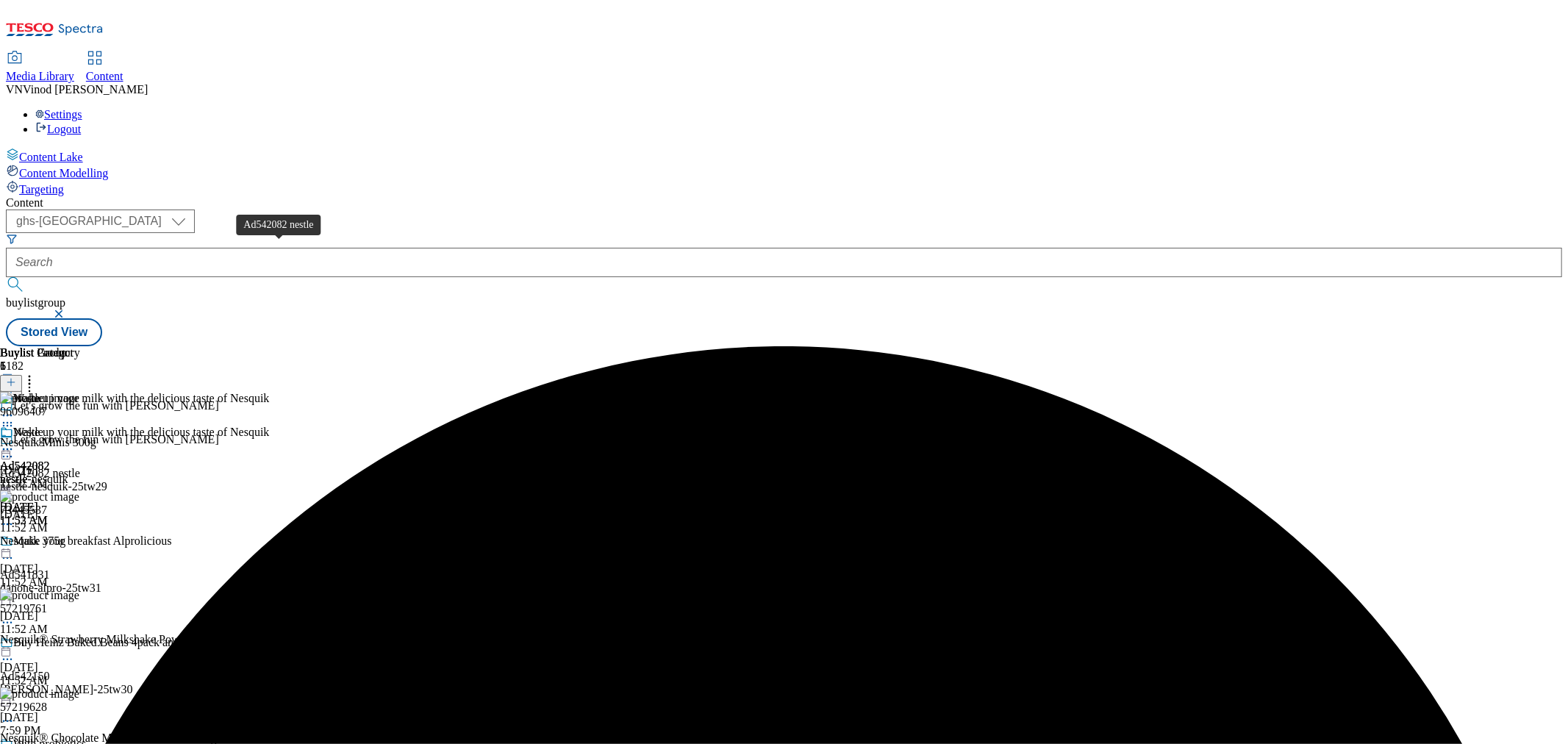
click at [80, 467] on div "Ad542082 nestle" at bounding box center [39, 473] width 80 height 13
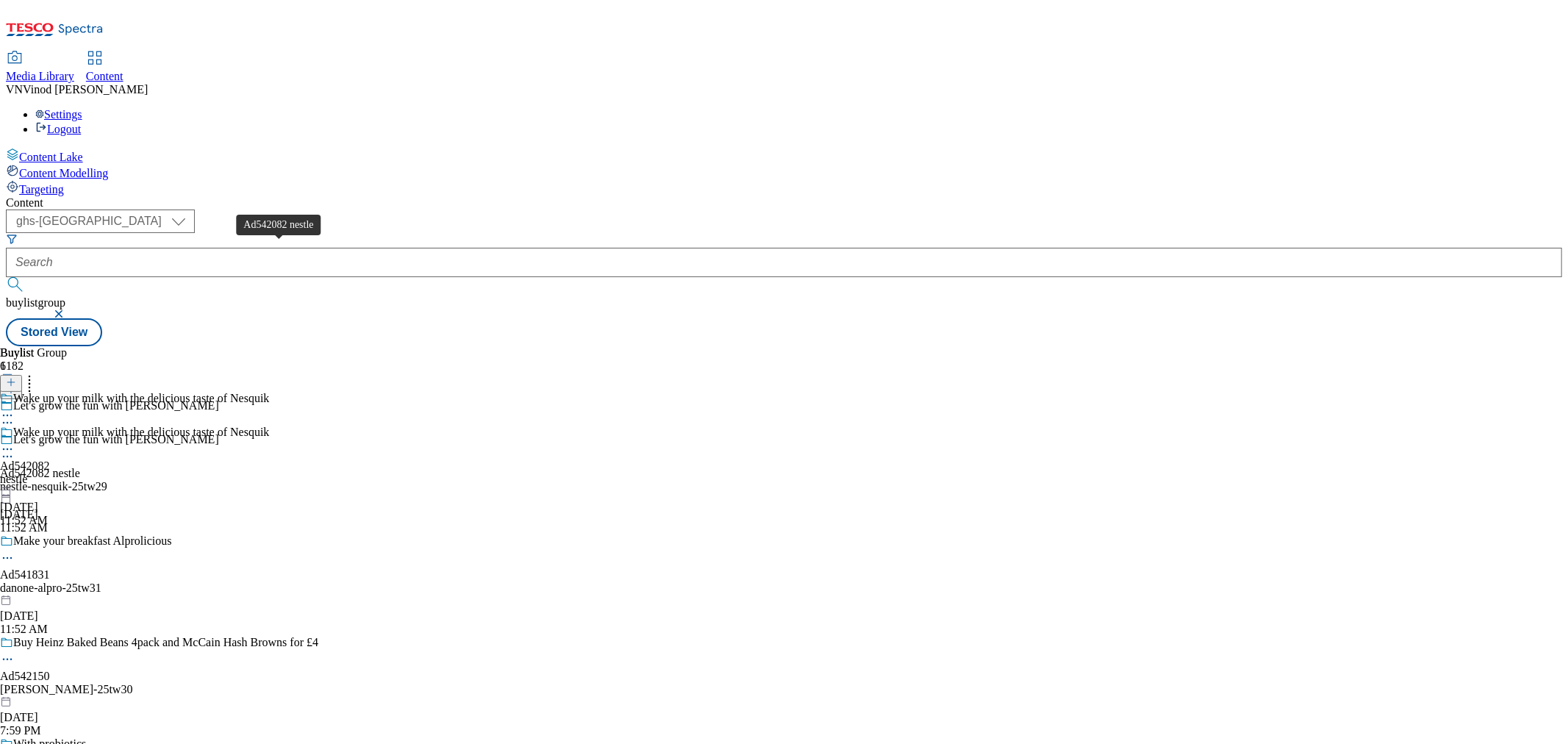
click at [80, 467] on div "Ad542082 nestle" at bounding box center [39, 473] width 80 height 13
